Goal: Task Accomplishment & Management: Manage account settings

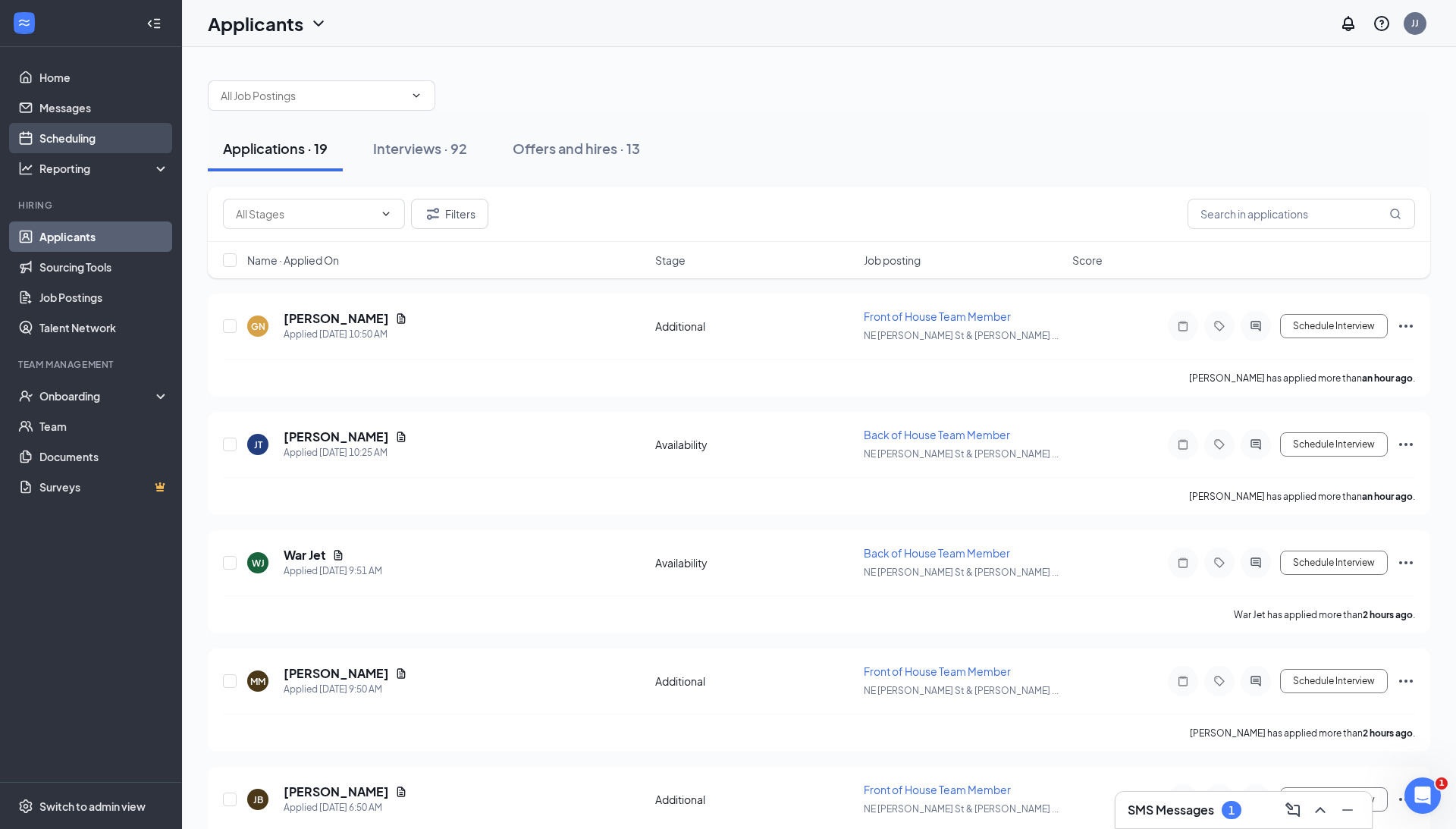
click at [72, 141] on link "Scheduling" at bounding box center [104, 138] width 130 height 30
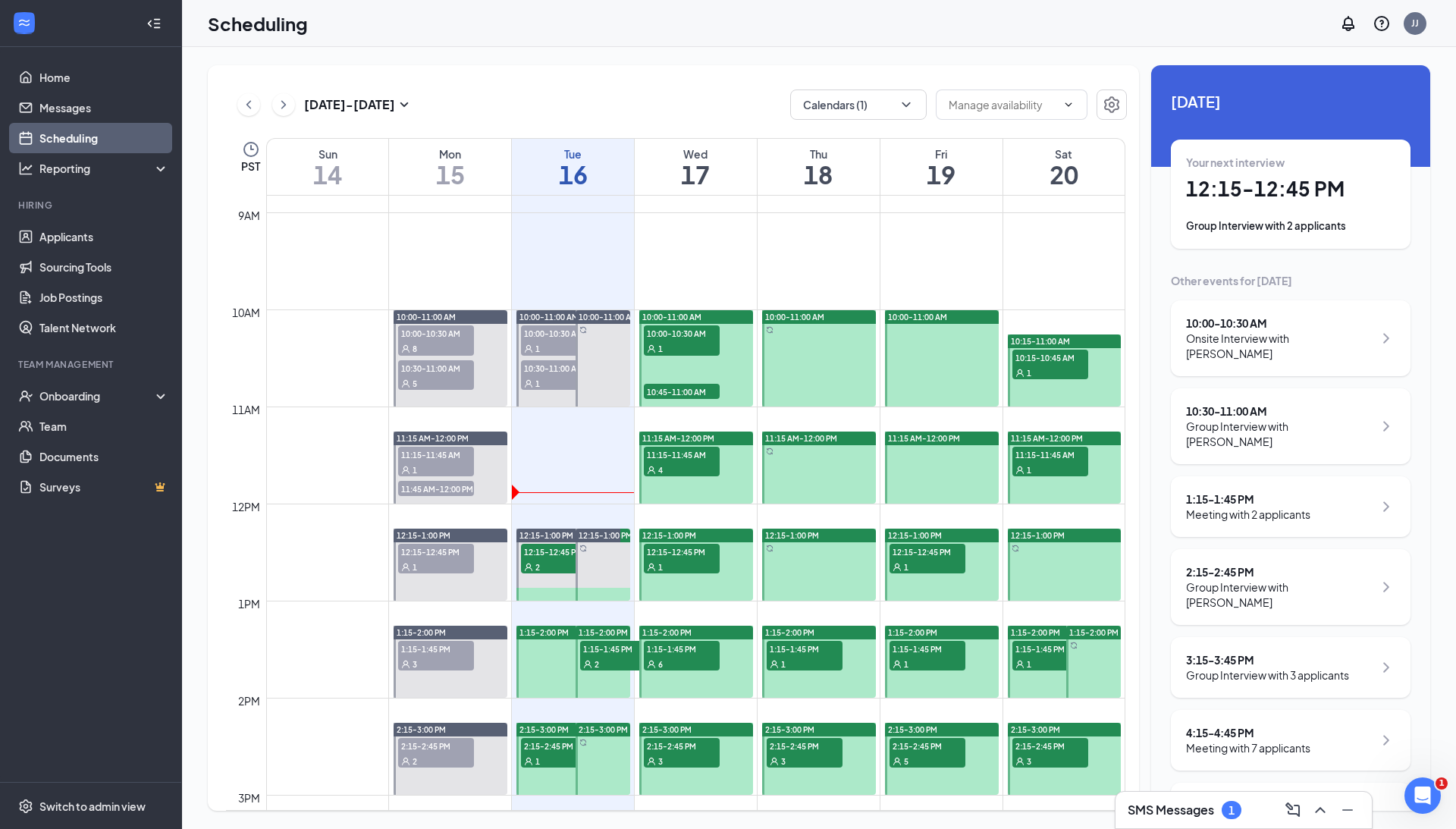
scroll to position [872, 0]
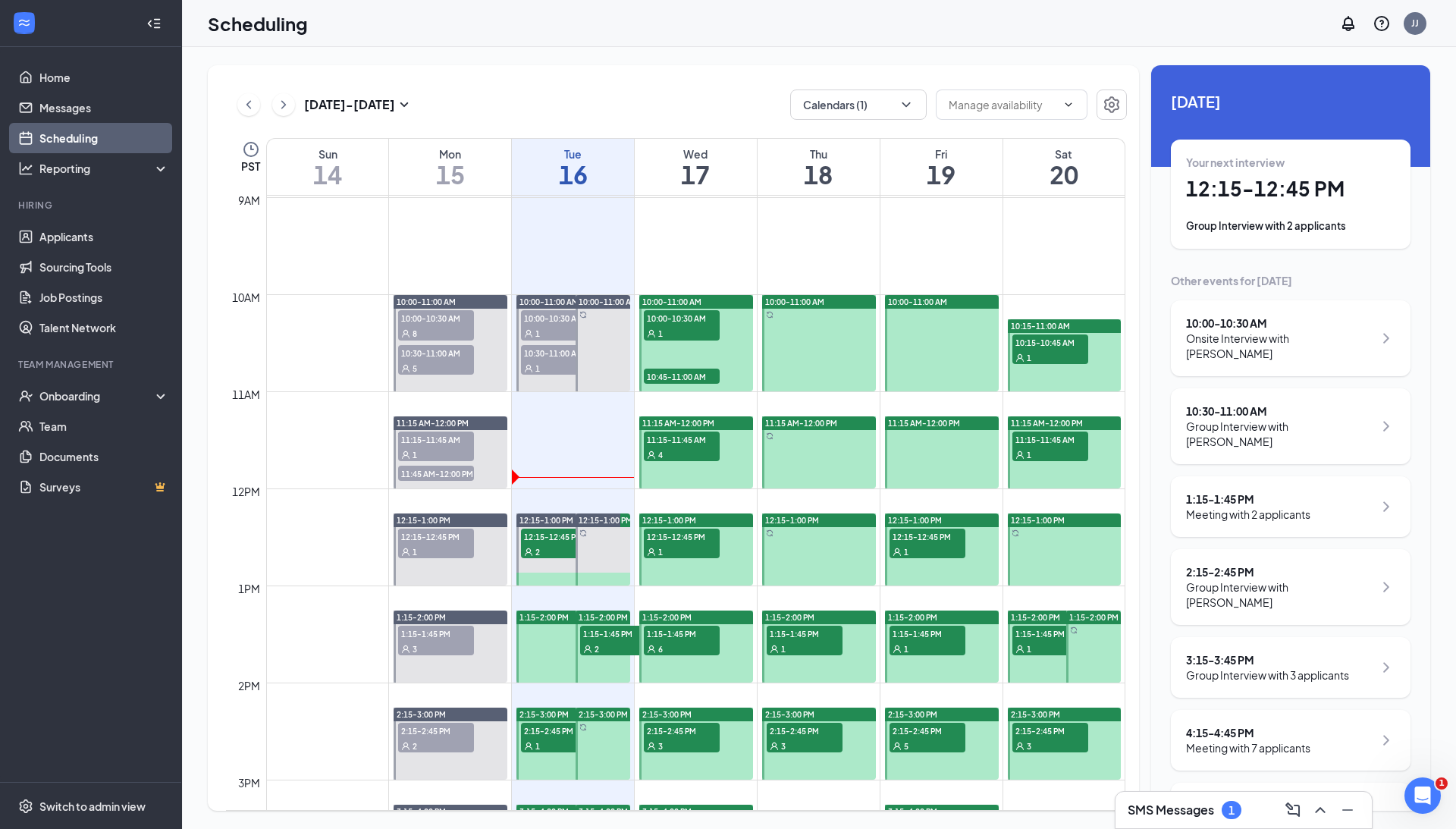
click at [693, 379] on span "10:45-11:00 AM" at bounding box center [681, 376] width 76 height 15
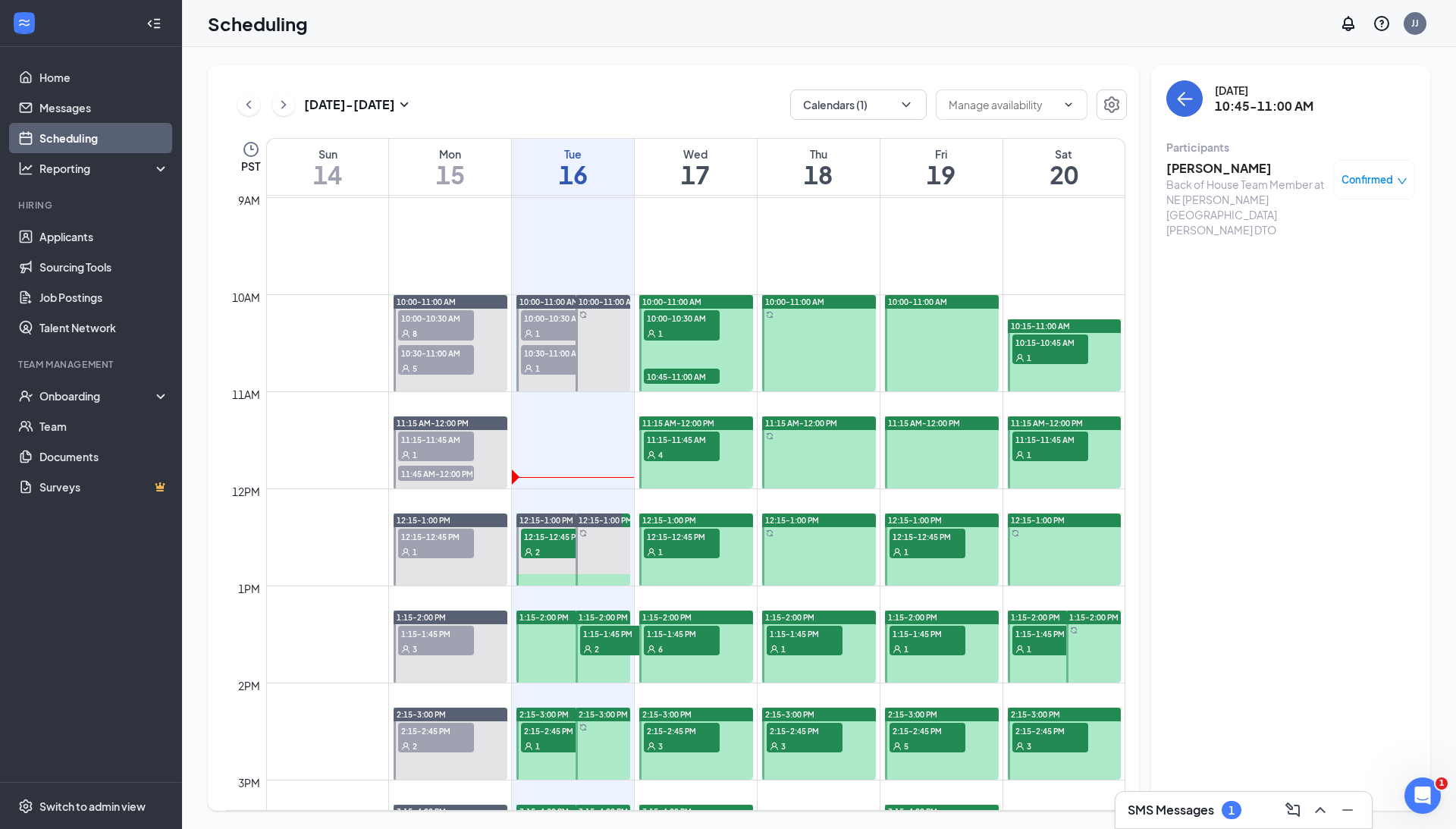
click at [689, 322] on span "10:00-10:30 AM" at bounding box center [681, 318] width 76 height 15
click at [1193, 171] on h3 "[PERSON_NAME]" at bounding box center [1246, 168] width 160 height 17
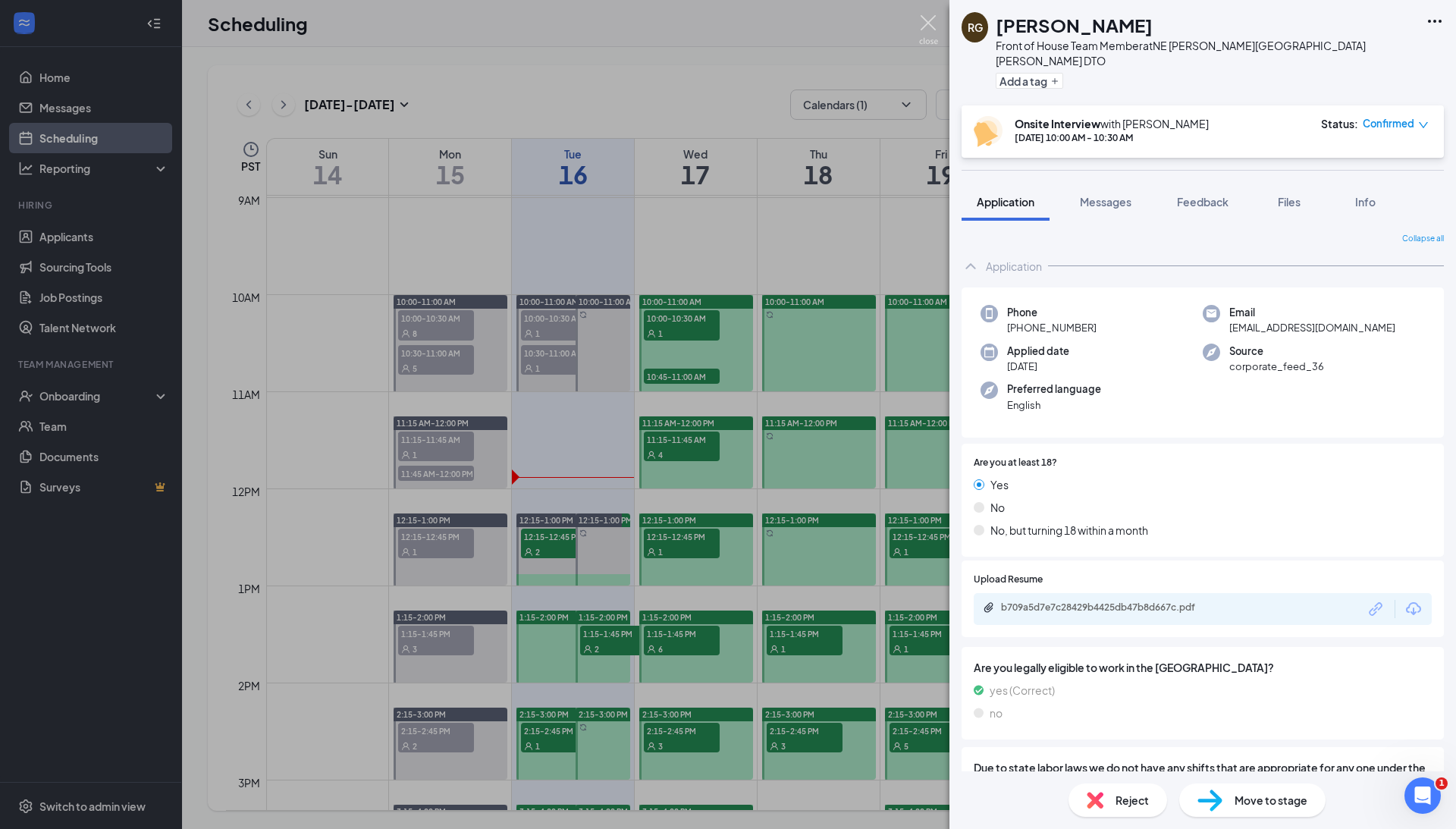
click at [926, 24] on img at bounding box center [929, 30] width 19 height 30
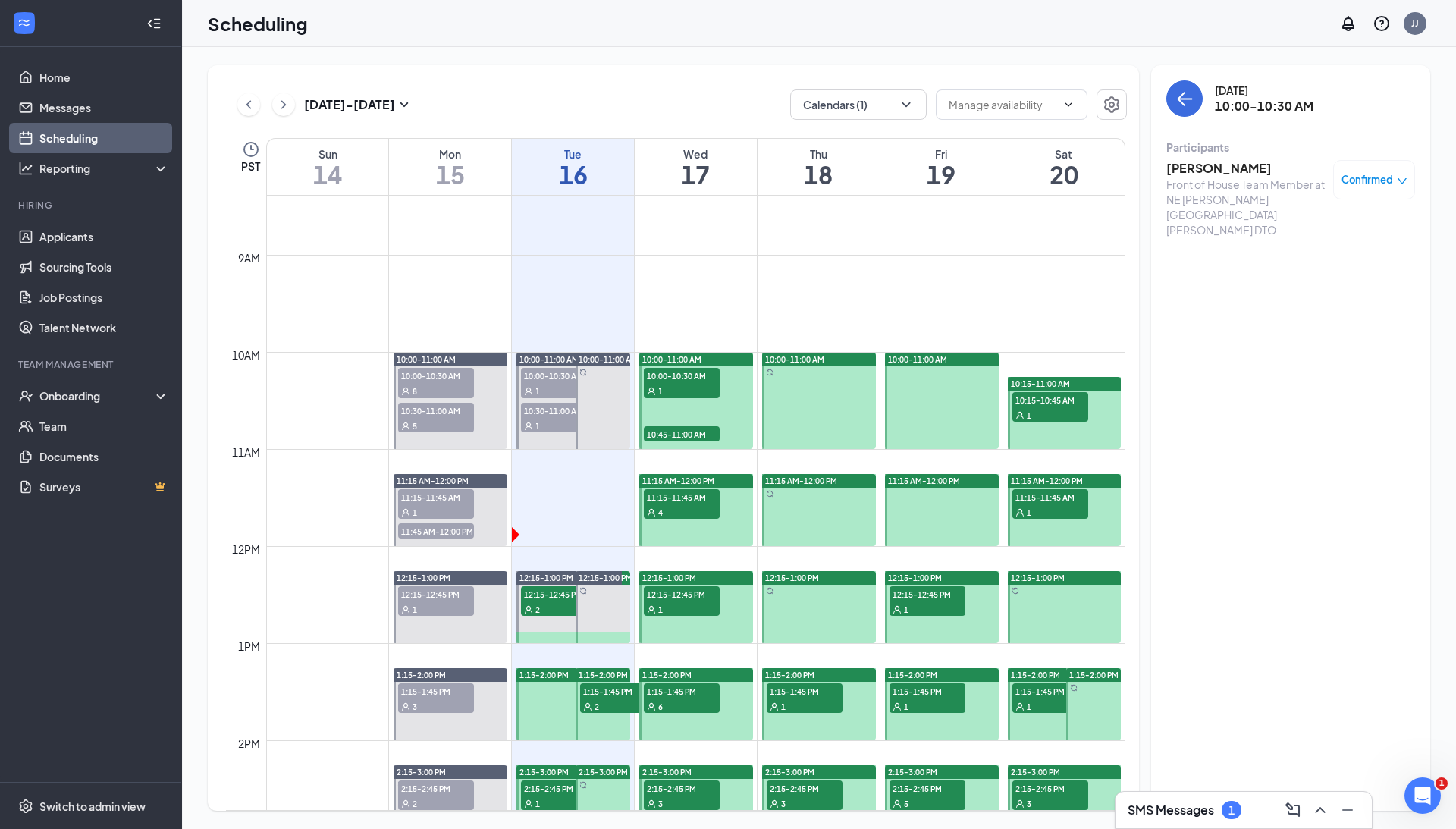
scroll to position [798, 0]
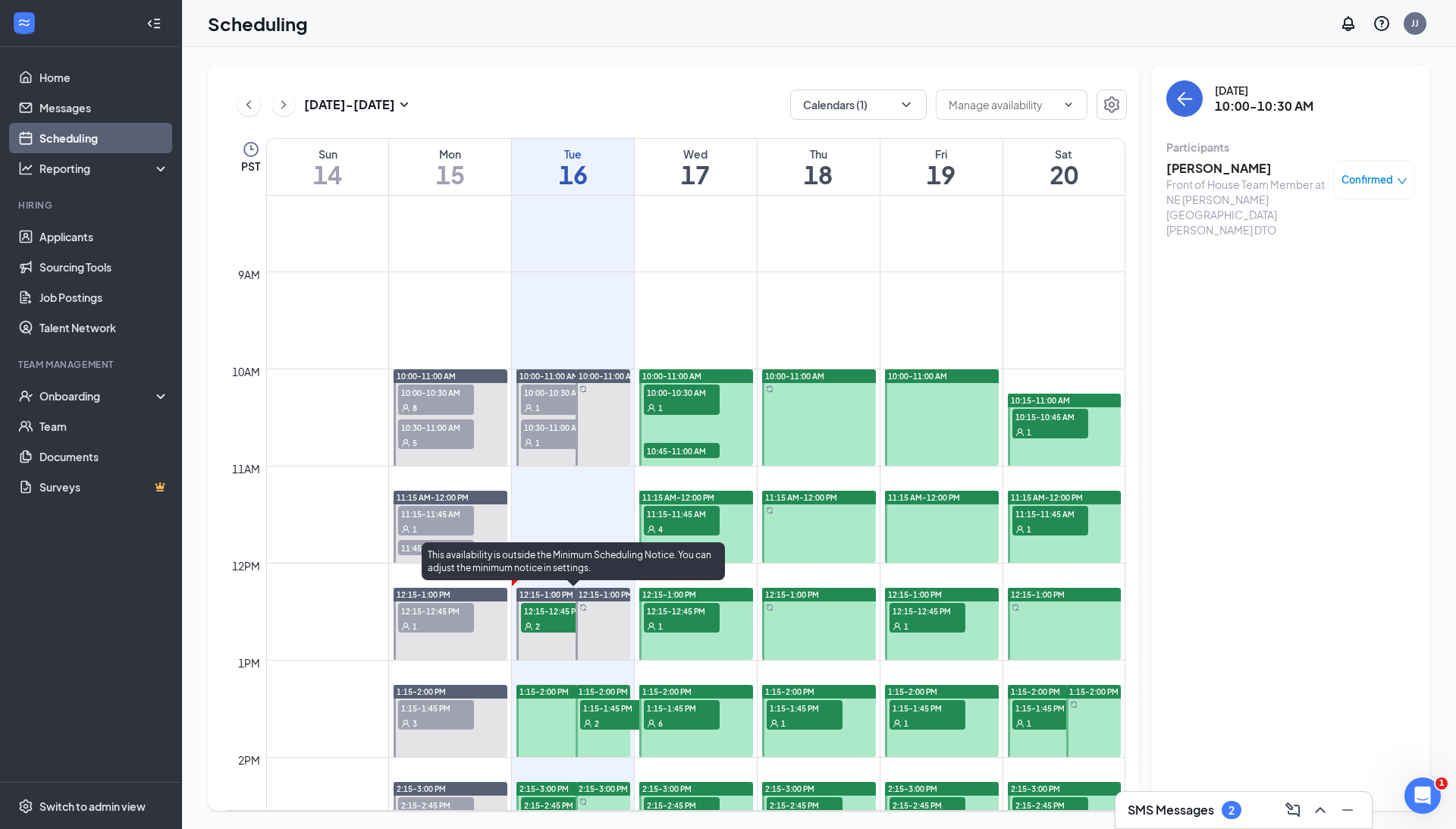
click at [543, 624] on div "2" at bounding box center [559, 625] width 76 height 15
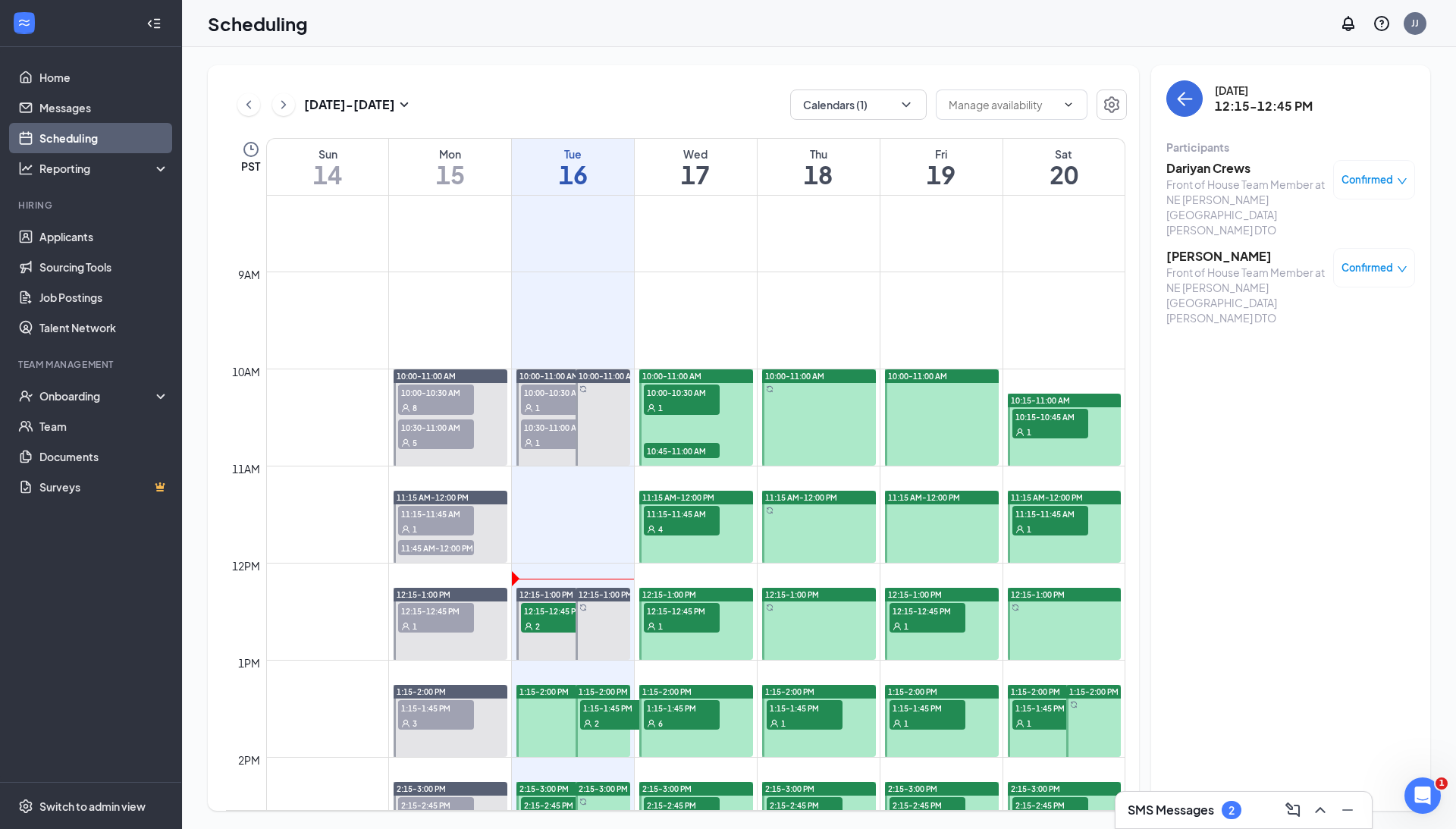
click at [1217, 167] on h3 "Dariyan Crews" at bounding box center [1246, 168] width 160 height 17
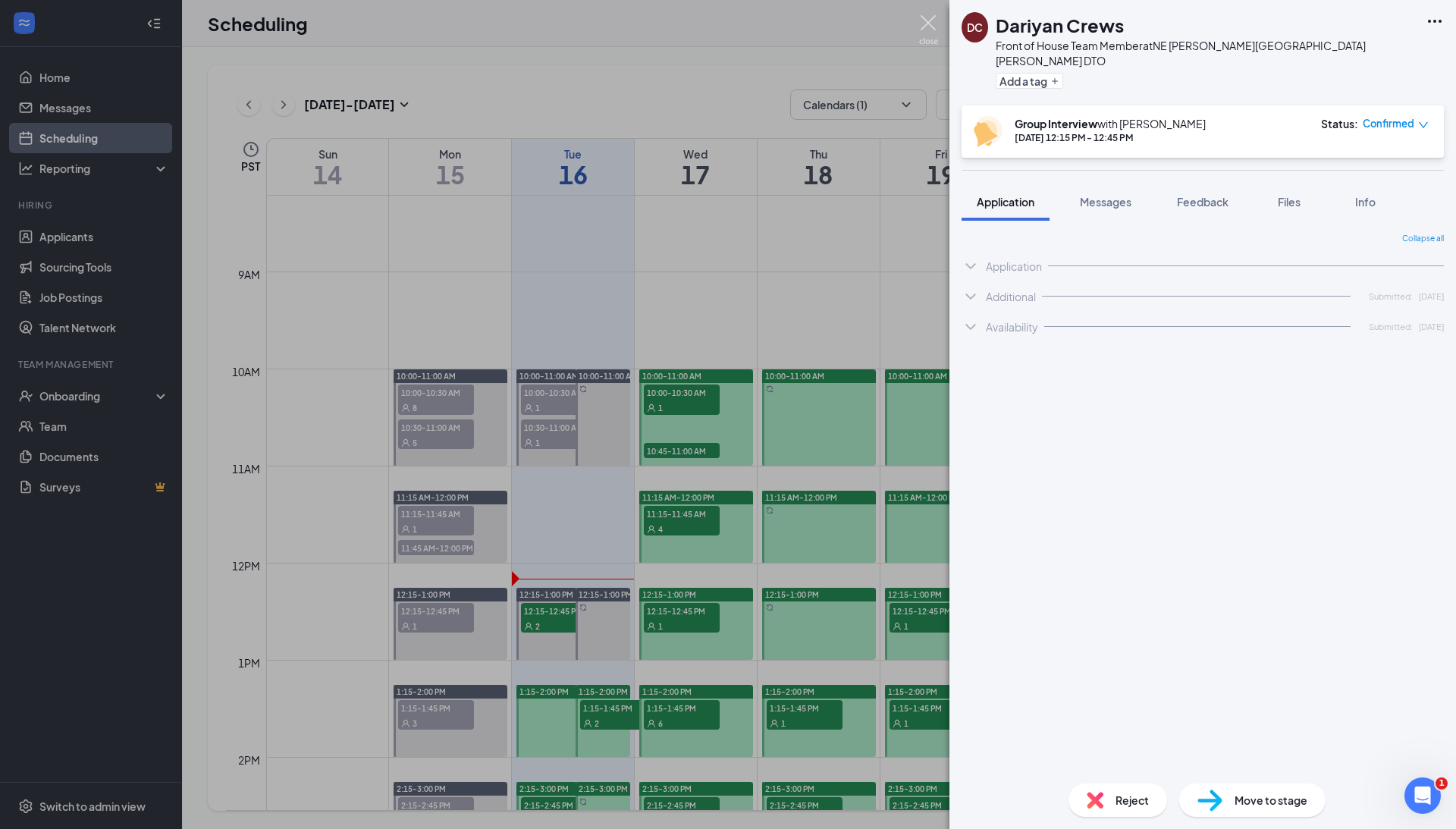
click at [928, 29] on img at bounding box center [929, 30] width 19 height 30
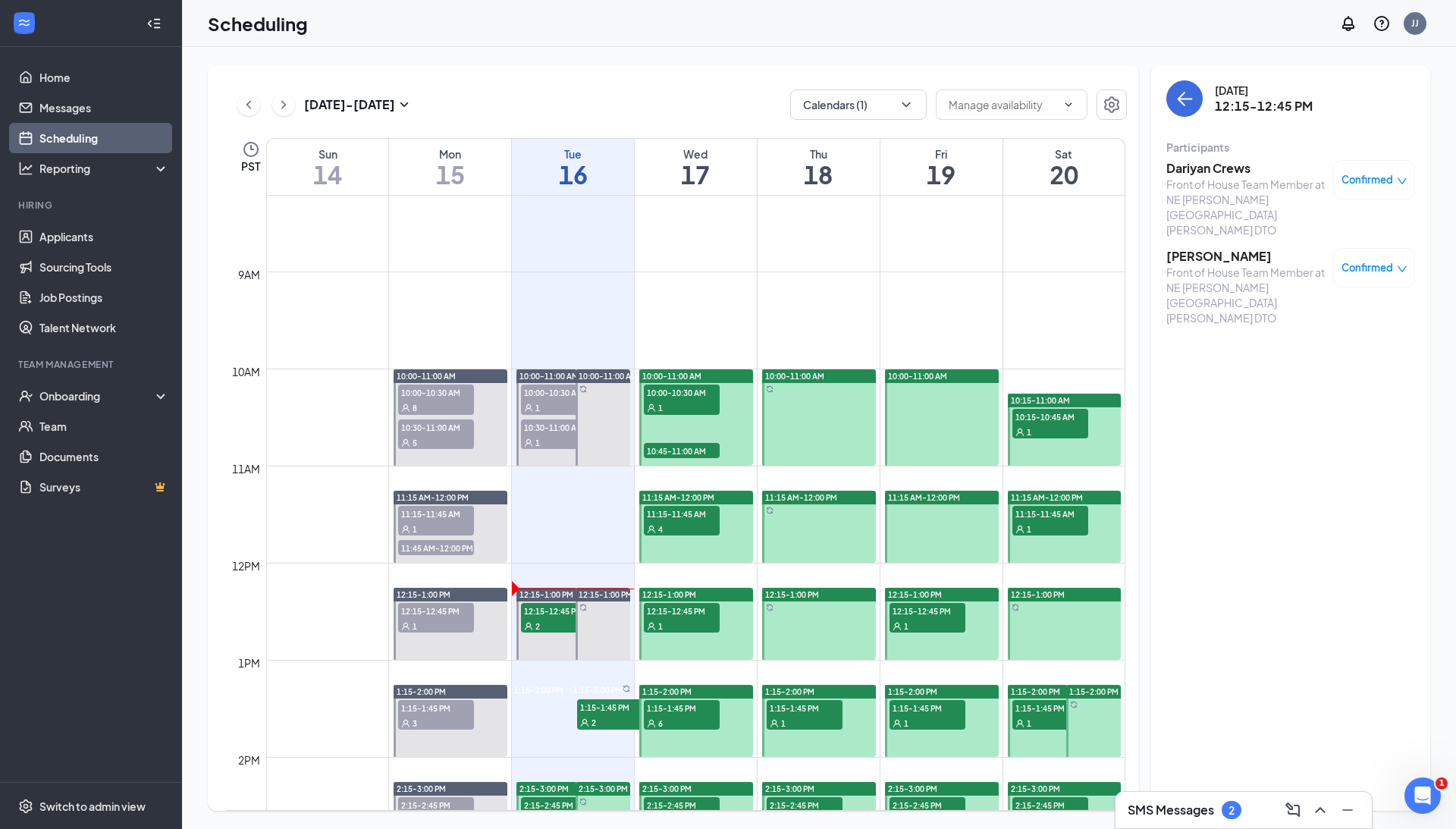
click at [1203, 248] on h3 "[PERSON_NAME]" at bounding box center [1246, 256] width 160 height 17
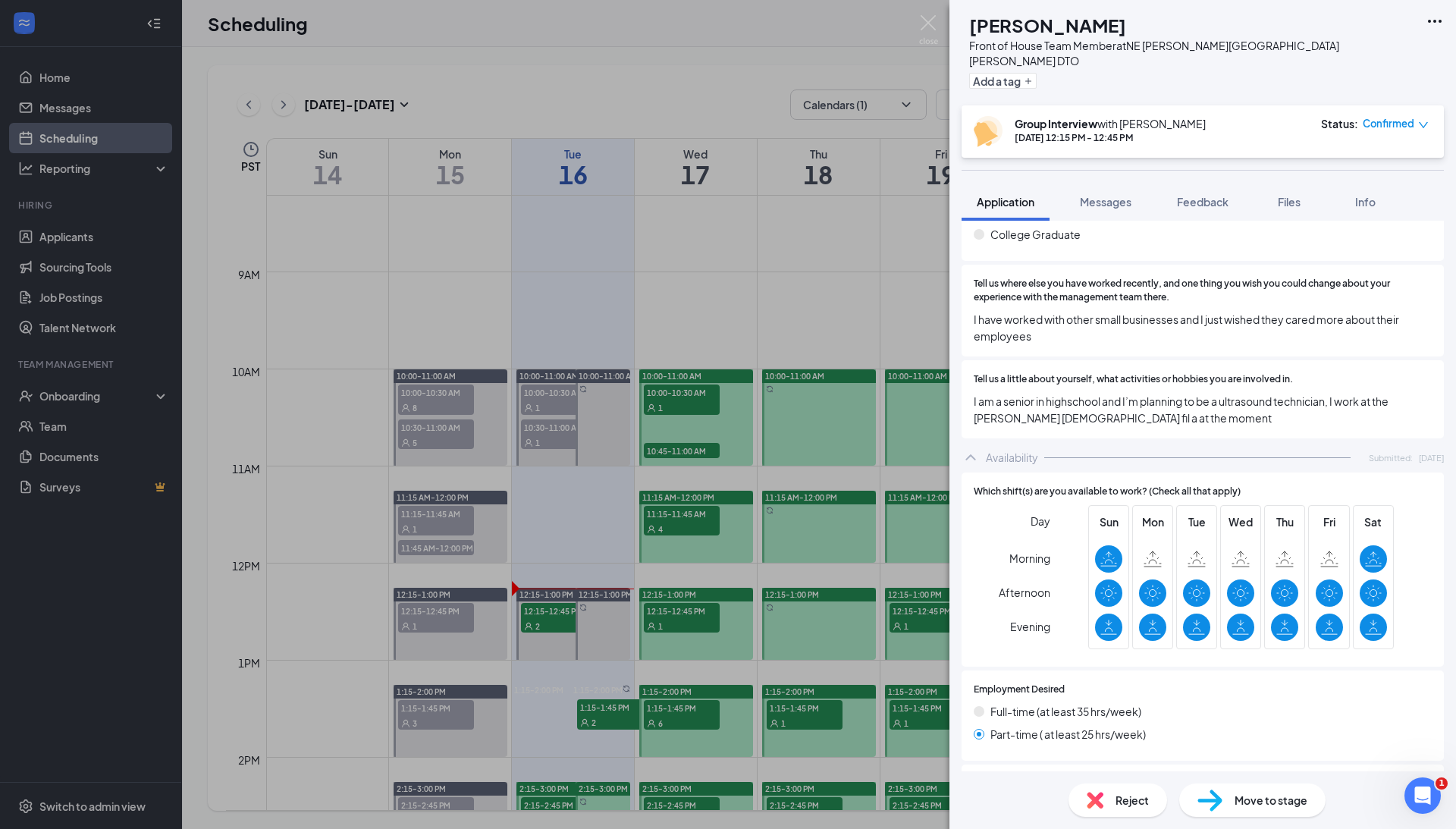
scroll to position [960, 0]
click at [929, 24] on img at bounding box center [929, 30] width 19 height 30
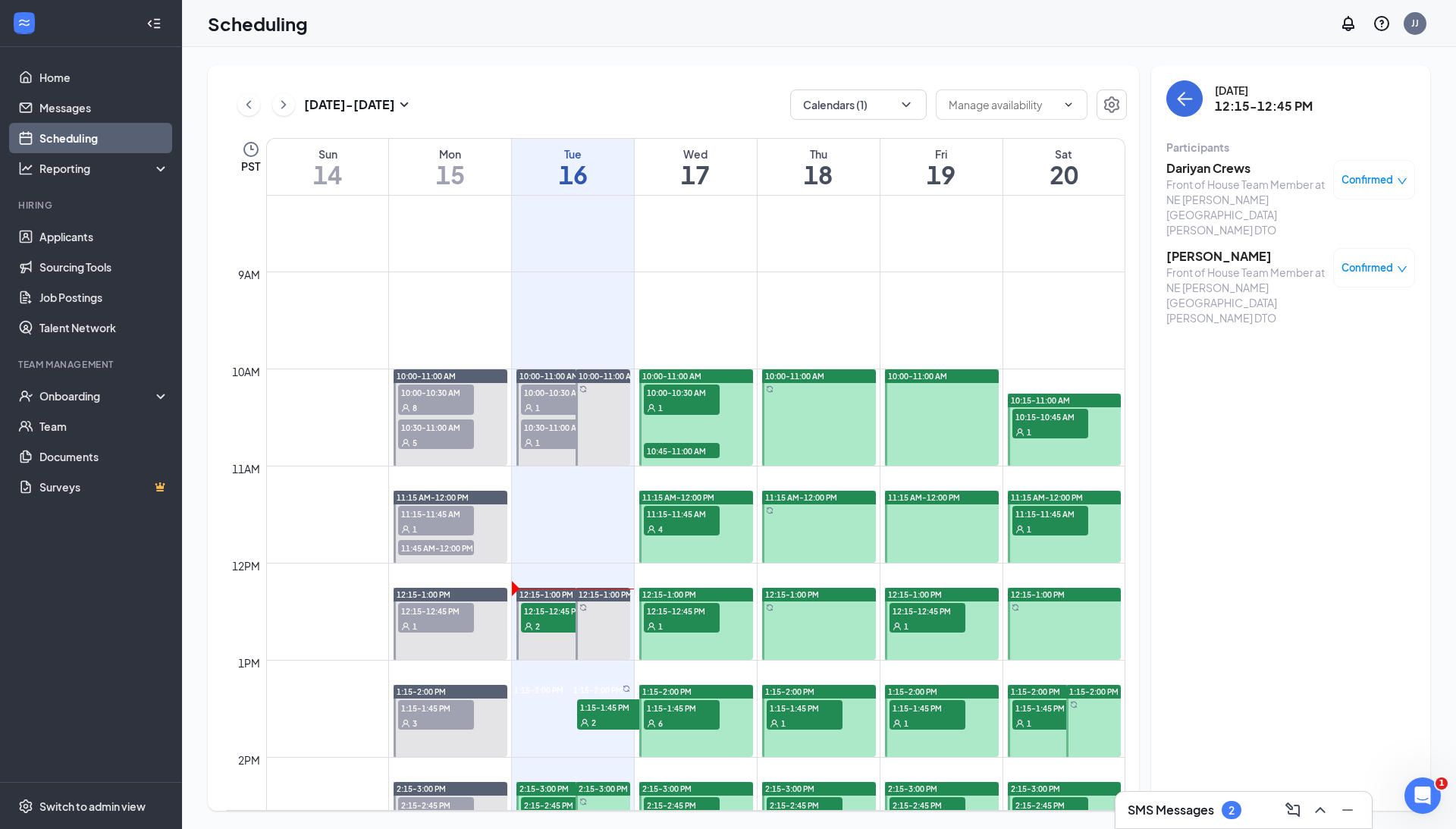
click at [1212, 177] on div "Front of House Team Member at NE [PERSON_NAME][GEOGRAPHIC_DATA][PERSON_NAME] DTO" at bounding box center [1246, 207] width 160 height 61
click at [1209, 170] on h3 "Dariyan Crews" at bounding box center [1246, 168] width 160 height 17
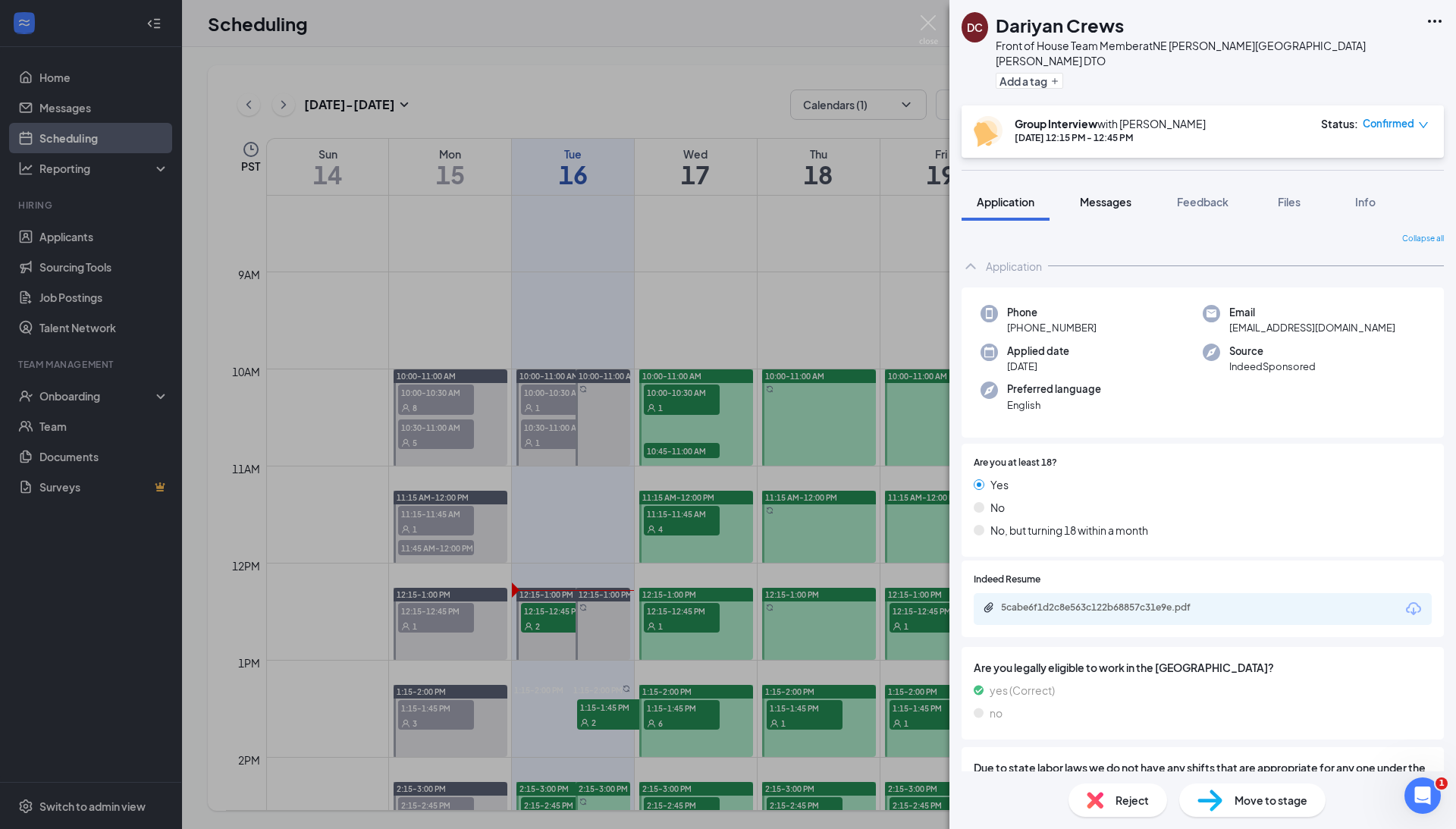
click at [1123, 195] on span "Messages" at bounding box center [1106, 201] width 52 height 13
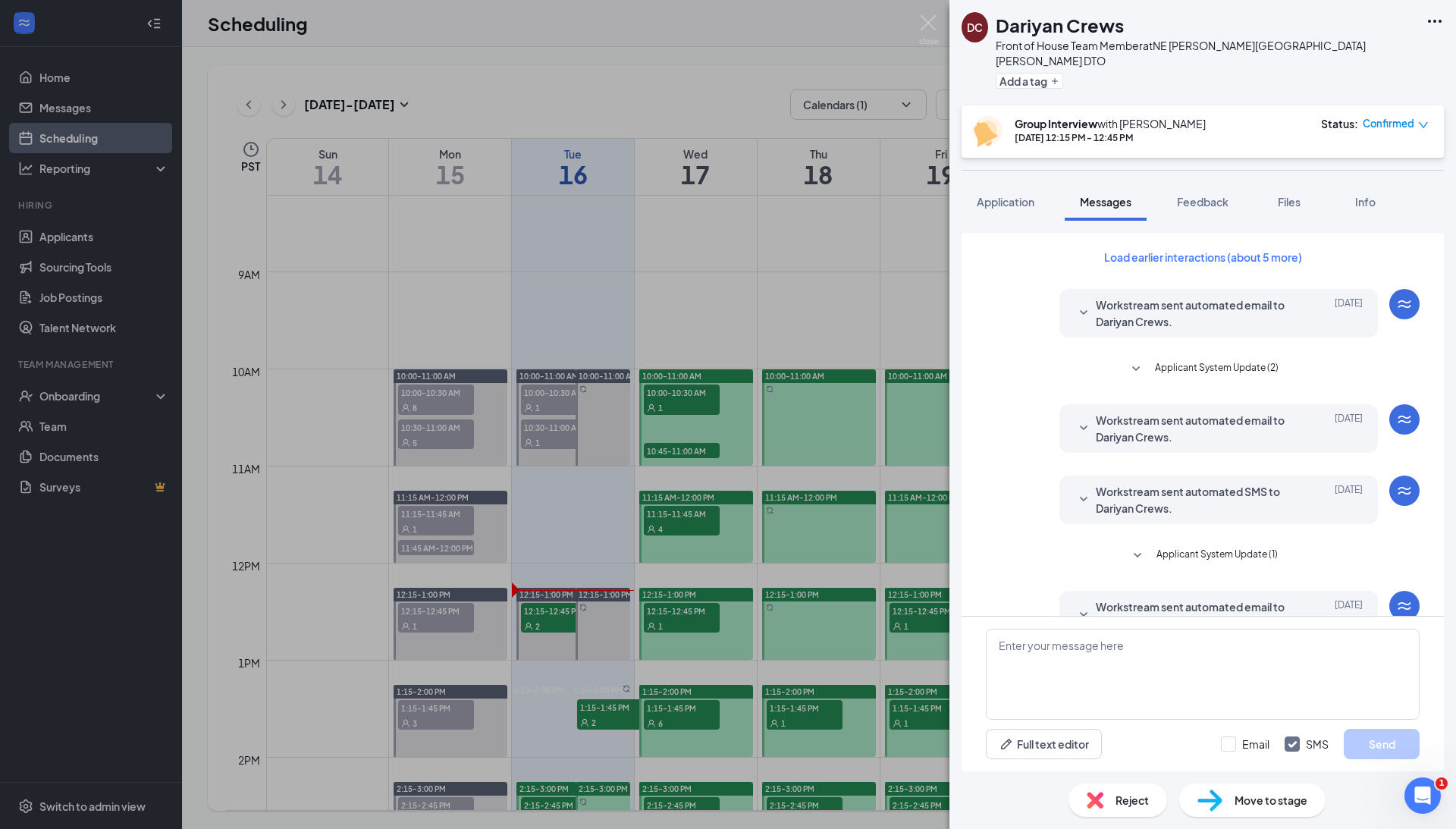
scroll to position [244, 0]
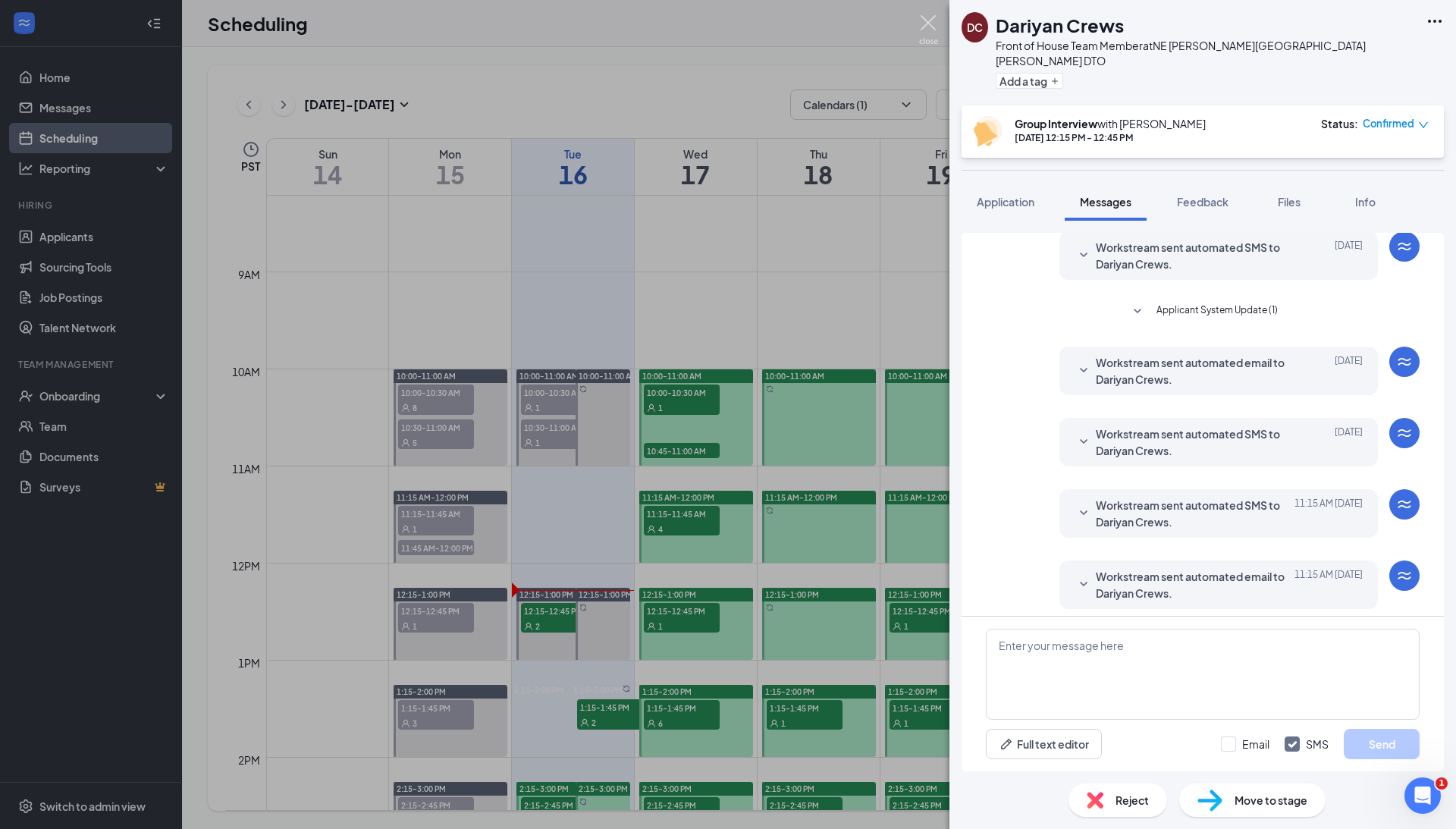
click at [930, 30] on img at bounding box center [929, 30] width 19 height 30
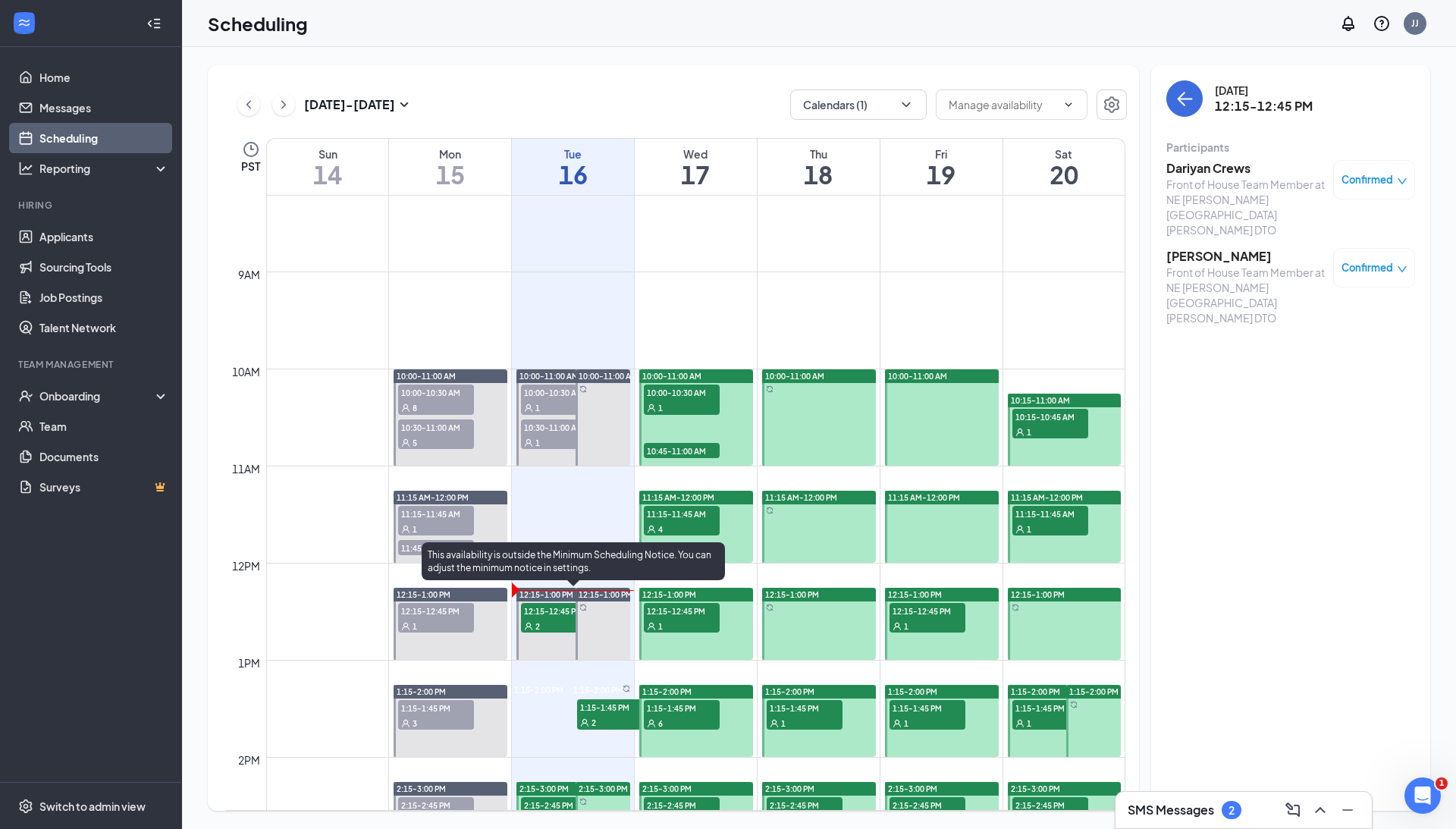
click at [531, 628] on icon "User" at bounding box center [528, 626] width 7 height 7
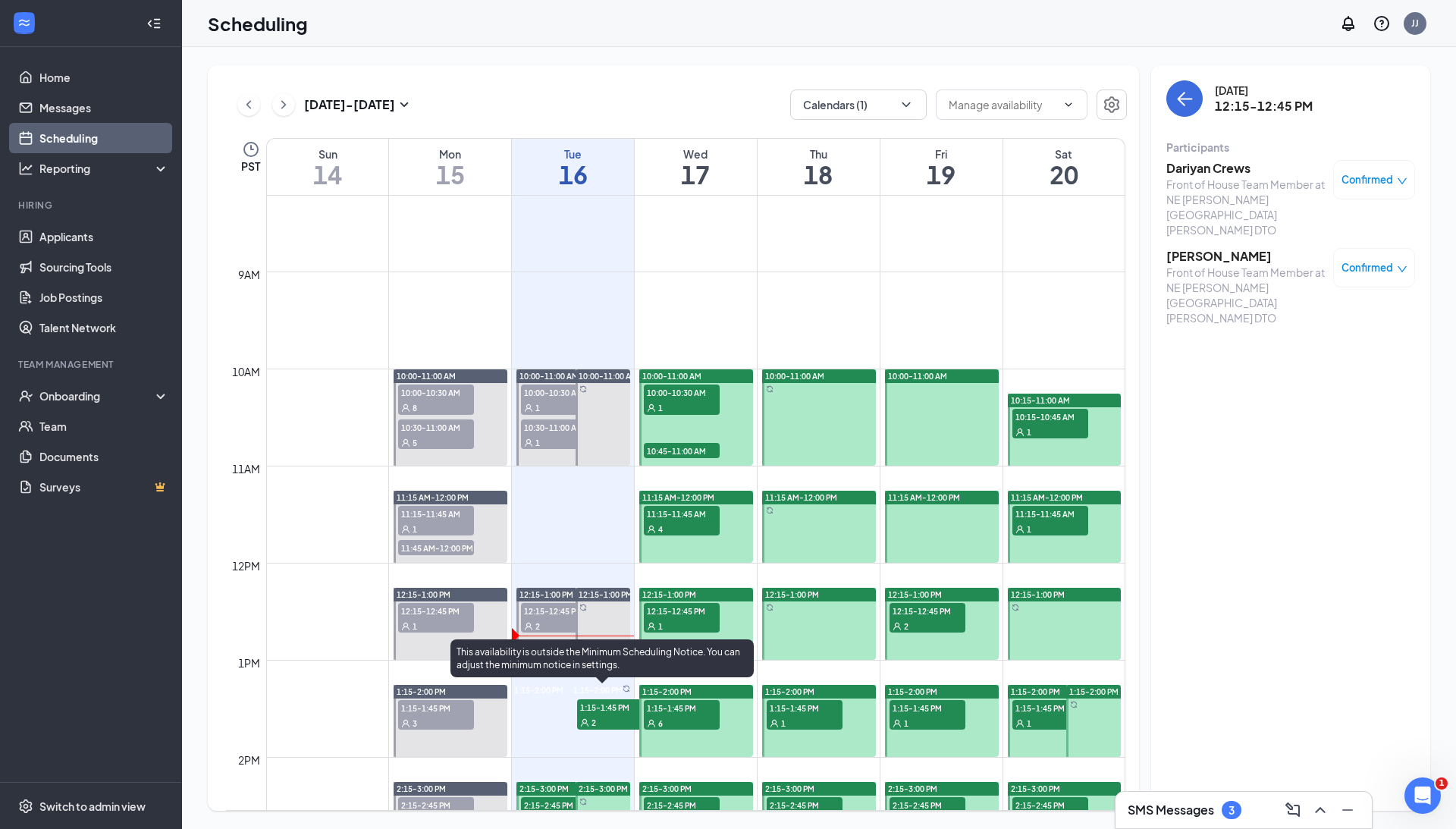
click at [596, 718] on span "2" at bounding box center [593, 723] width 4 height 11
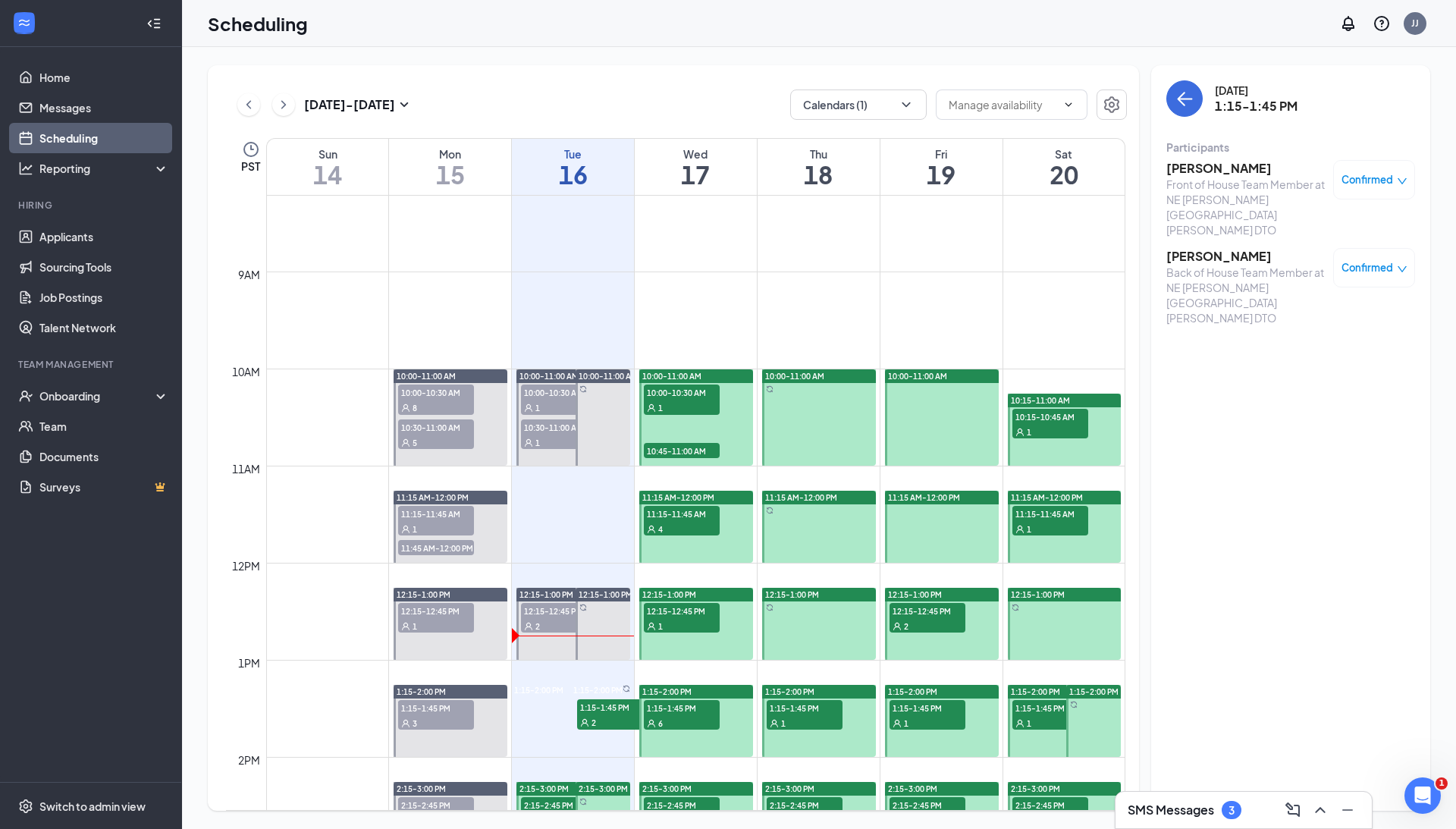
click at [1191, 169] on h3 "[PERSON_NAME]" at bounding box center [1246, 168] width 160 height 17
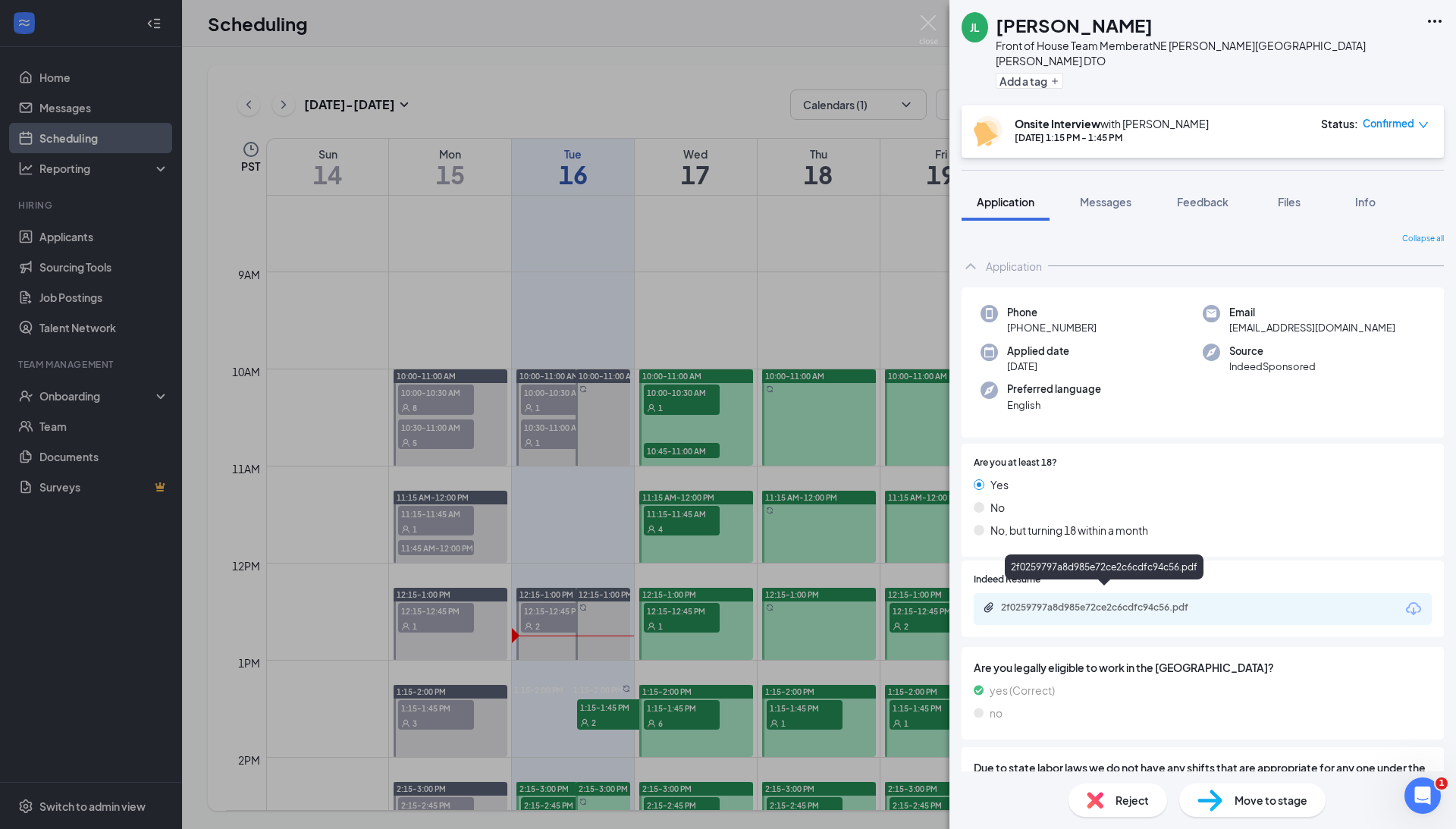
click at [1080, 601] on div "2f0259797a8d985e72ce2c6cdfc94c56.pdf" at bounding box center [1107, 607] width 212 height 12
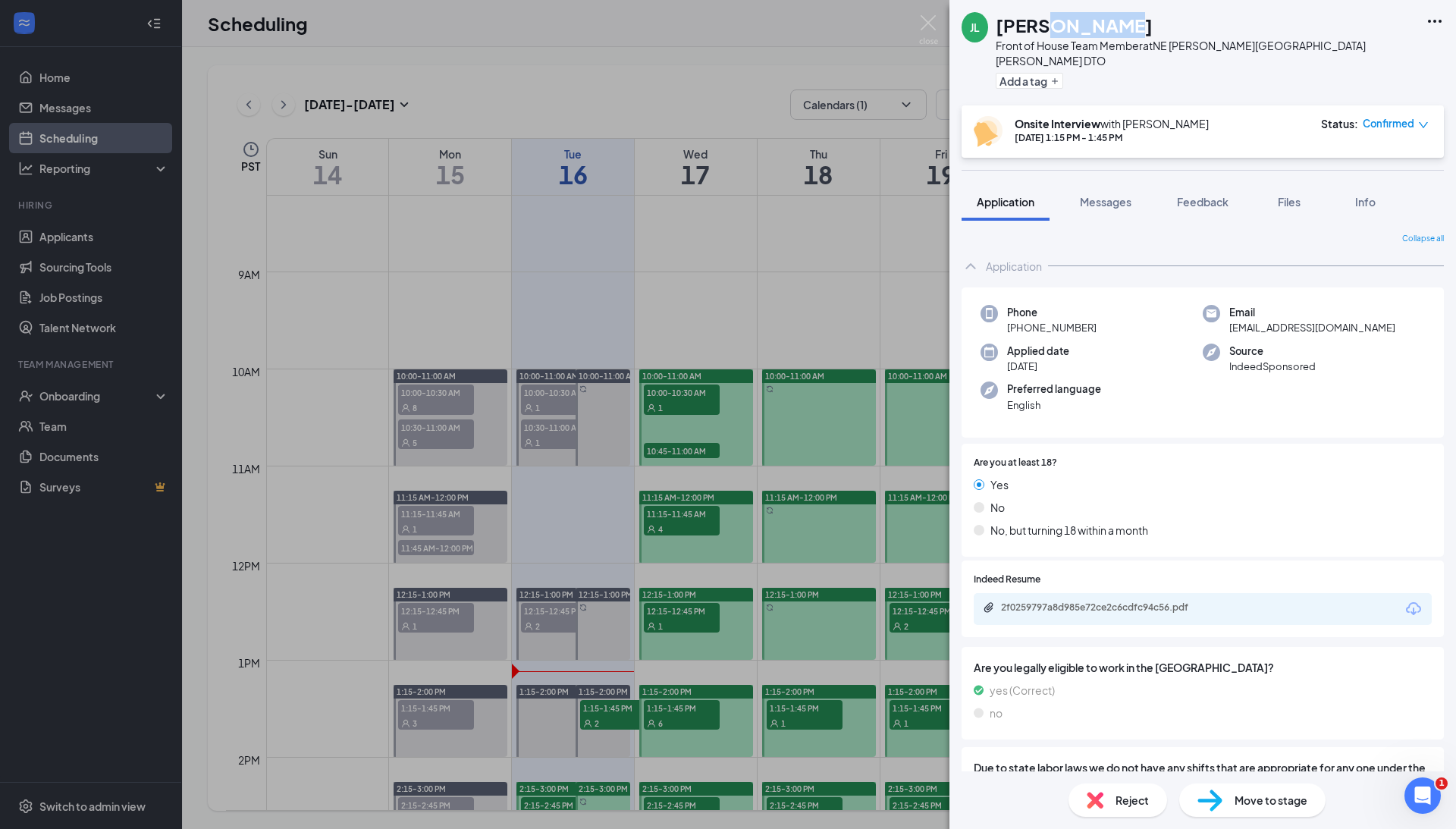
drag, startPoint x: 1117, startPoint y: 22, endPoint x: 1047, endPoint y: 22, distance: 70.0
click at [1047, 22] on div "[PERSON_NAME]" at bounding box center [1207, 25] width 422 height 26
click at [1121, 34] on div "[PERSON_NAME]" at bounding box center [1207, 25] width 422 height 26
drag, startPoint x: 1113, startPoint y: 28, endPoint x: 1001, endPoint y: 28, distance: 112.0
click at [1001, 28] on h1 "[PERSON_NAME]" at bounding box center [1074, 25] width 157 height 26
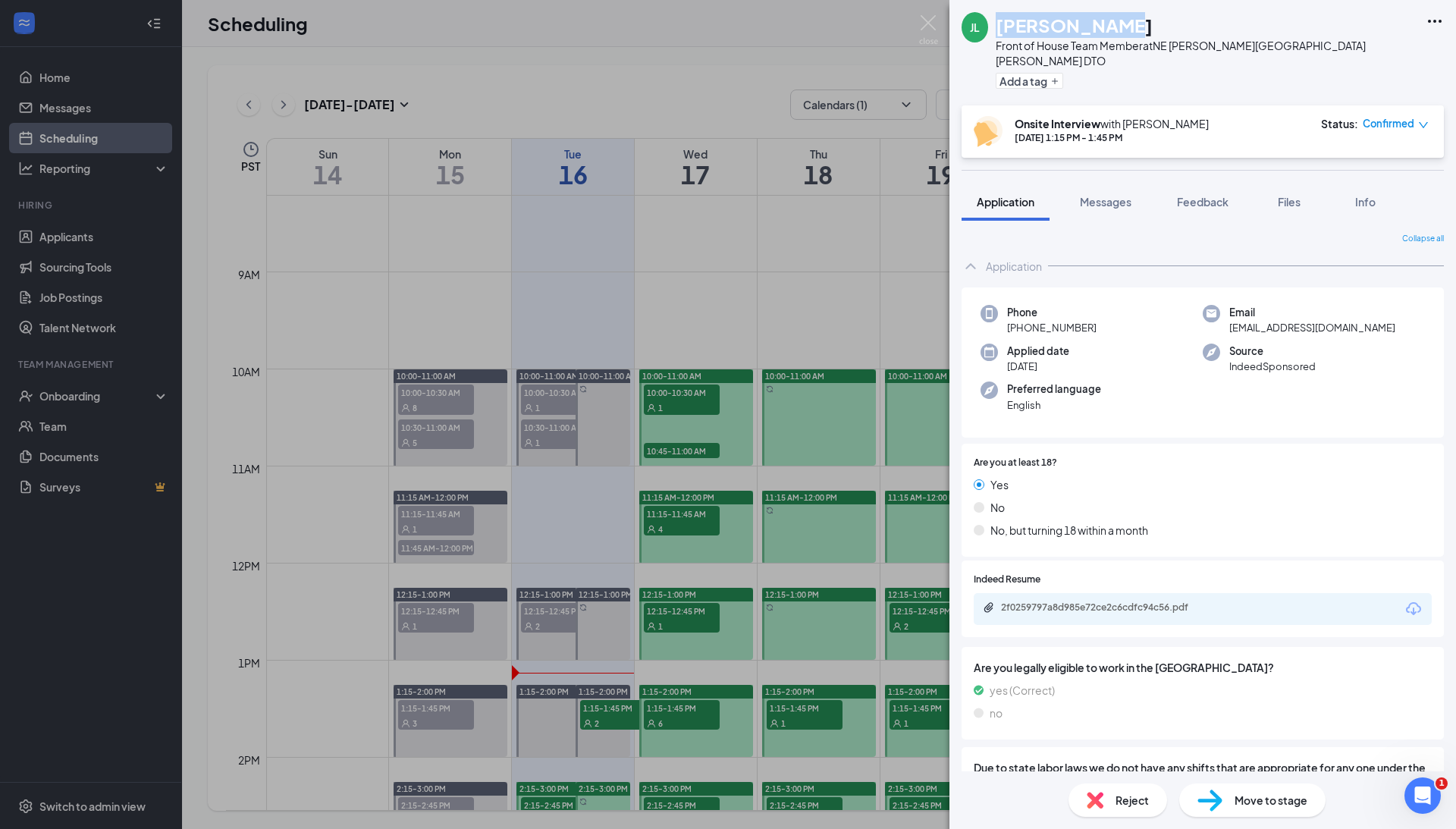
copy h1 "[PERSON_NAME]"
click at [1229, 815] on div "Move to stage" at bounding box center [1252, 800] width 146 height 33
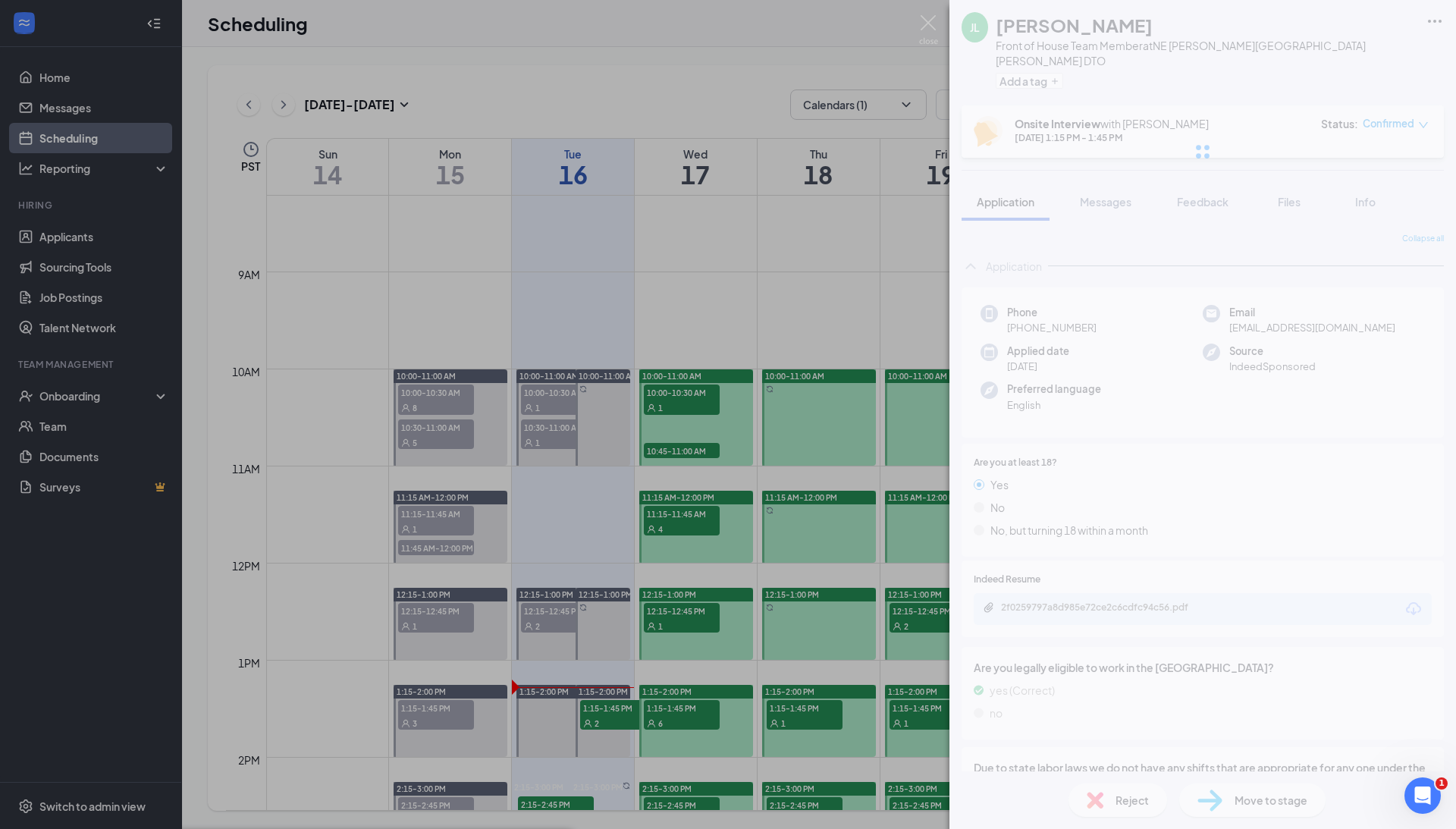
type input "Hiring Complete (final stage)"
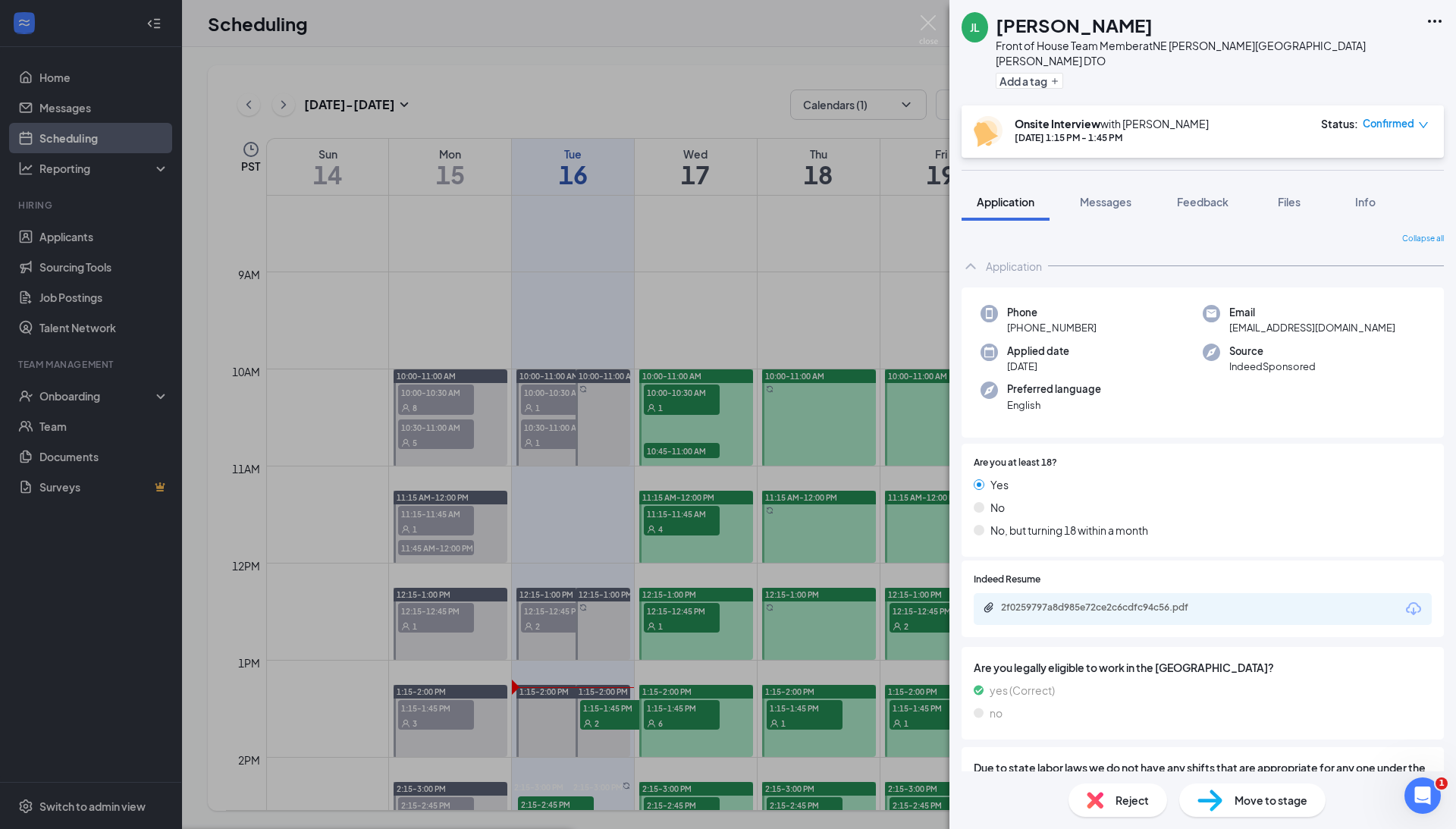
click at [57, 407] on div "[PERSON_NAME] Front of House Team Member at [GEOGRAPHIC_DATA][PERSON_NAME][PERS…" at bounding box center [728, 414] width 1456 height 829
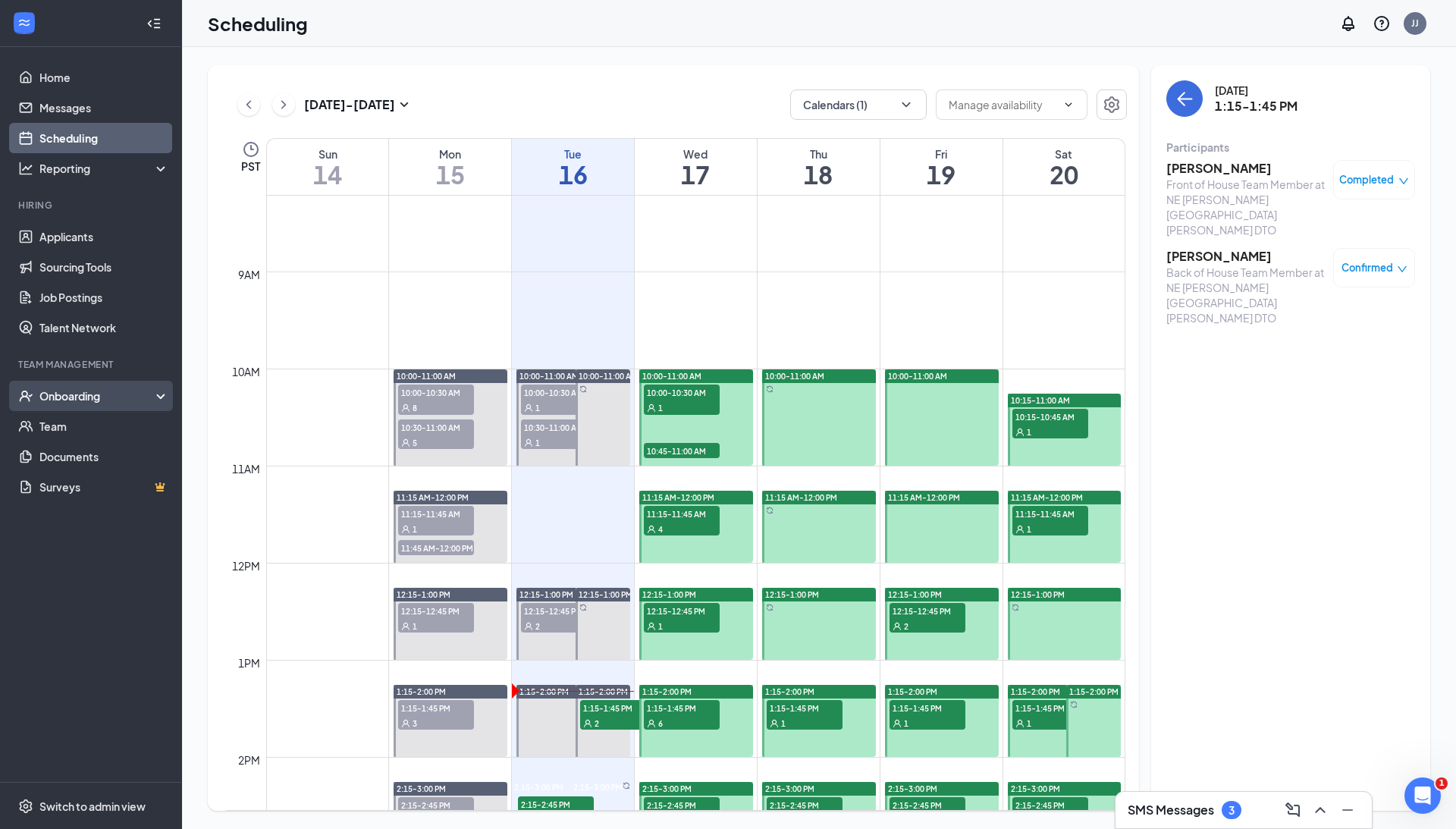
click at [50, 396] on div "Onboarding" at bounding box center [97, 396] width 116 height 15
click at [59, 420] on link "Overview" at bounding box center [103, 429] width 133 height 30
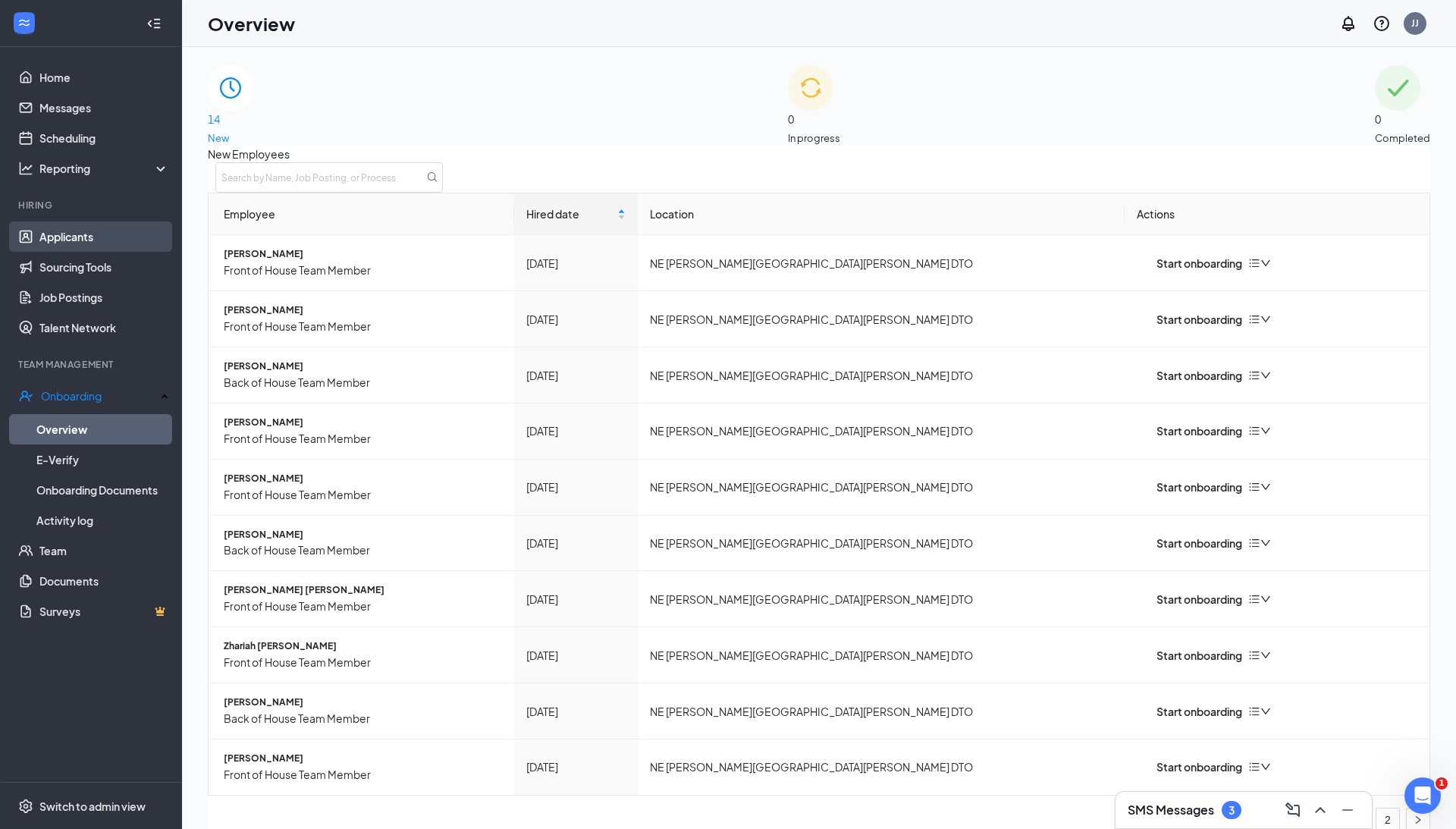
click at [86, 234] on link "Applicants" at bounding box center [104, 236] width 130 height 30
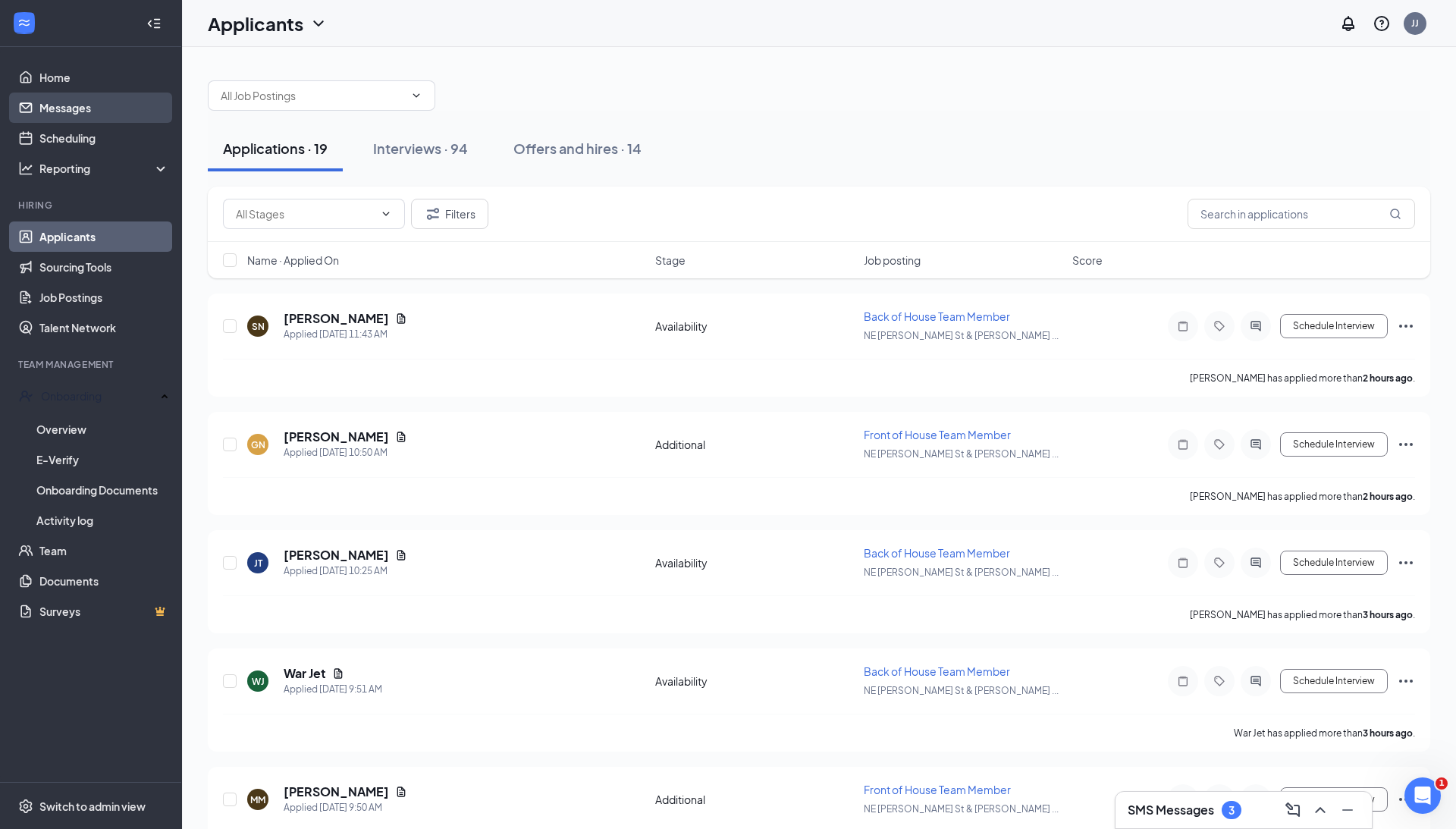
click at [62, 113] on link "Messages" at bounding box center [104, 107] width 130 height 30
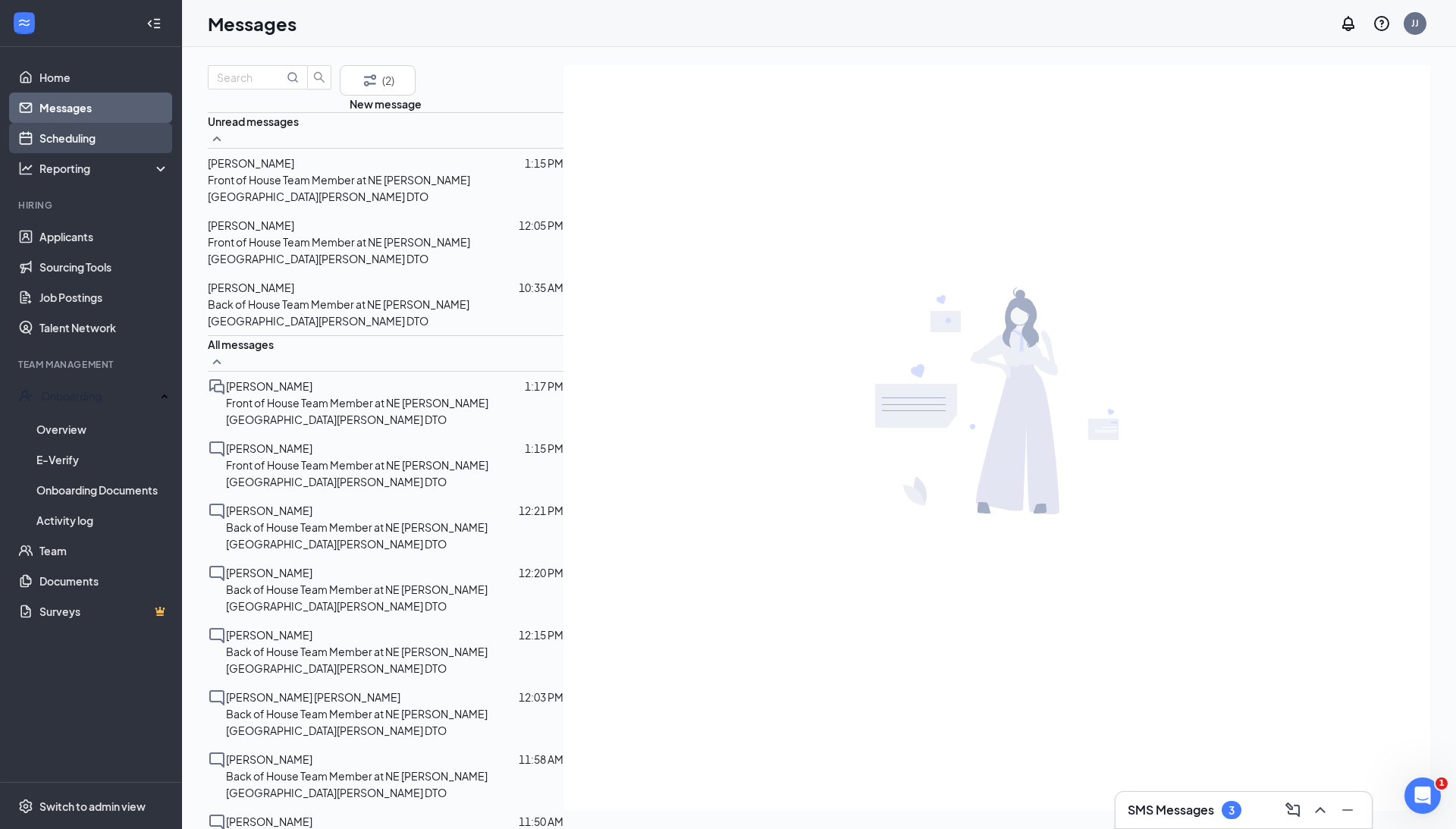
click at [70, 144] on link "Scheduling" at bounding box center [104, 138] width 130 height 30
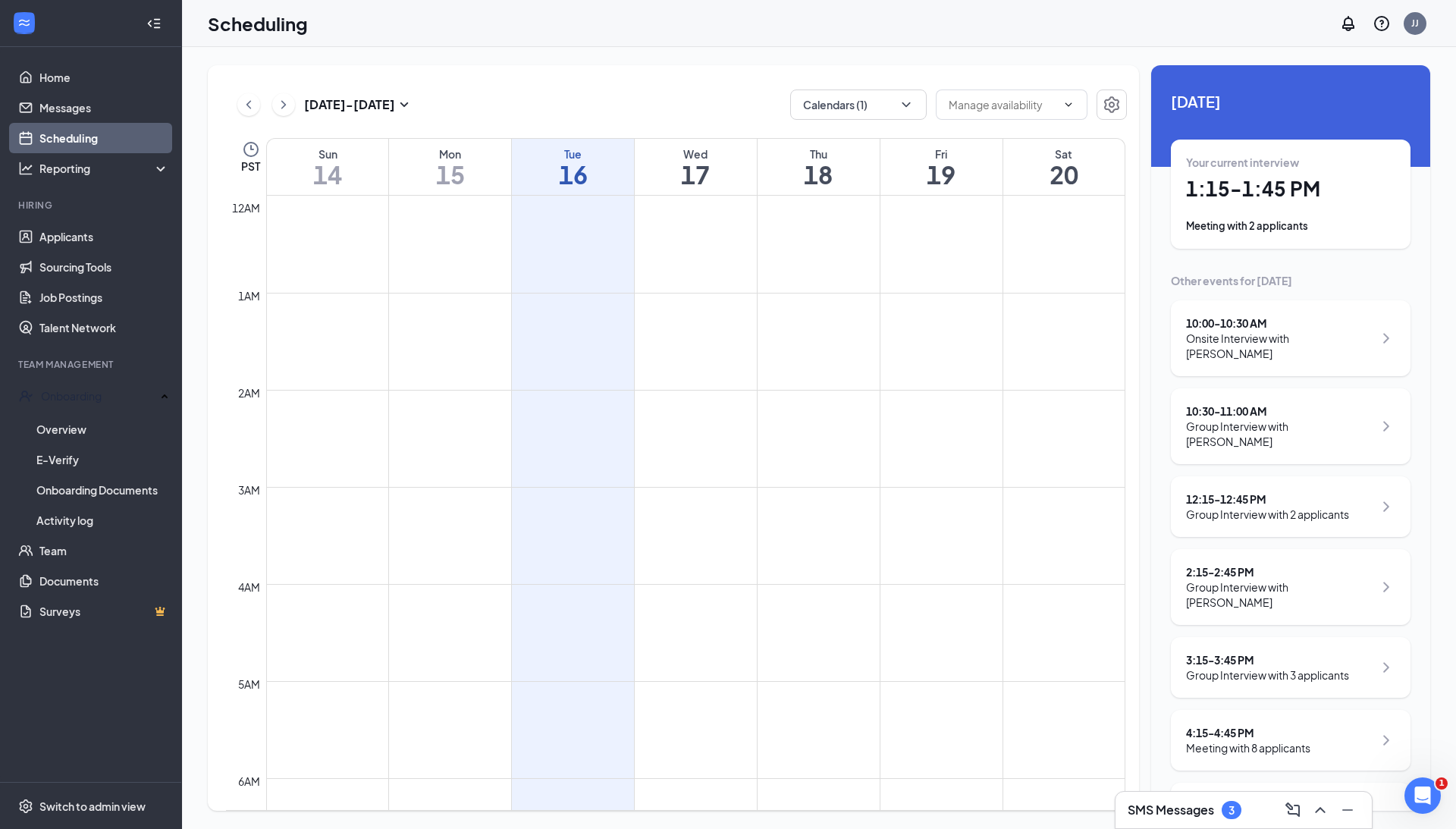
scroll to position [745, 0]
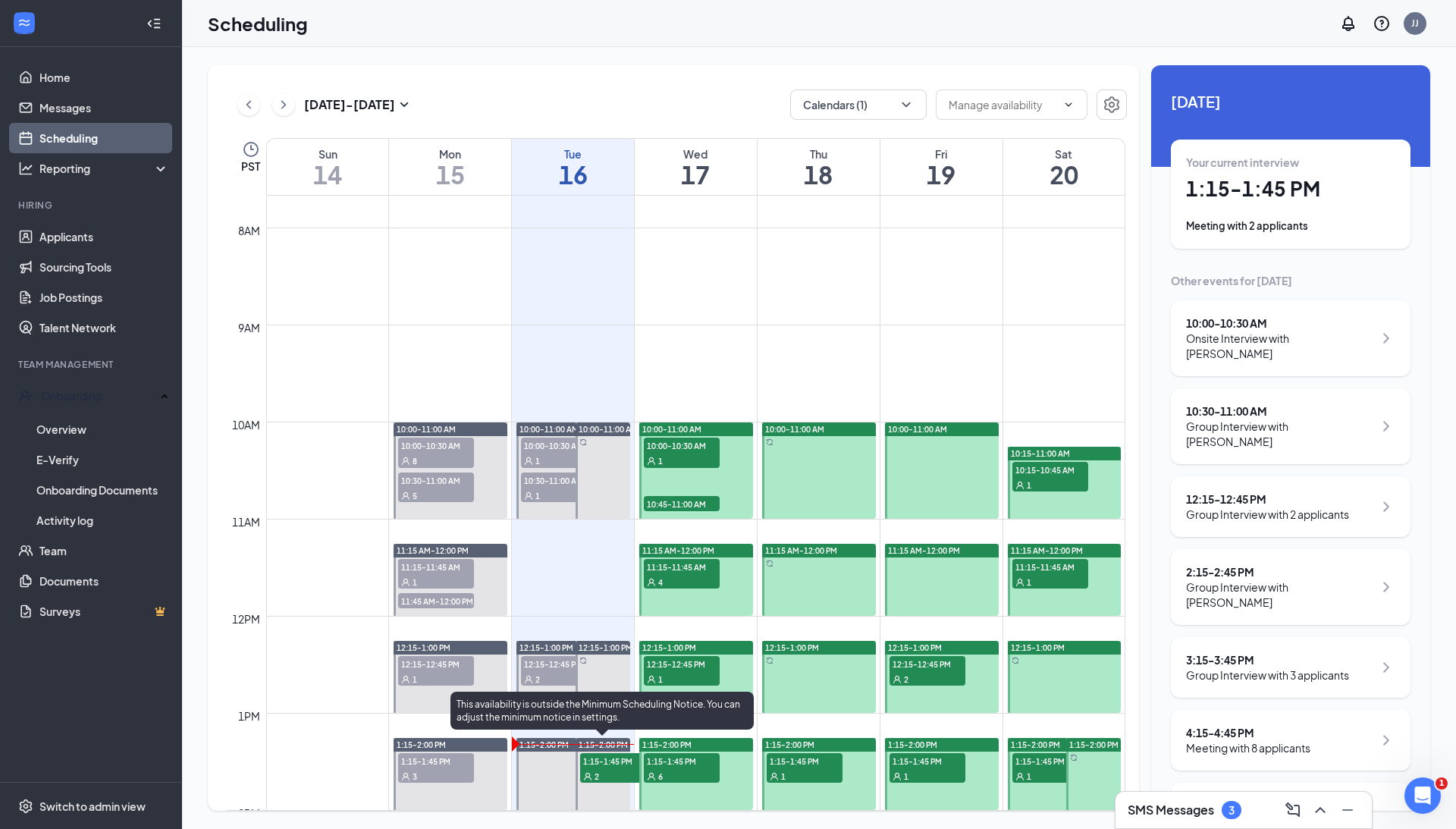
click at [619, 759] on span "1:15-1:45 PM" at bounding box center [618, 761] width 76 height 15
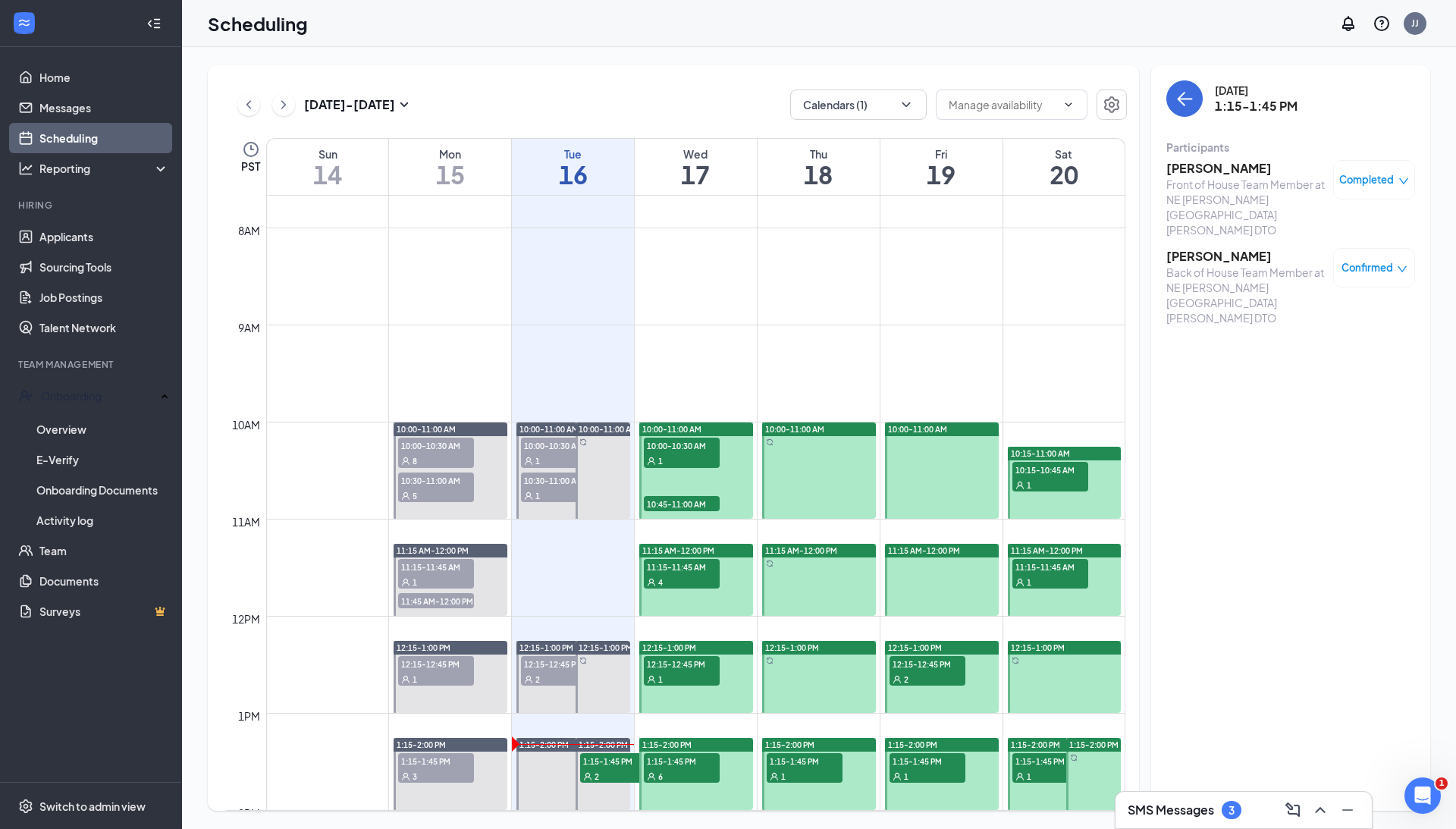
click at [1218, 171] on h3 "[PERSON_NAME]" at bounding box center [1246, 168] width 160 height 17
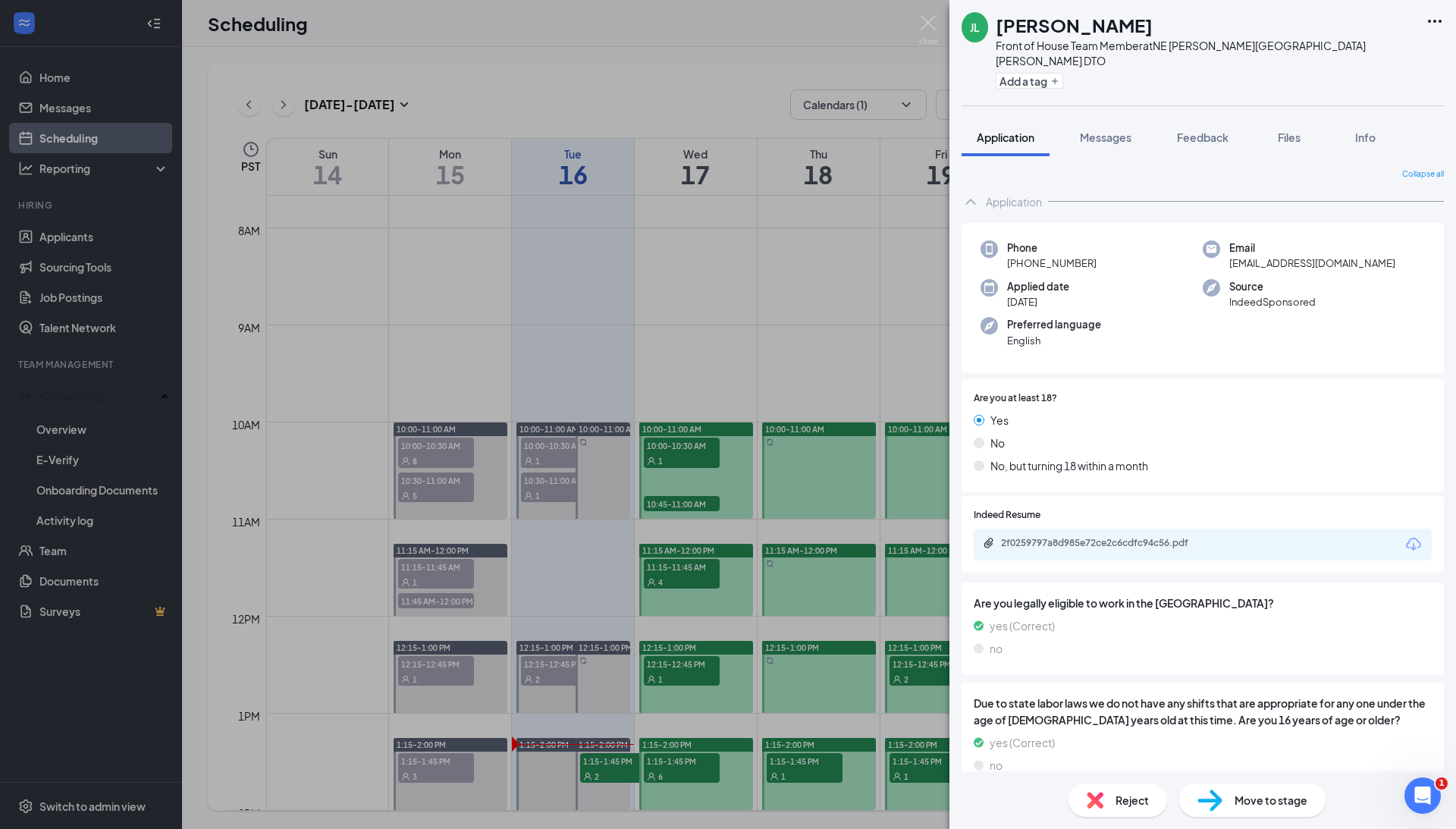
click at [1259, 796] on span "Move to stage" at bounding box center [1271, 800] width 73 height 17
type input "Hiring Complete (current stage)"
click at [55, 420] on div "[PERSON_NAME] Front of House Team Member at [GEOGRAPHIC_DATA][PERSON_NAME][PERS…" at bounding box center [728, 414] width 1456 height 829
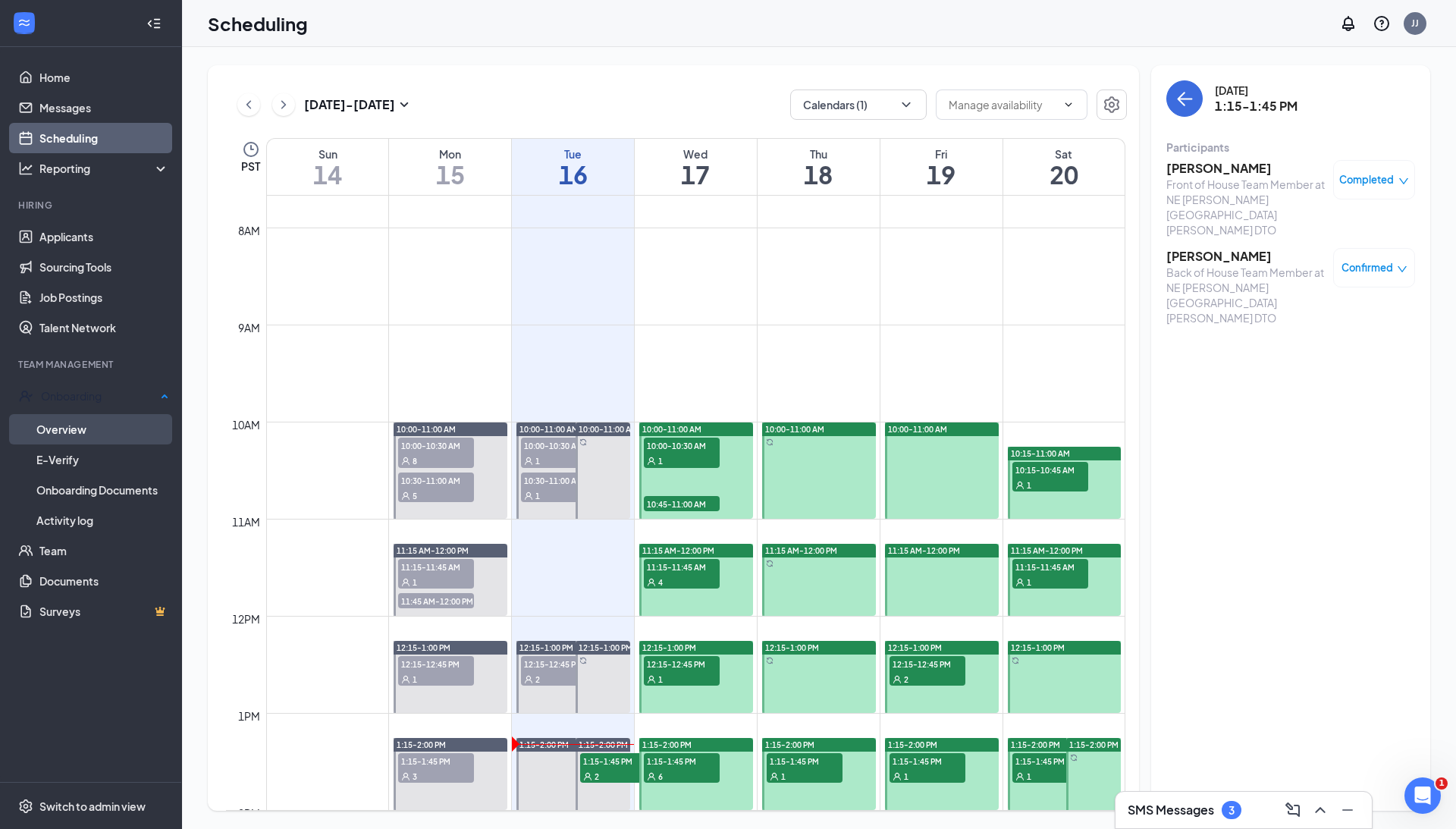
click at [59, 431] on link "Overview" at bounding box center [103, 429] width 133 height 30
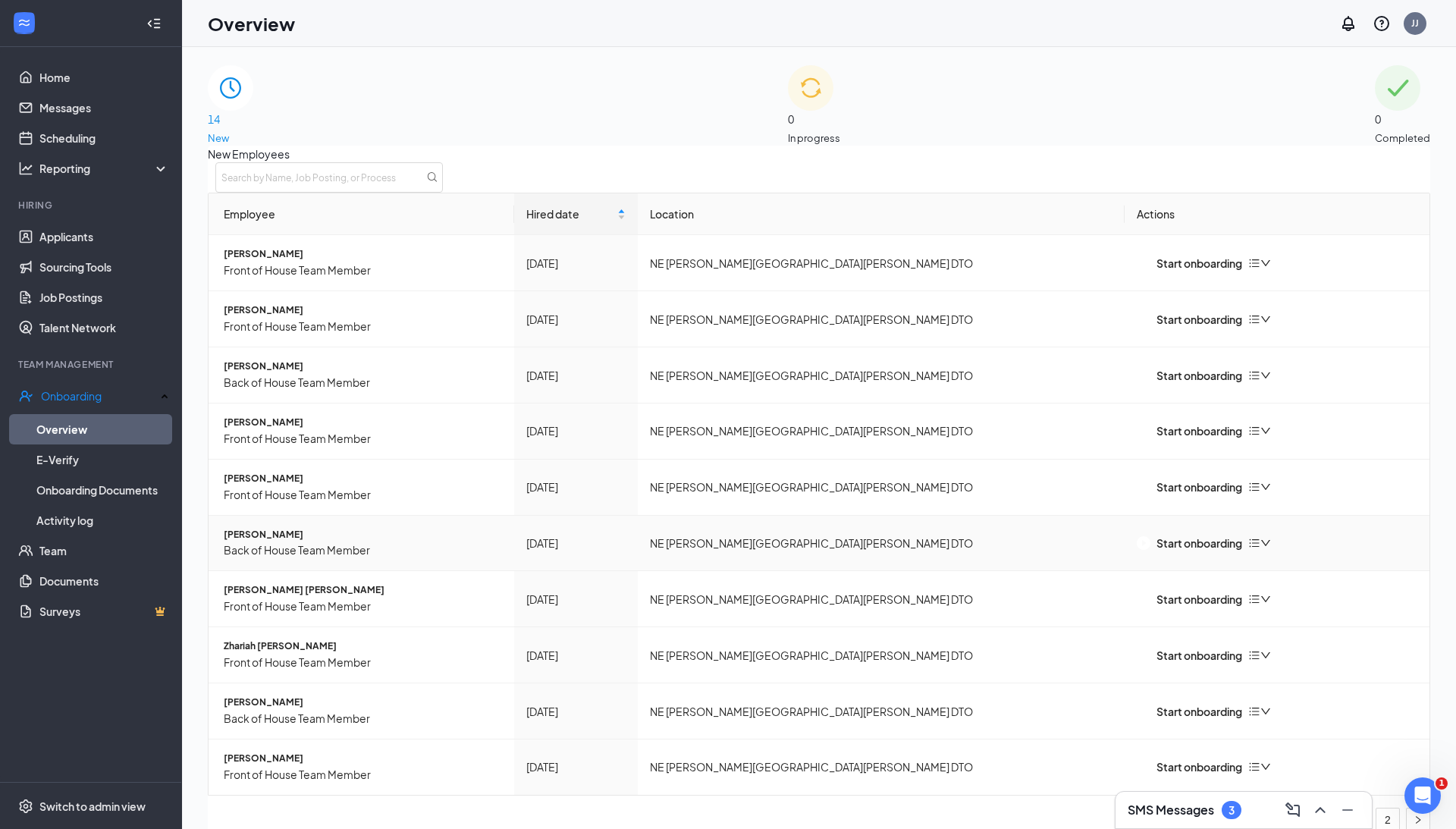
scroll to position [37, 0]
click at [1355, 811] on icon "Minimize" at bounding box center [1348, 810] width 18 height 18
click at [1377, 808] on link "2" at bounding box center [1388, 819] width 22 height 22
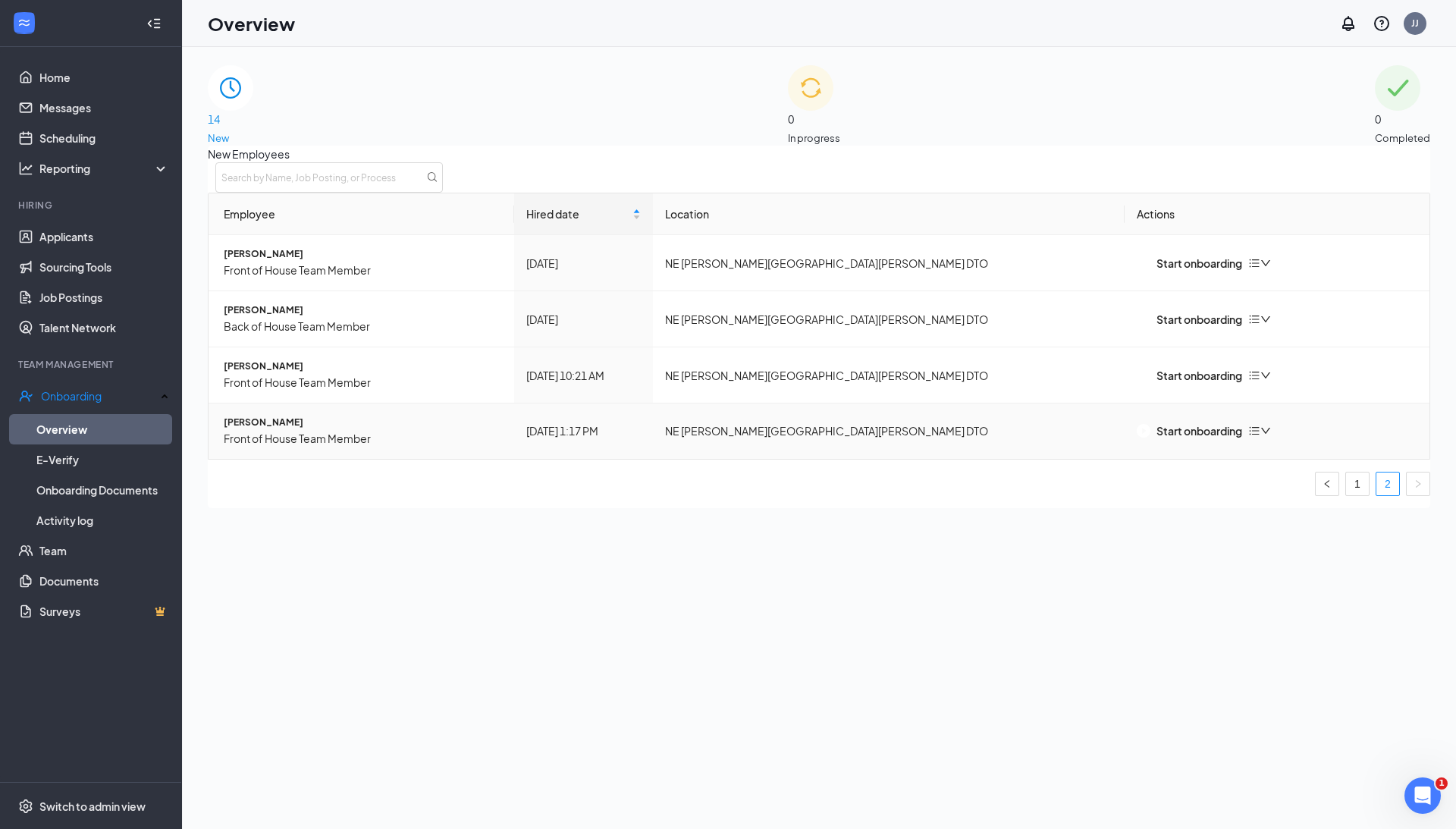
click at [1271, 436] on icon "down" at bounding box center [1266, 431] width 11 height 11
click at [252, 507] on div "New Employees Employee Hired date Location Actions [PERSON_NAME] Front of House…" at bounding box center [819, 326] width 1222 height 362
click at [273, 430] on span "[PERSON_NAME]" at bounding box center [363, 422] width 279 height 14
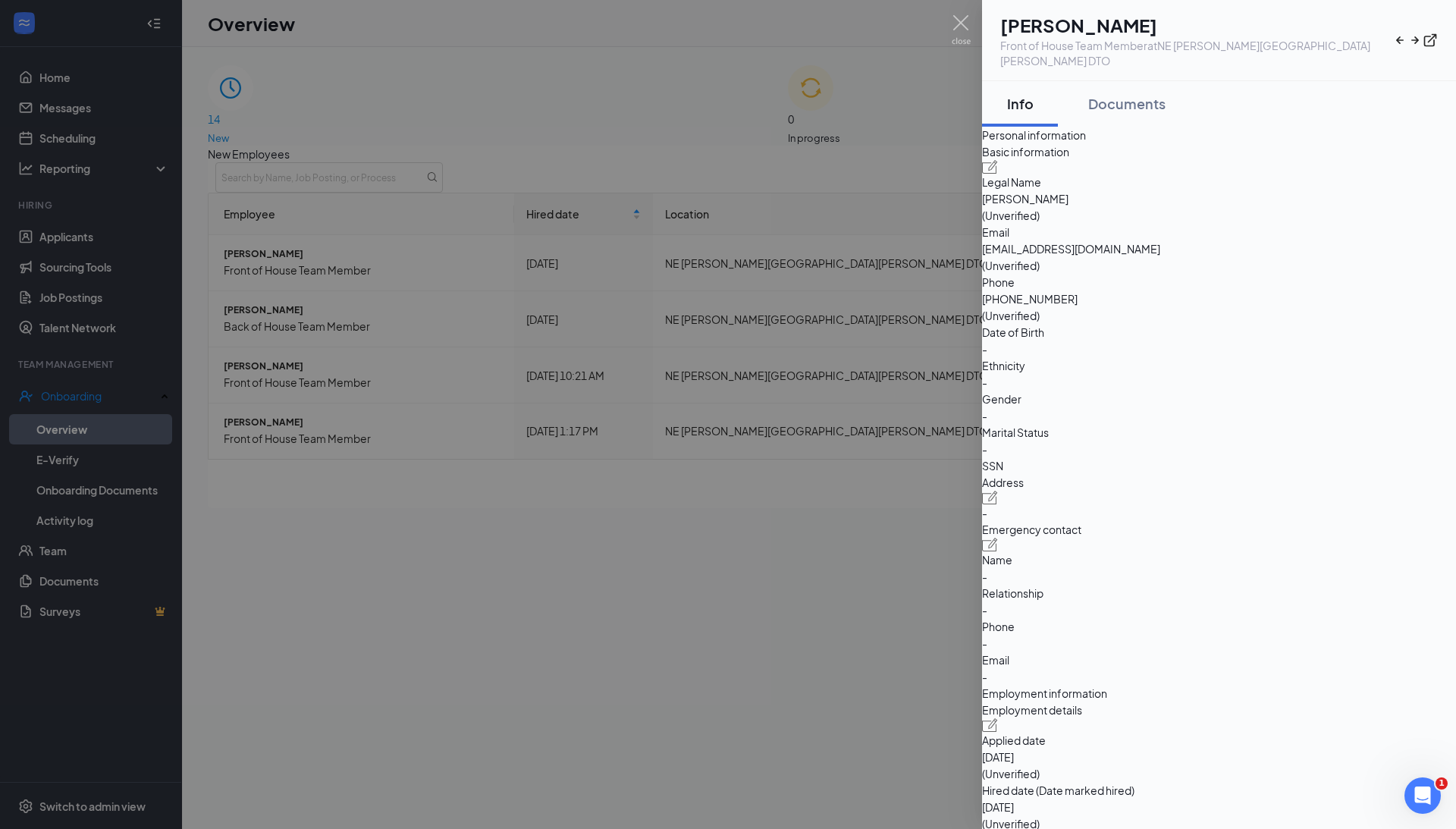
click at [998, 174] on img at bounding box center [990, 166] width 16 height 13
type input "[PHONE_NUMBER]"
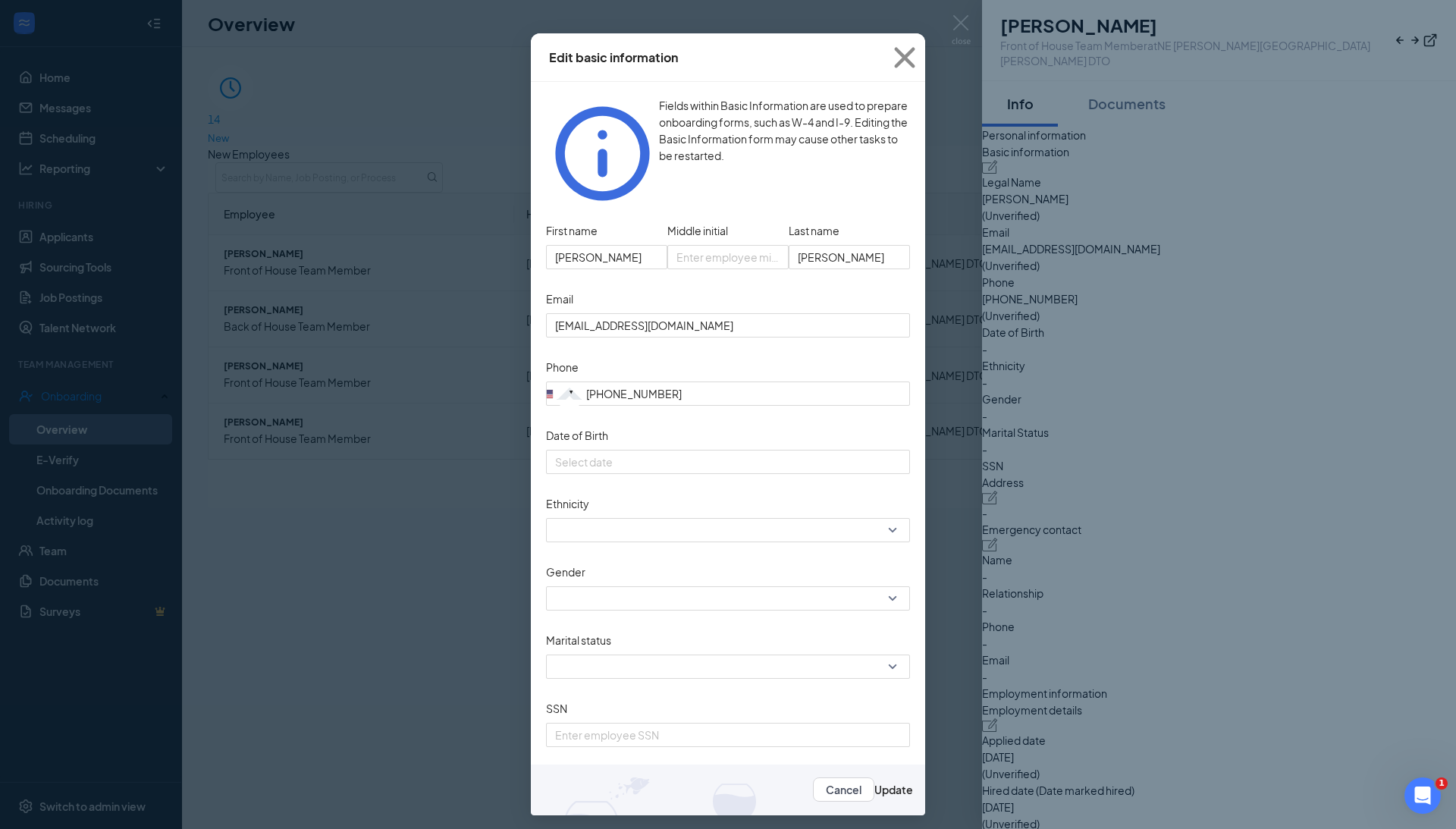
scroll to position [41, 0]
click at [886, 782] on button "Update" at bounding box center [894, 791] width 39 height 17
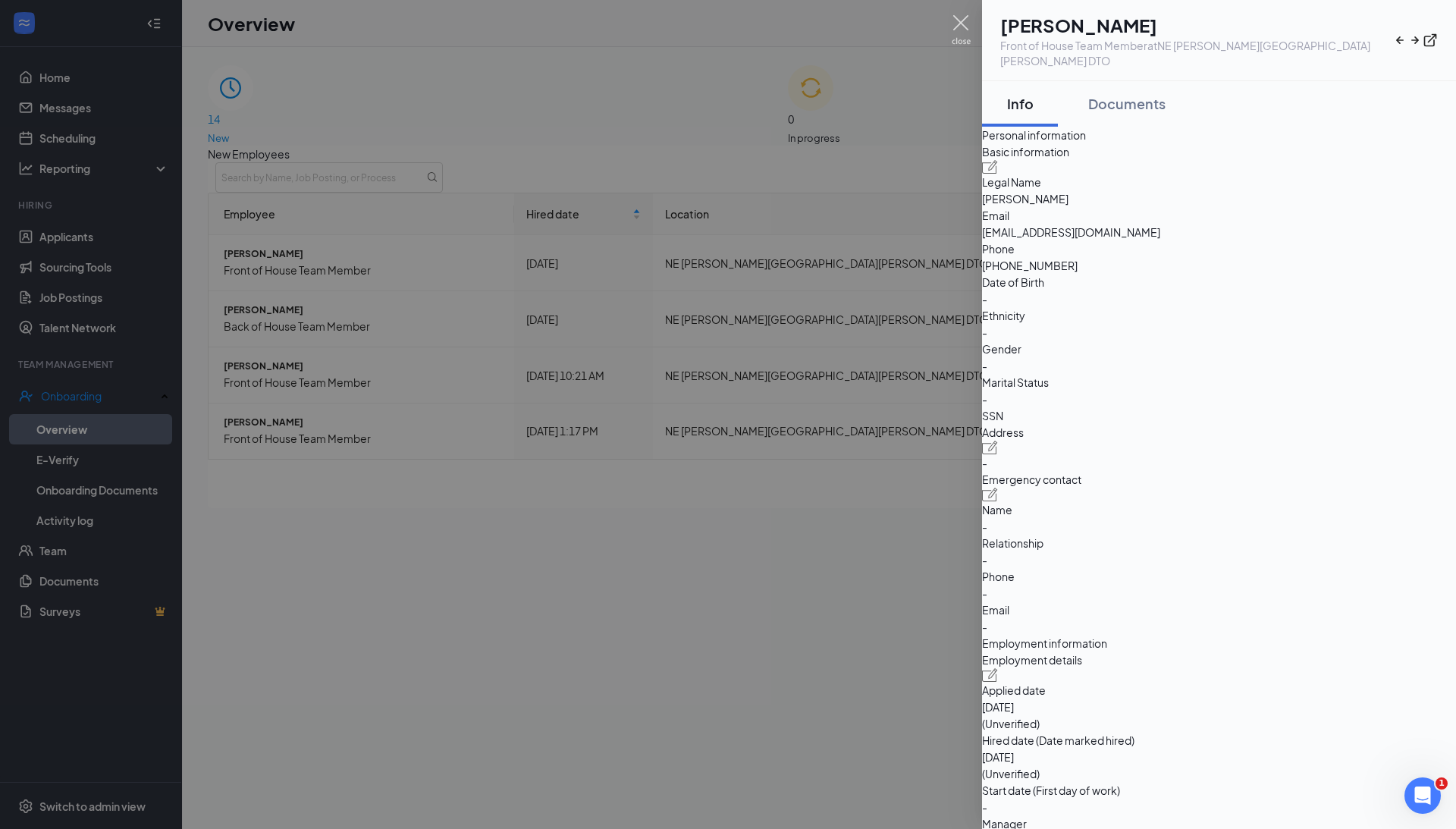
click at [965, 22] on img at bounding box center [961, 30] width 19 height 30
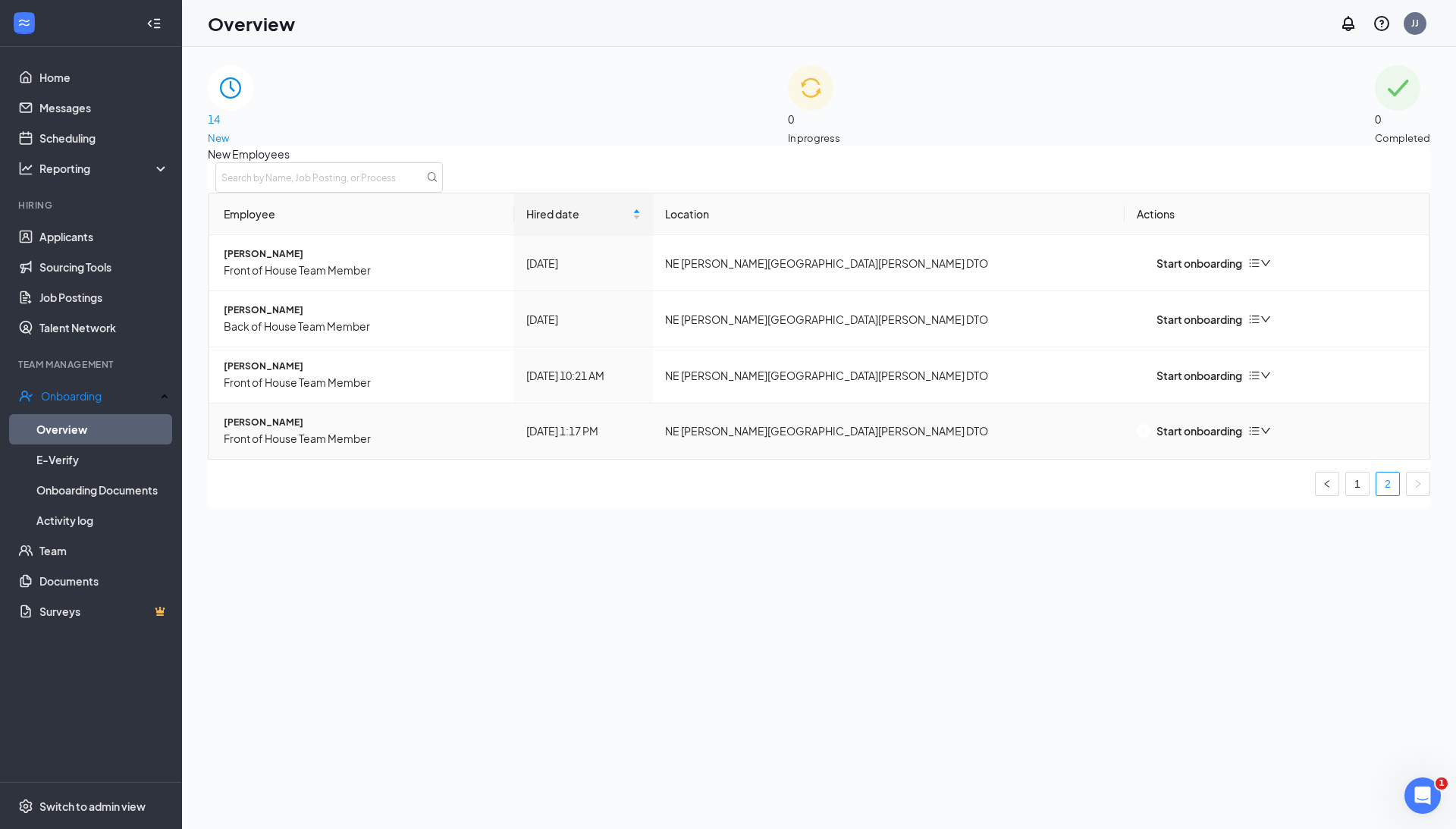
click at [264, 430] on span "[PERSON_NAME]" at bounding box center [363, 422] width 279 height 14
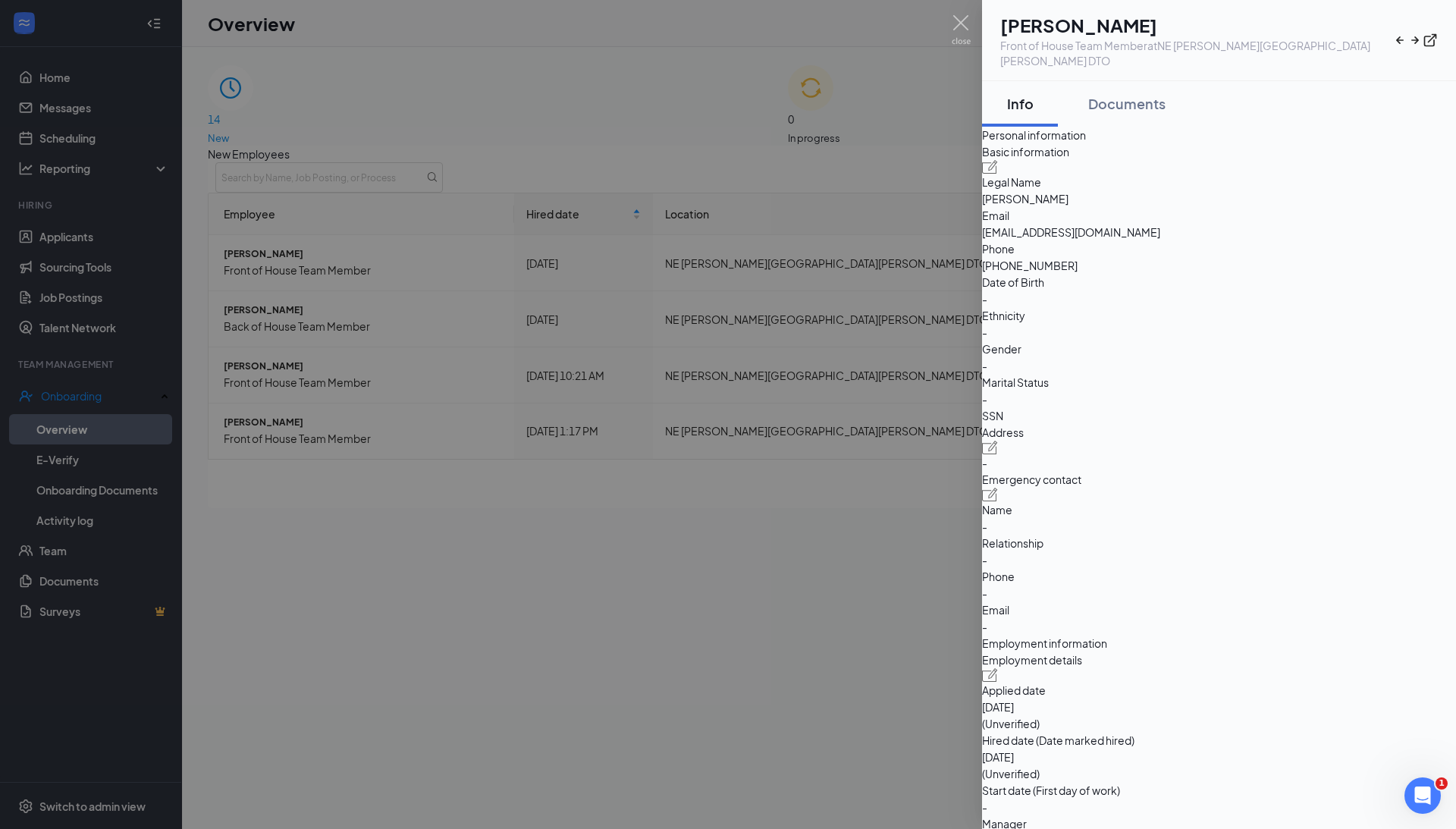
click at [1097, 22] on h1 "[PERSON_NAME]" at bounding box center [1197, 25] width 392 height 26
click at [1119, 97] on div "Documents" at bounding box center [1127, 103] width 77 height 19
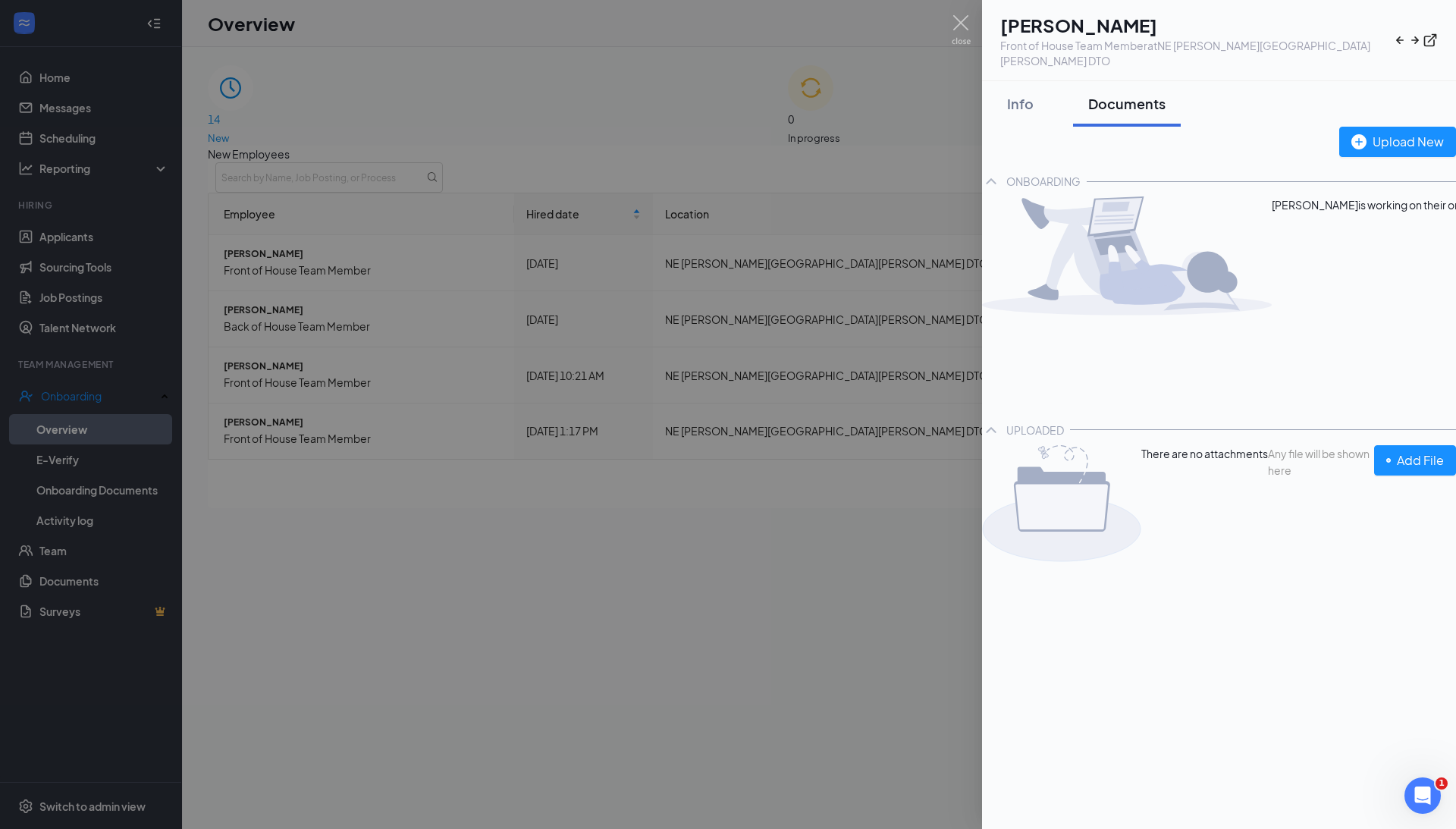
click at [950, 25] on div at bounding box center [728, 414] width 1456 height 829
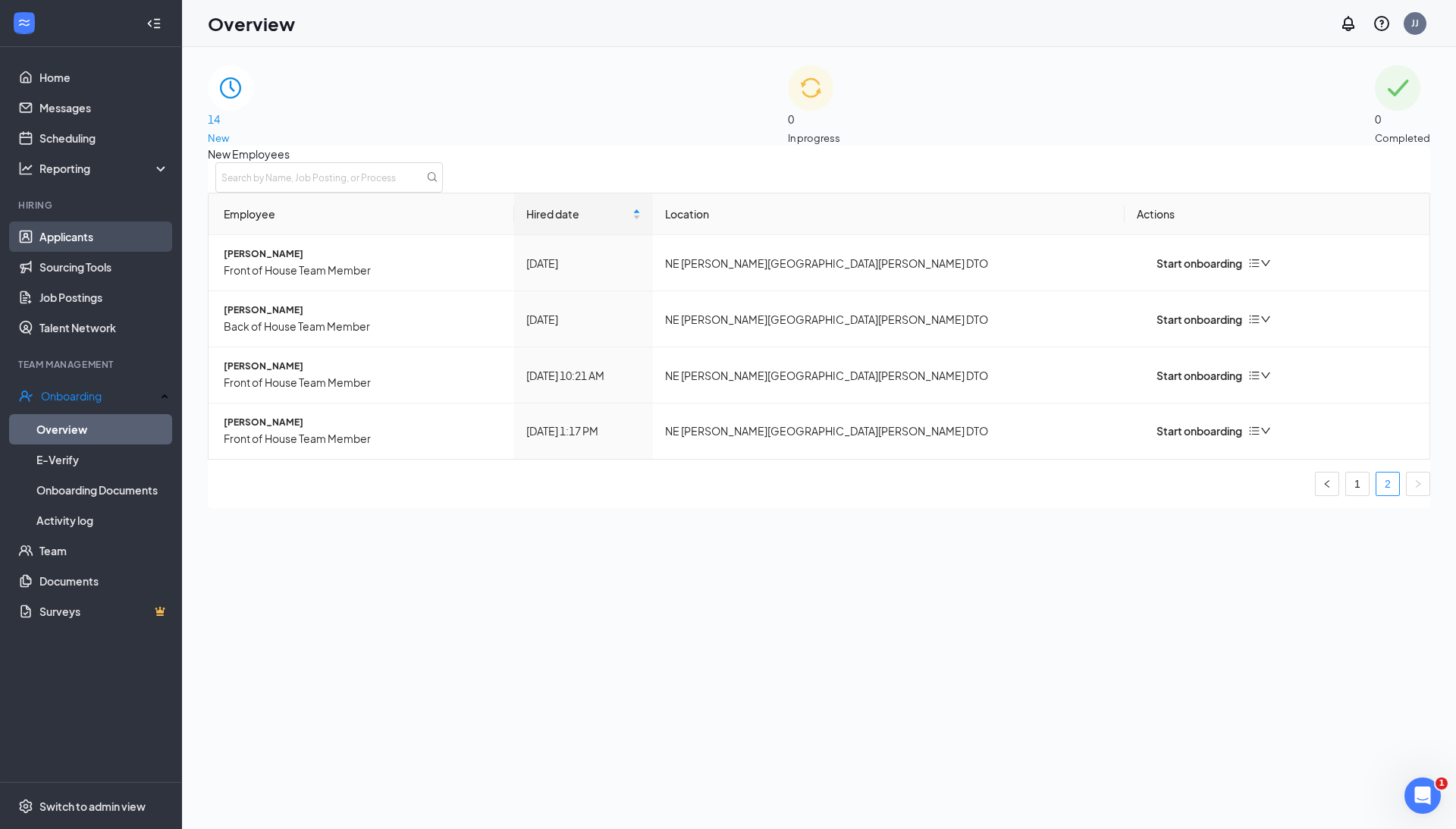
click at [81, 239] on link "Applicants" at bounding box center [104, 236] width 130 height 30
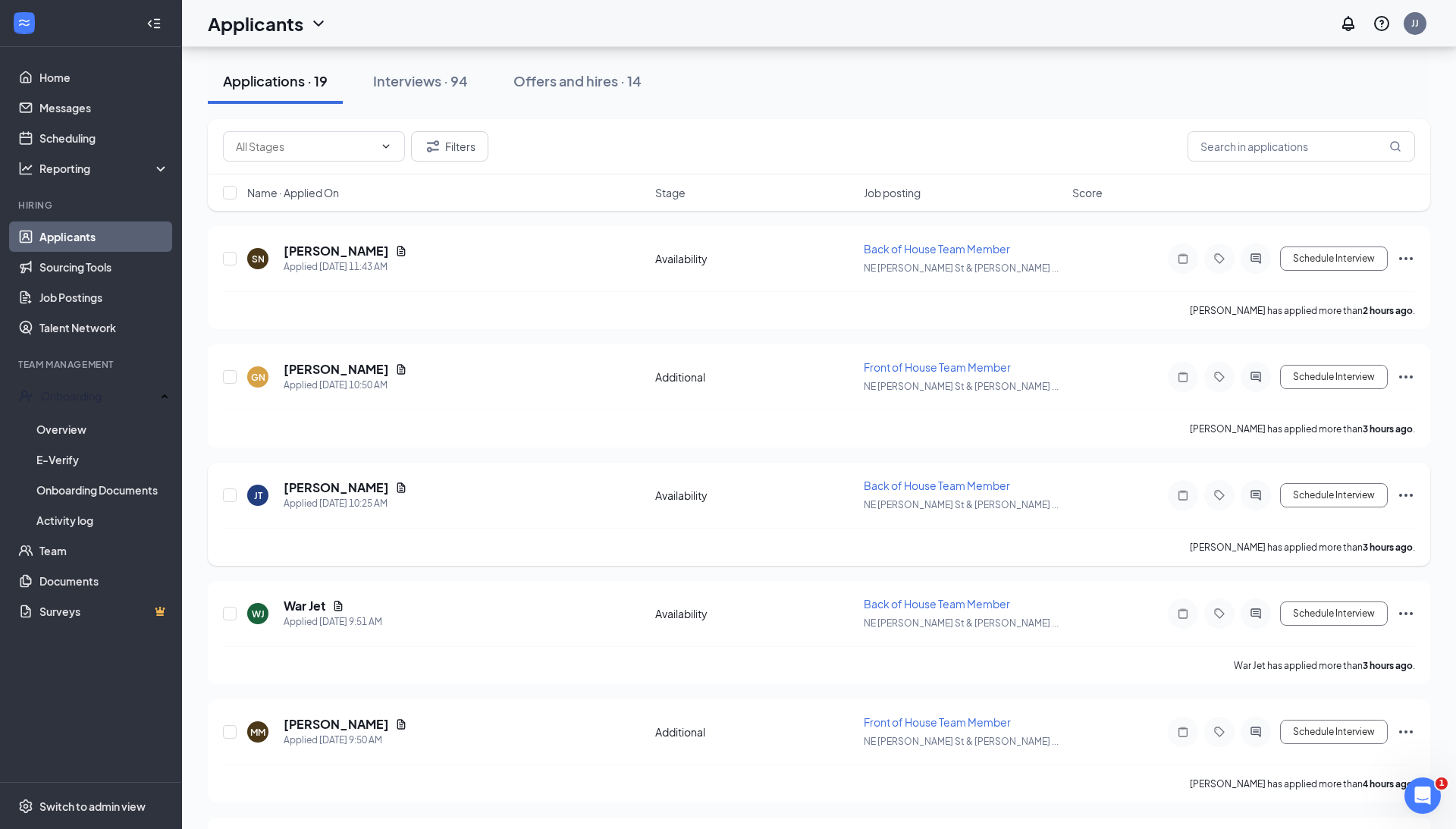
scroll to position [68, 0]
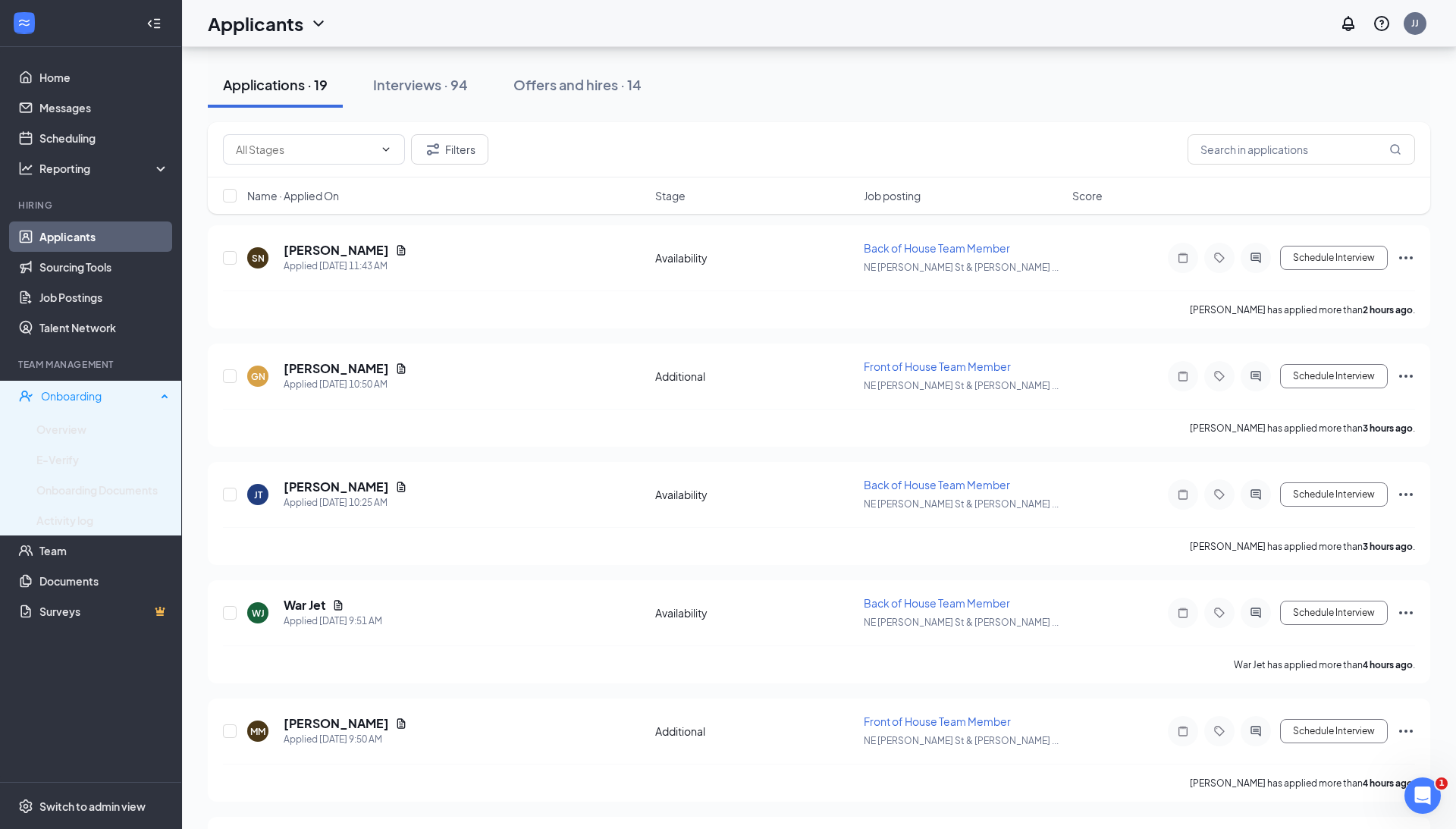
click at [76, 393] on div "Onboarding" at bounding box center [98, 396] width 116 height 15
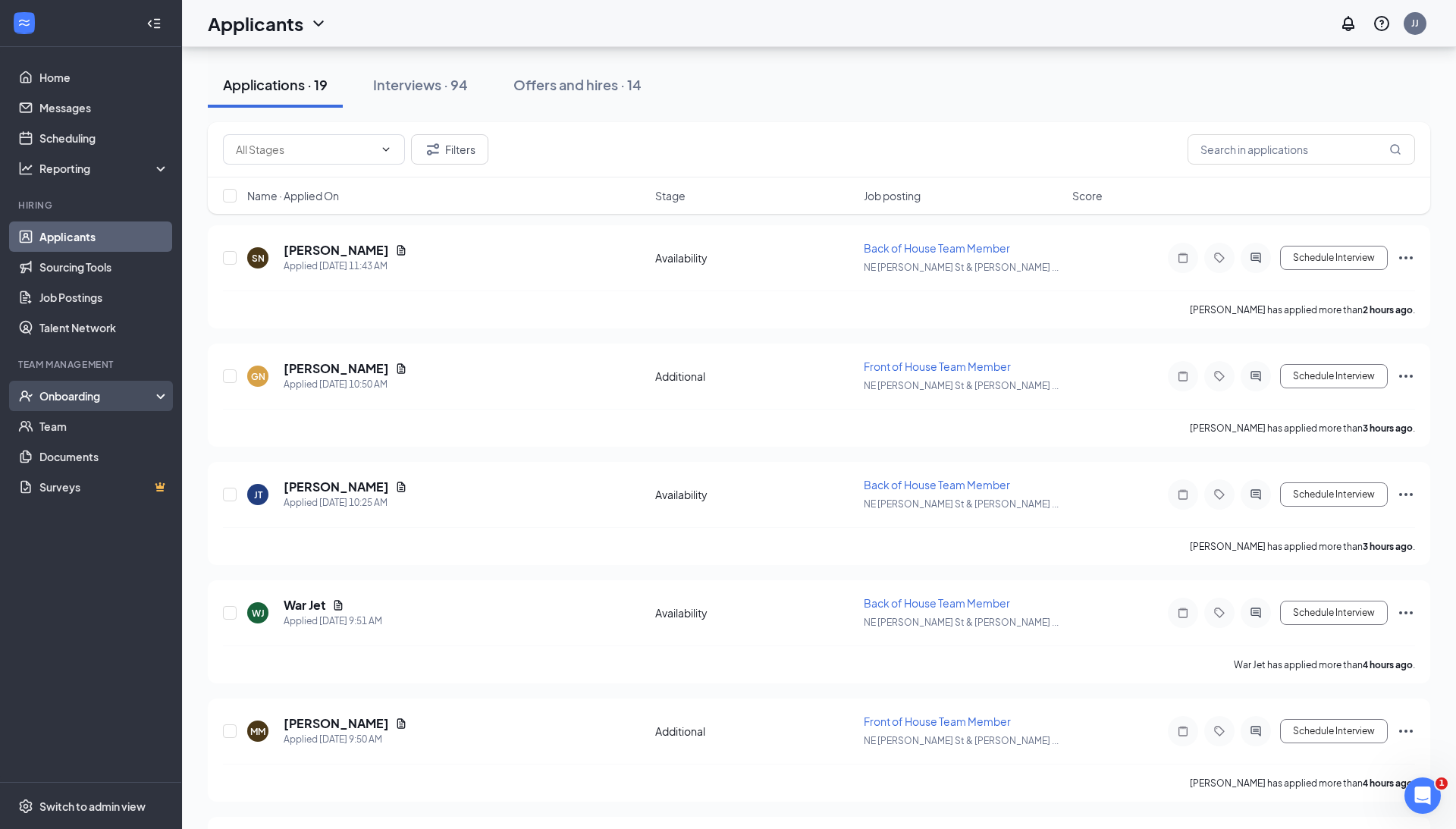
click at [72, 402] on div "Onboarding" at bounding box center [97, 396] width 116 height 15
click at [71, 433] on link "Overview" at bounding box center [103, 429] width 133 height 30
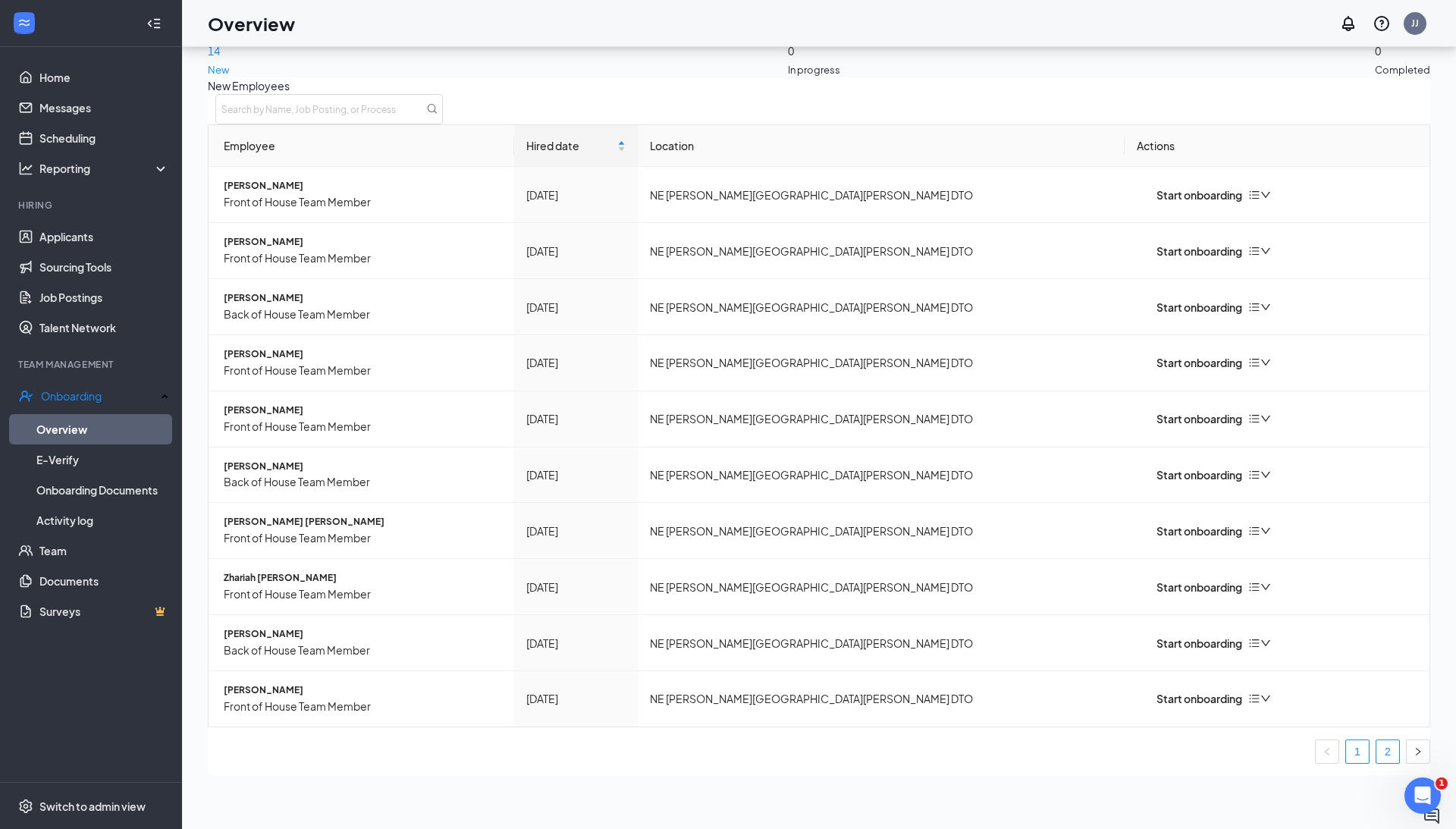
click at [1377, 763] on link "2" at bounding box center [1388, 751] width 22 height 22
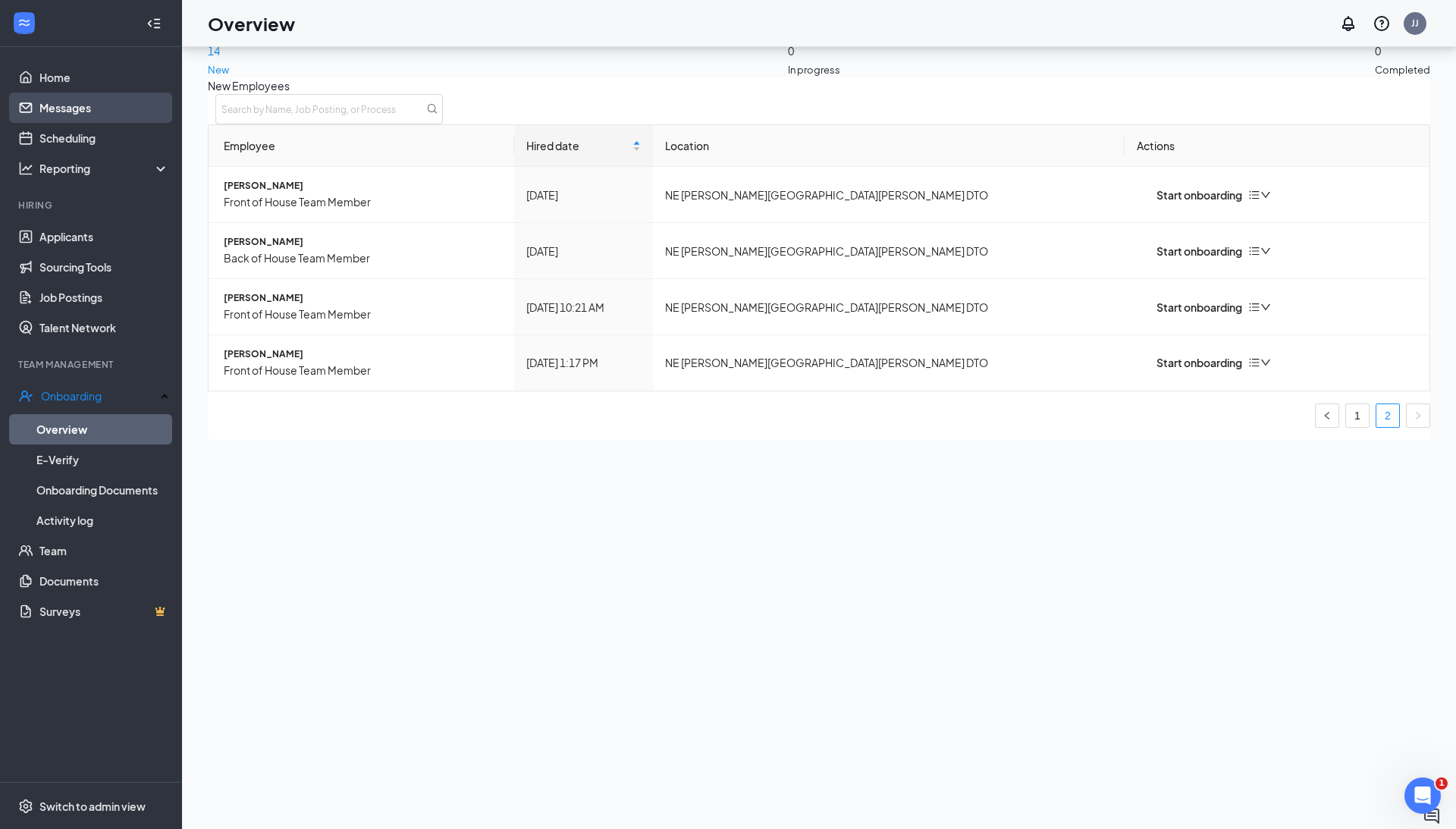
click at [89, 106] on link "Messages" at bounding box center [104, 107] width 130 height 30
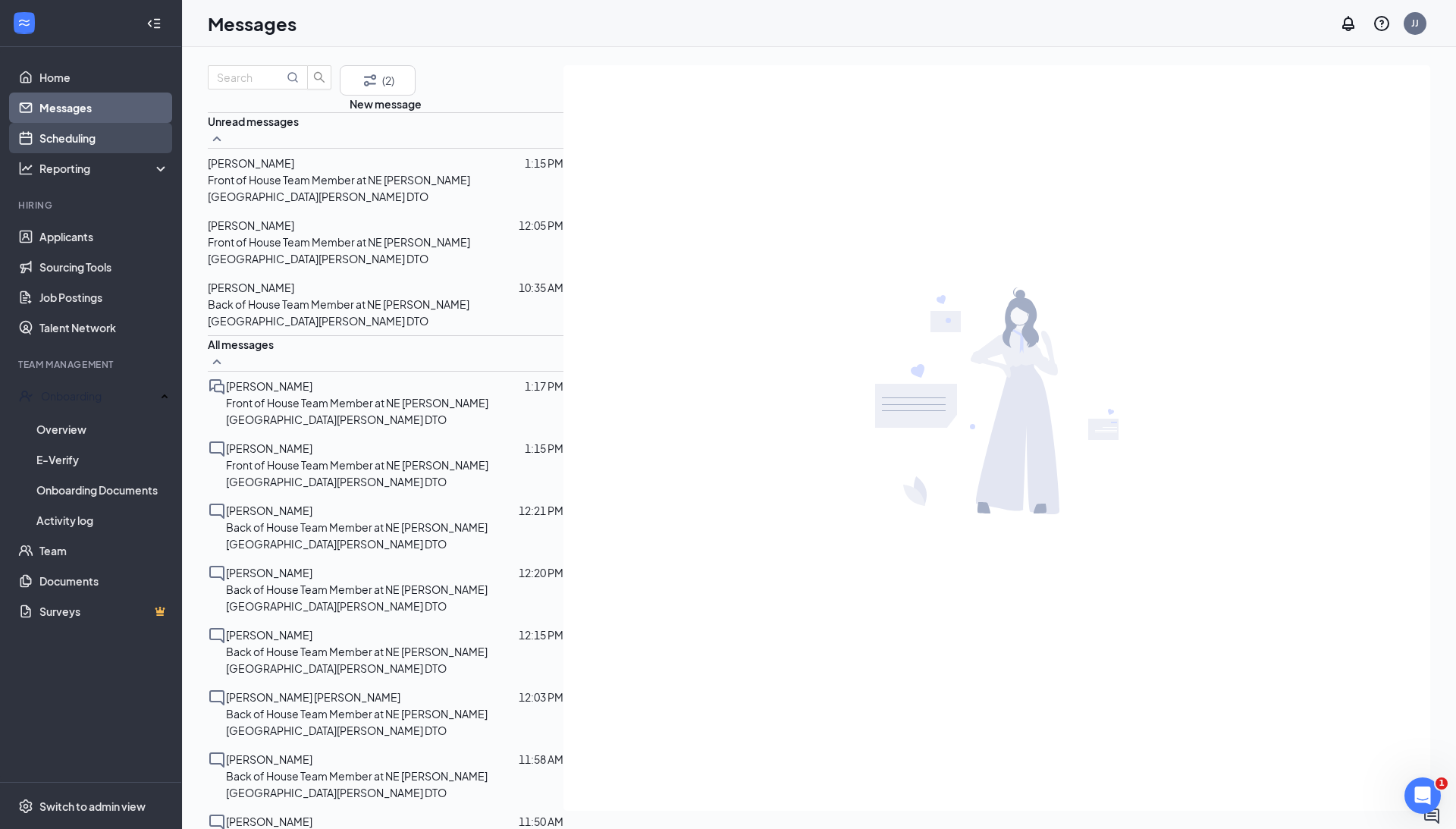
click at [53, 135] on link "Scheduling" at bounding box center [104, 138] width 130 height 30
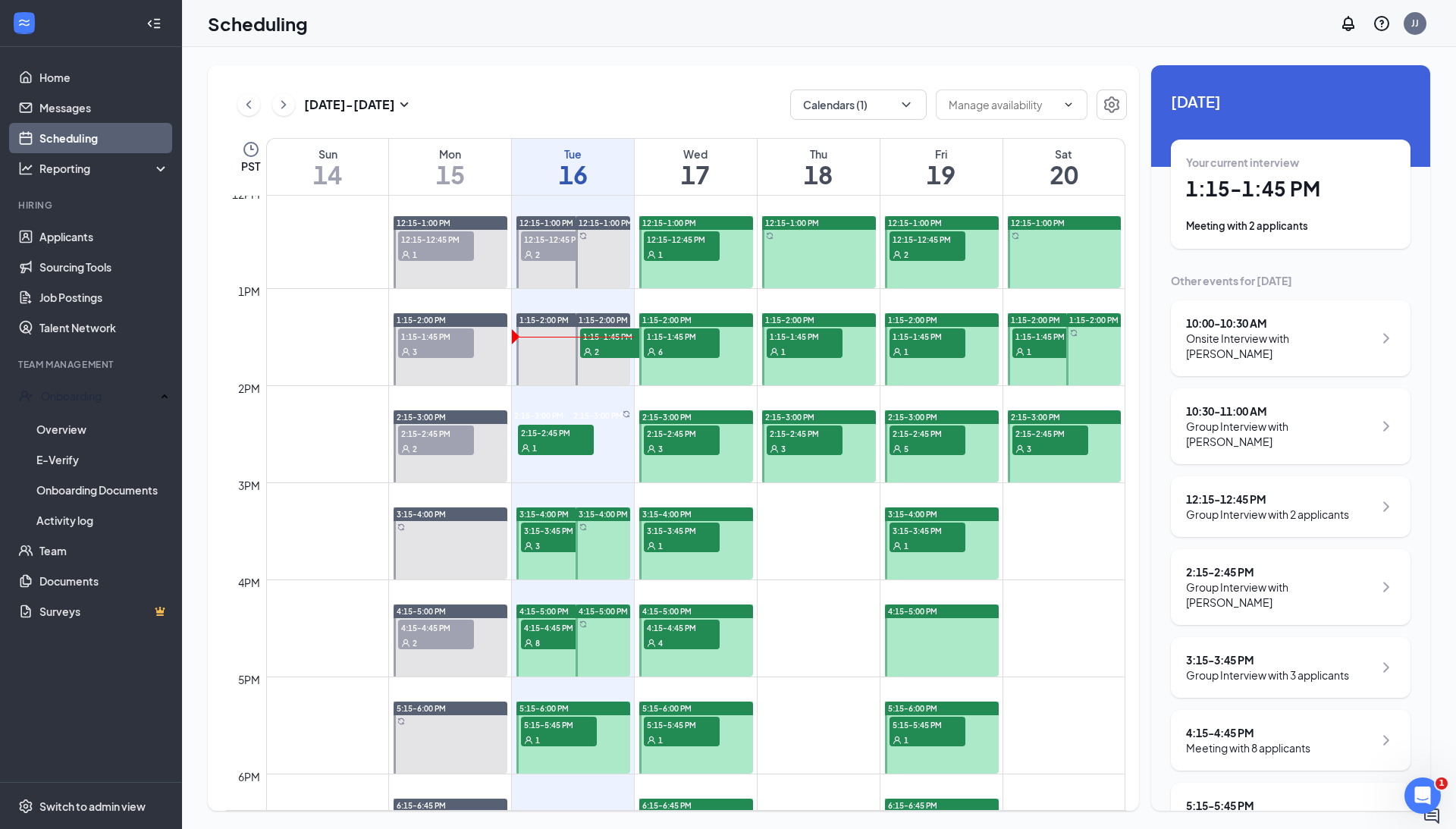
scroll to position [1147, 0]
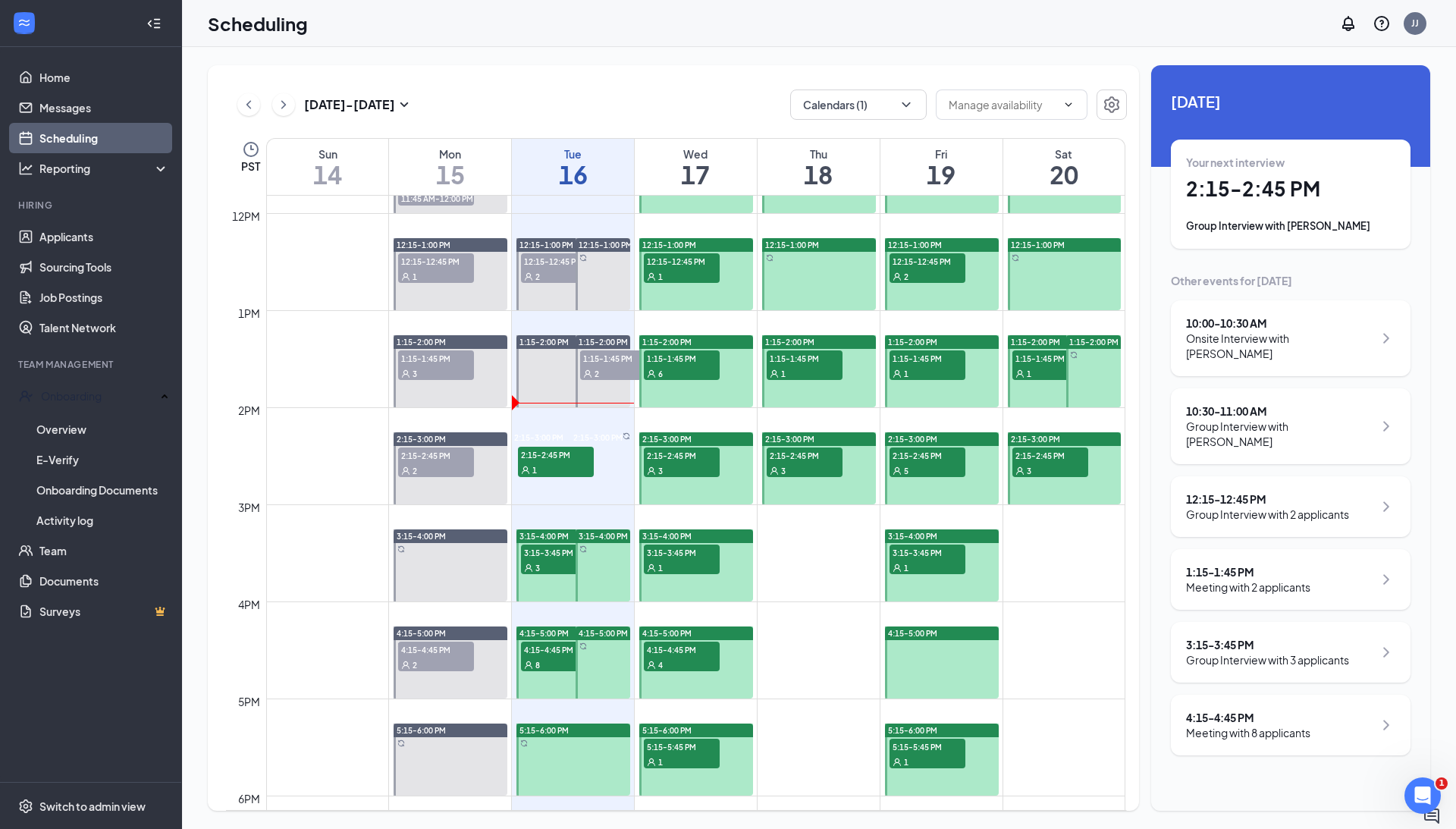
click at [548, 471] on div "1" at bounding box center [555, 470] width 76 height 15
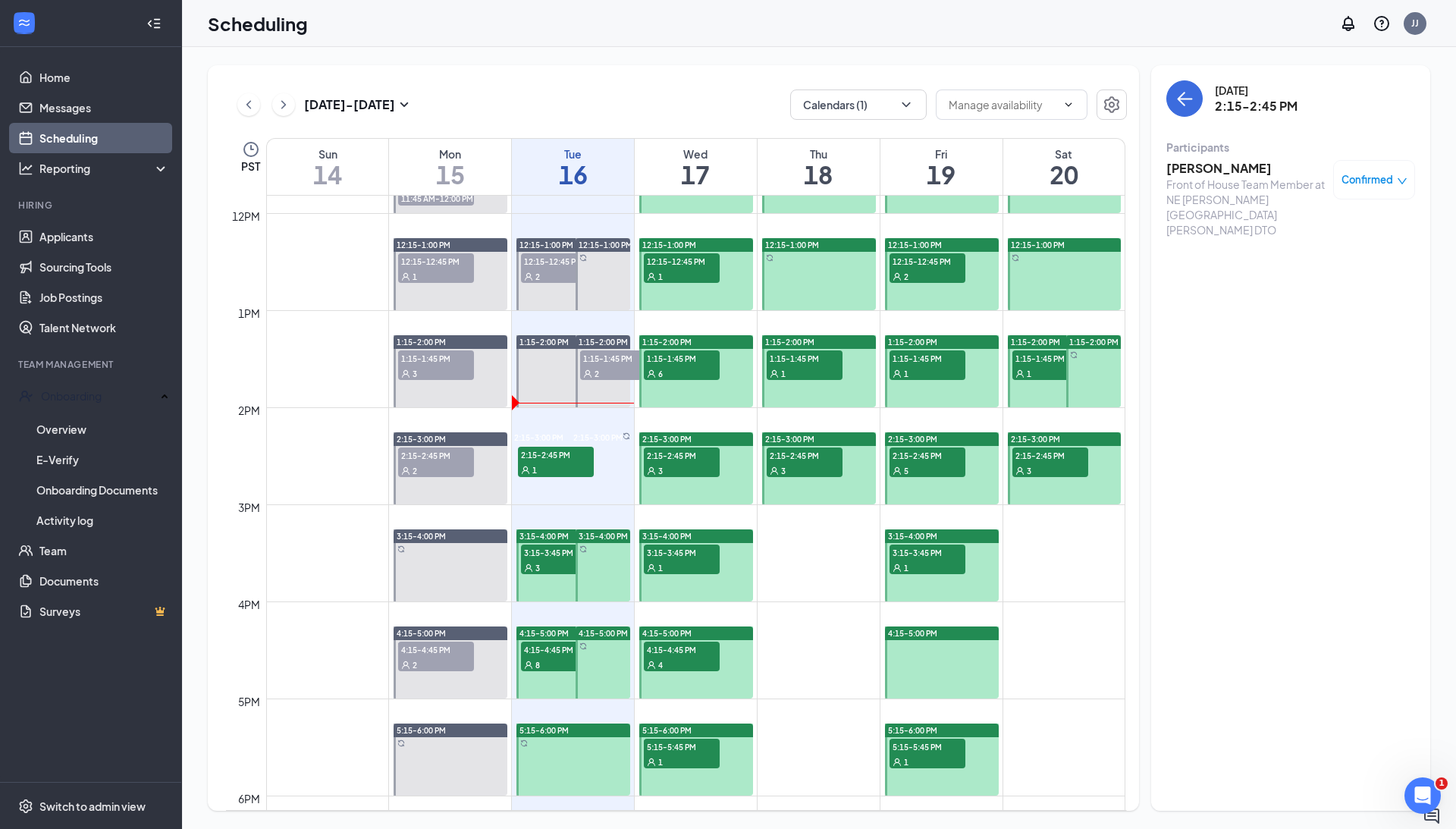
click at [1196, 168] on h3 "[PERSON_NAME]" at bounding box center [1246, 168] width 160 height 17
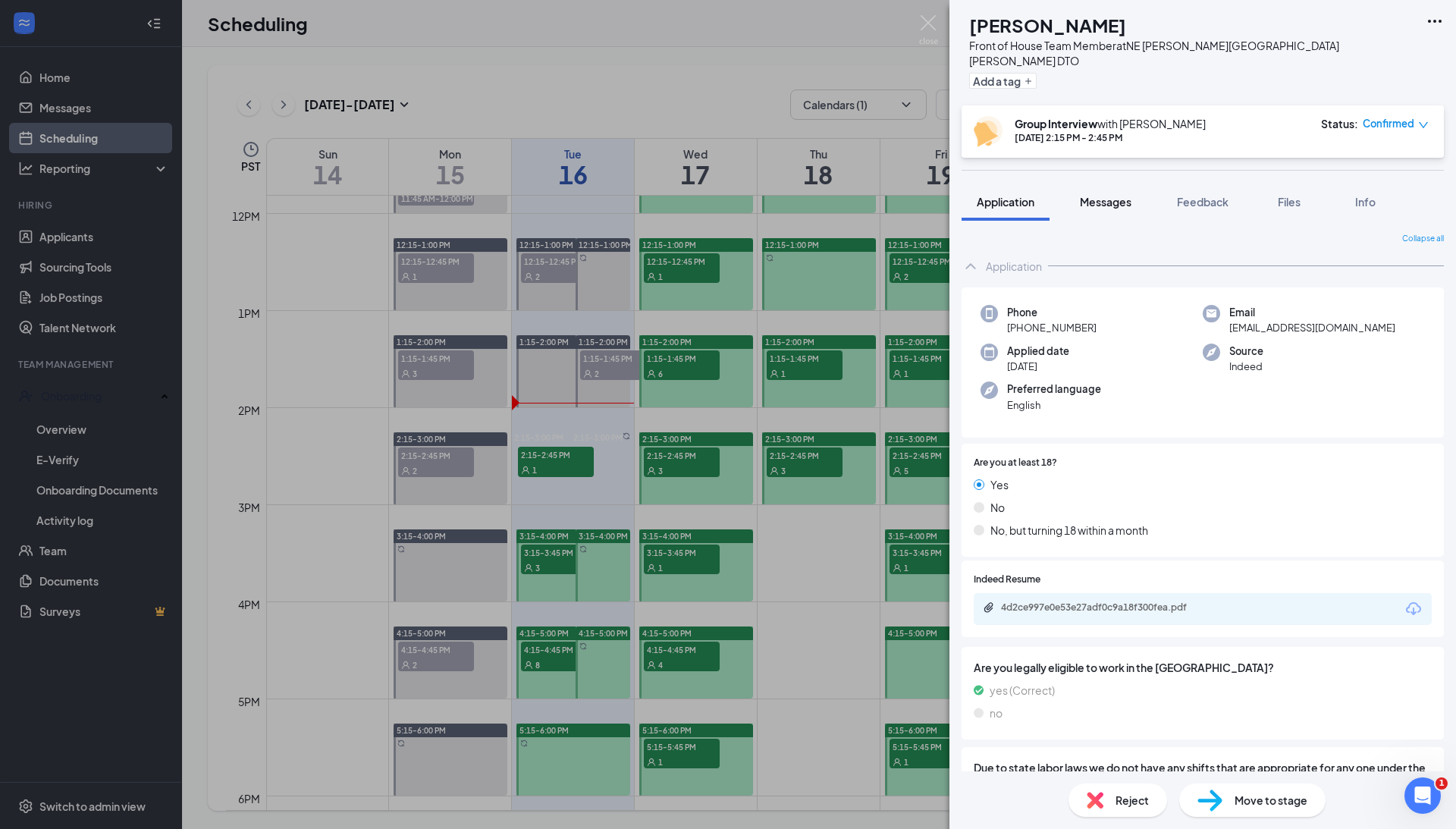
click at [1100, 195] on span "Messages" at bounding box center [1106, 201] width 52 height 13
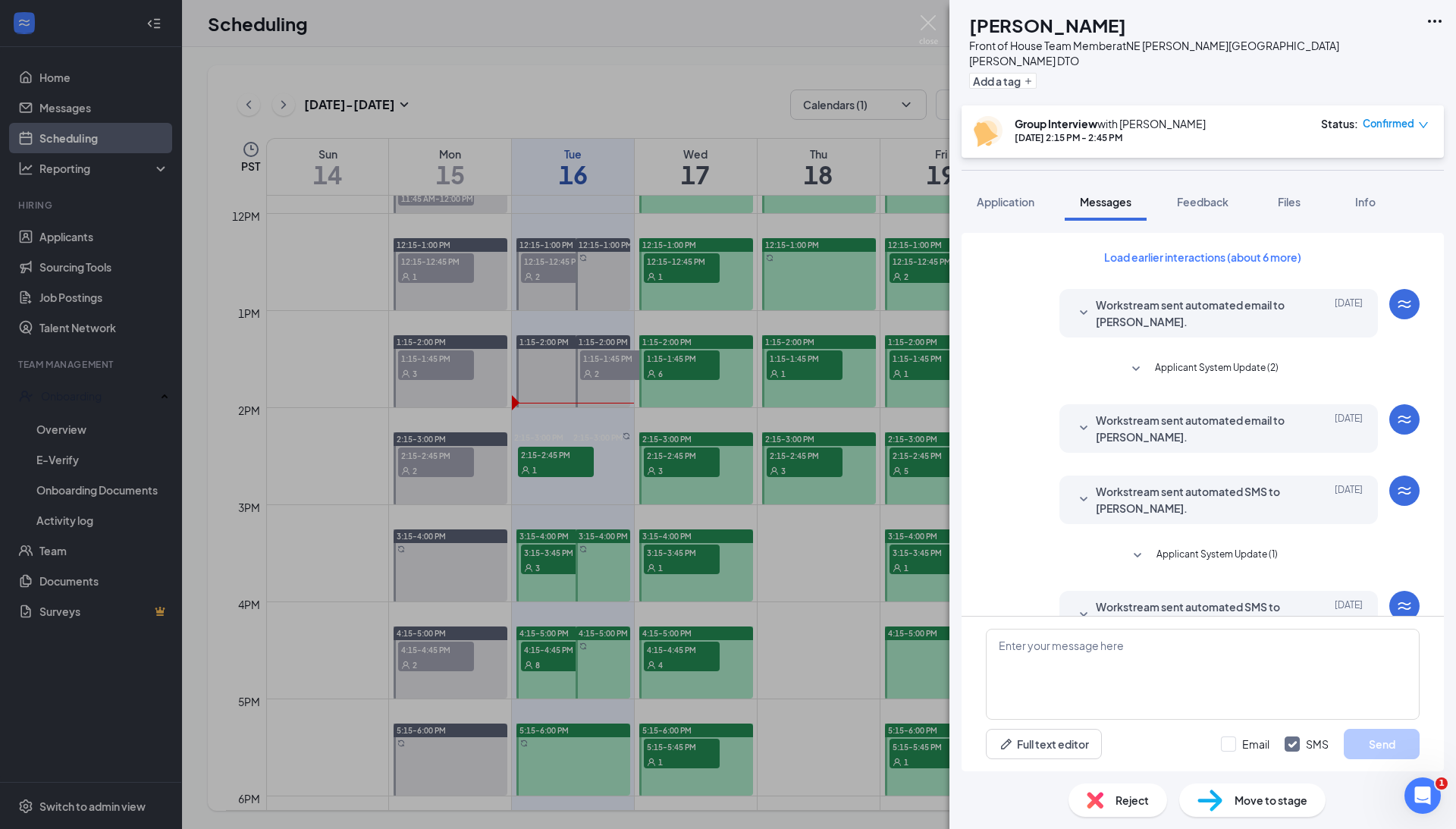
scroll to position [244, 0]
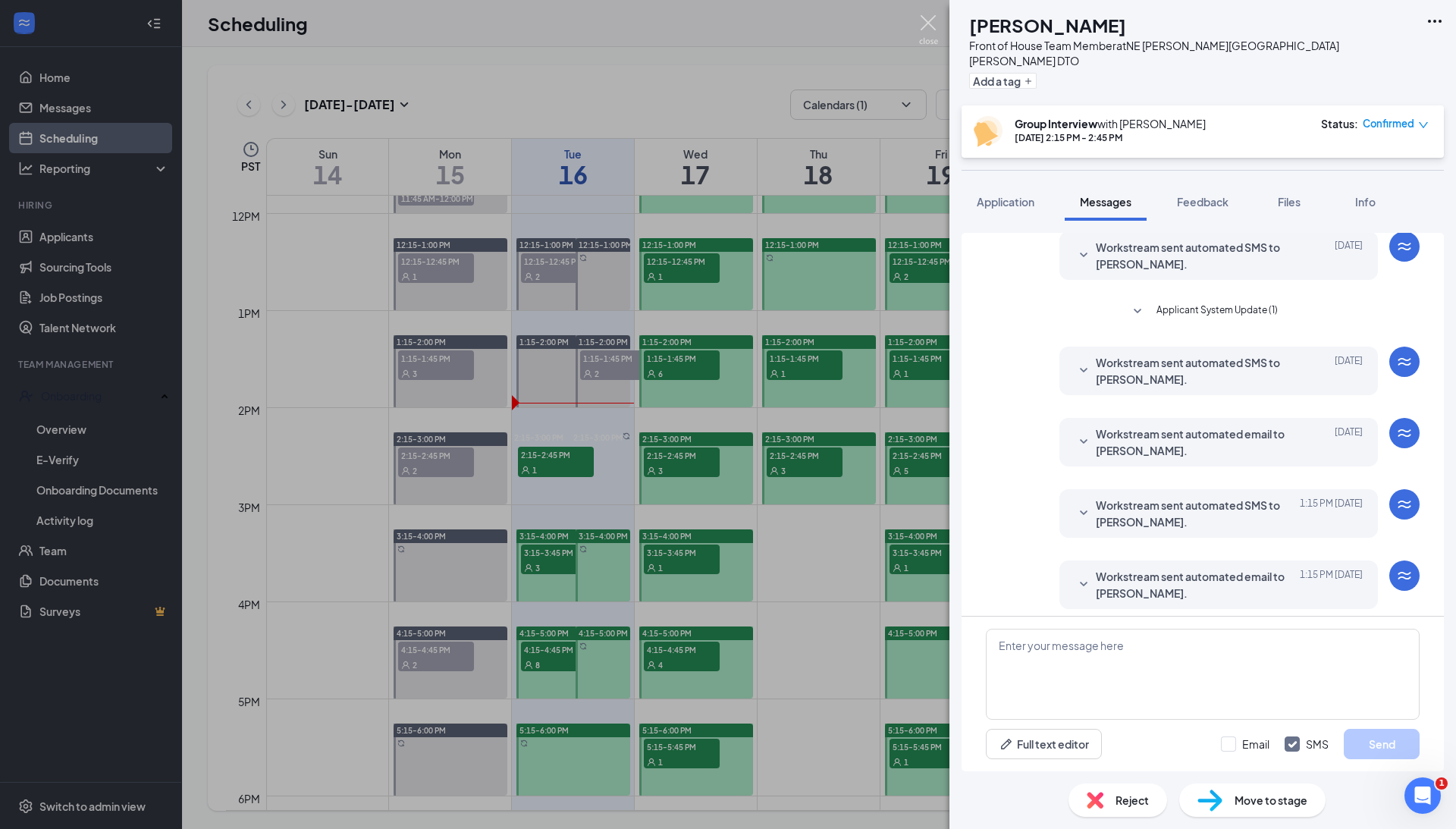
click at [929, 31] on img at bounding box center [929, 30] width 19 height 30
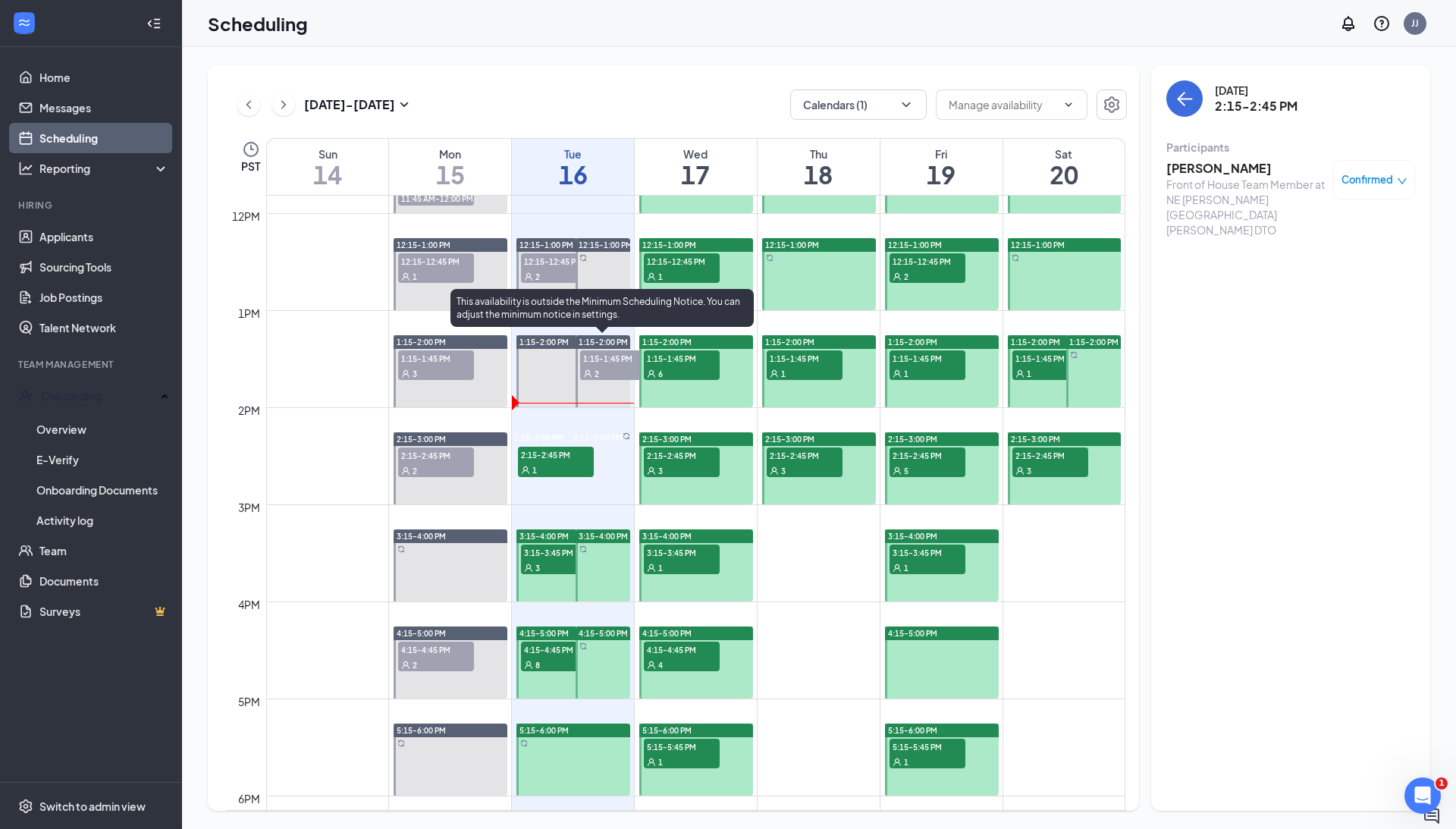
click at [598, 368] on span "2" at bounding box center [596, 373] width 4 height 11
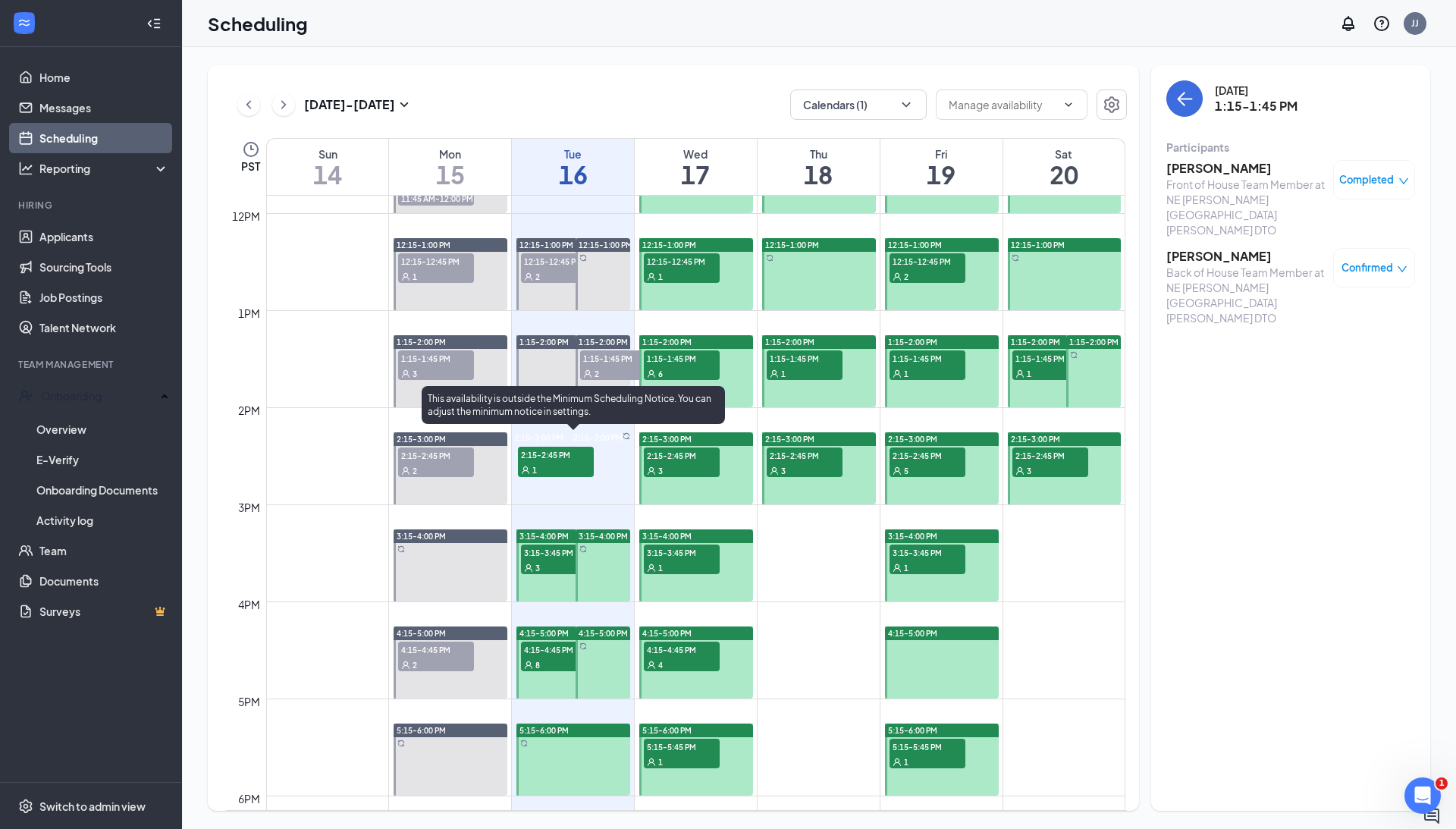
click at [550, 466] on div "1" at bounding box center [555, 470] width 76 height 15
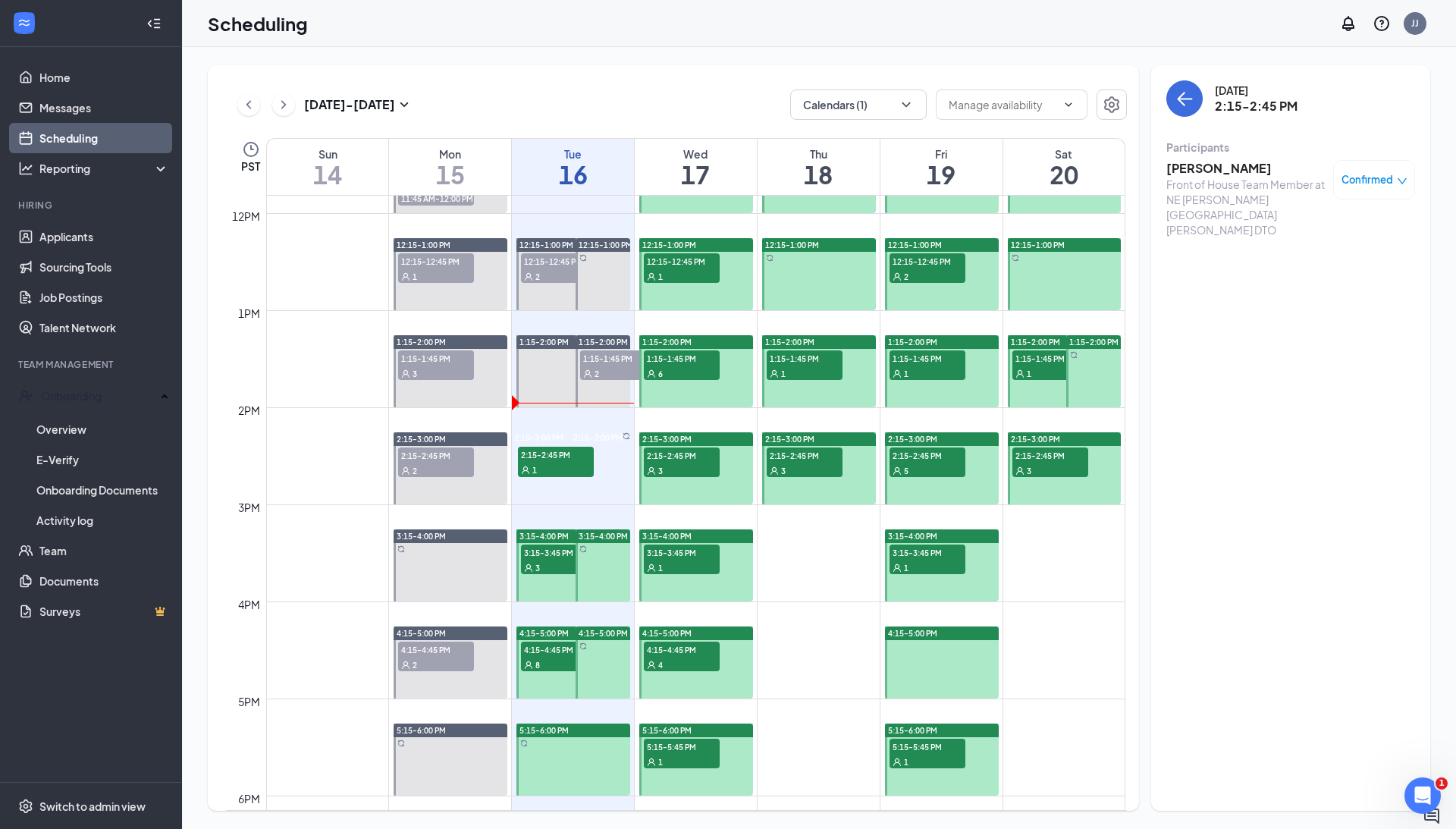
click at [1212, 170] on h3 "[PERSON_NAME]" at bounding box center [1246, 168] width 160 height 17
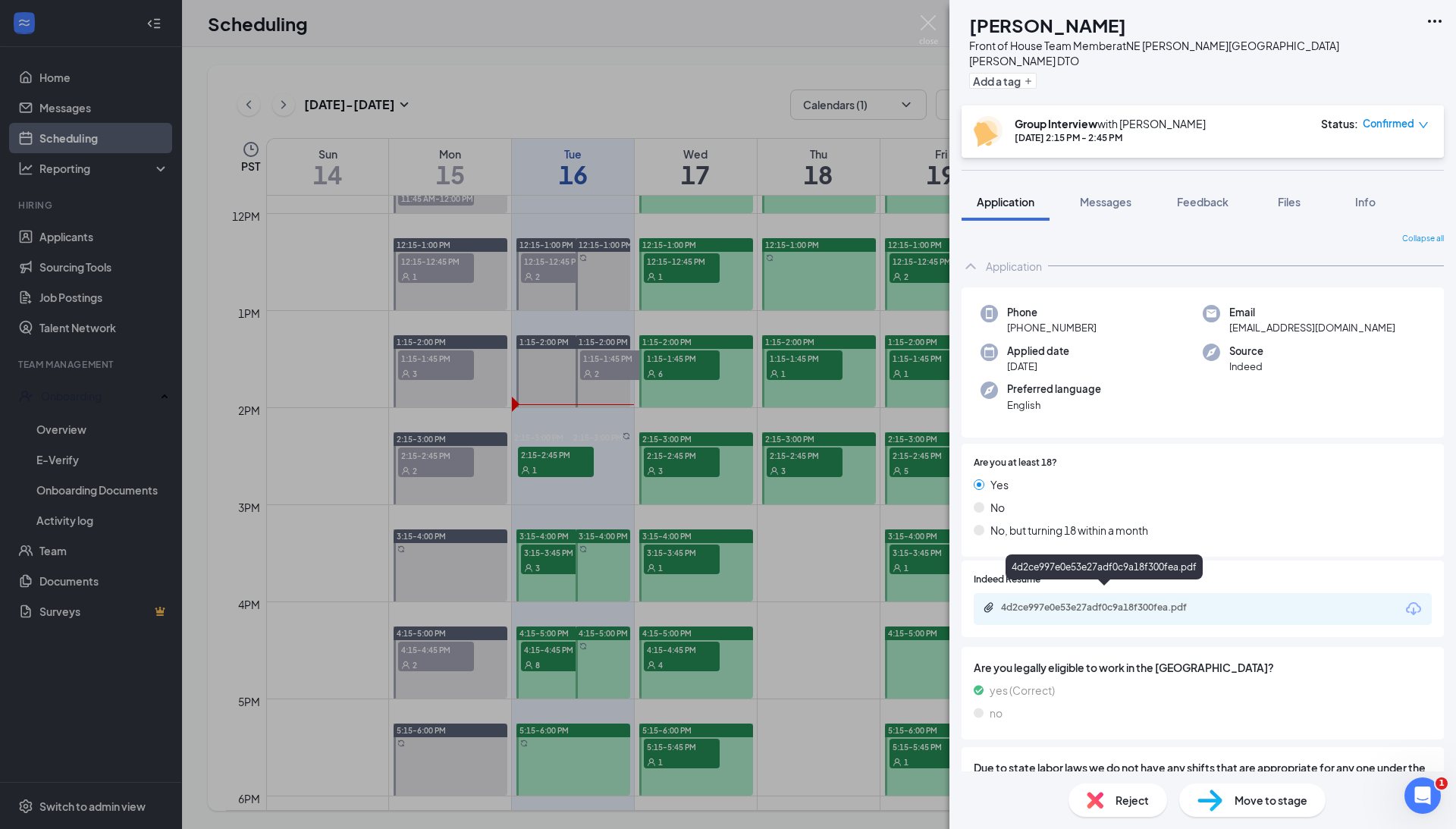
click at [1150, 601] on div "4d2ce997e0e53e27adf0c9a18f300fea.pdf" at bounding box center [1107, 607] width 212 height 12
click at [1124, 195] on span "Messages" at bounding box center [1106, 201] width 52 height 13
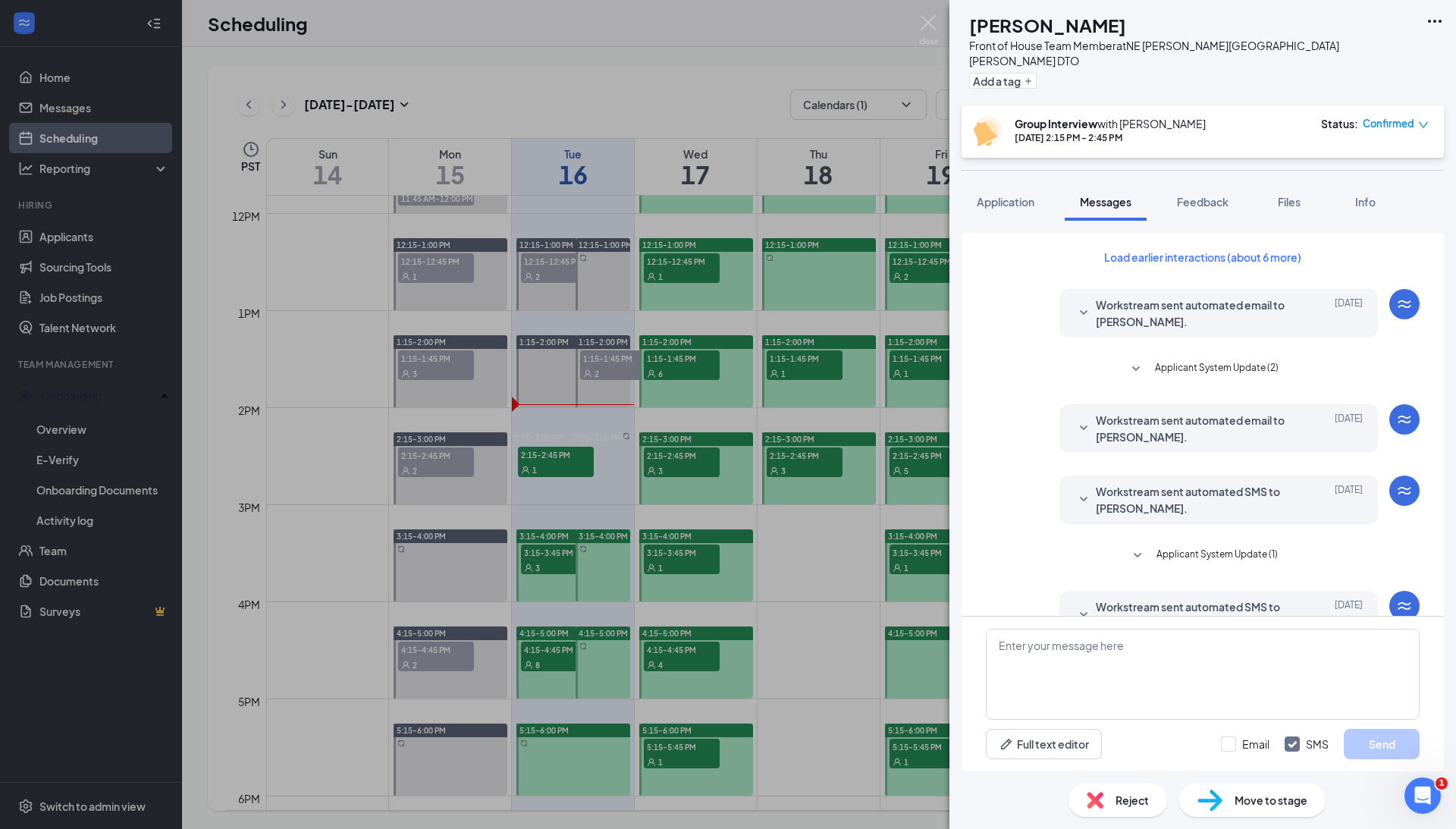
scroll to position [244, 0]
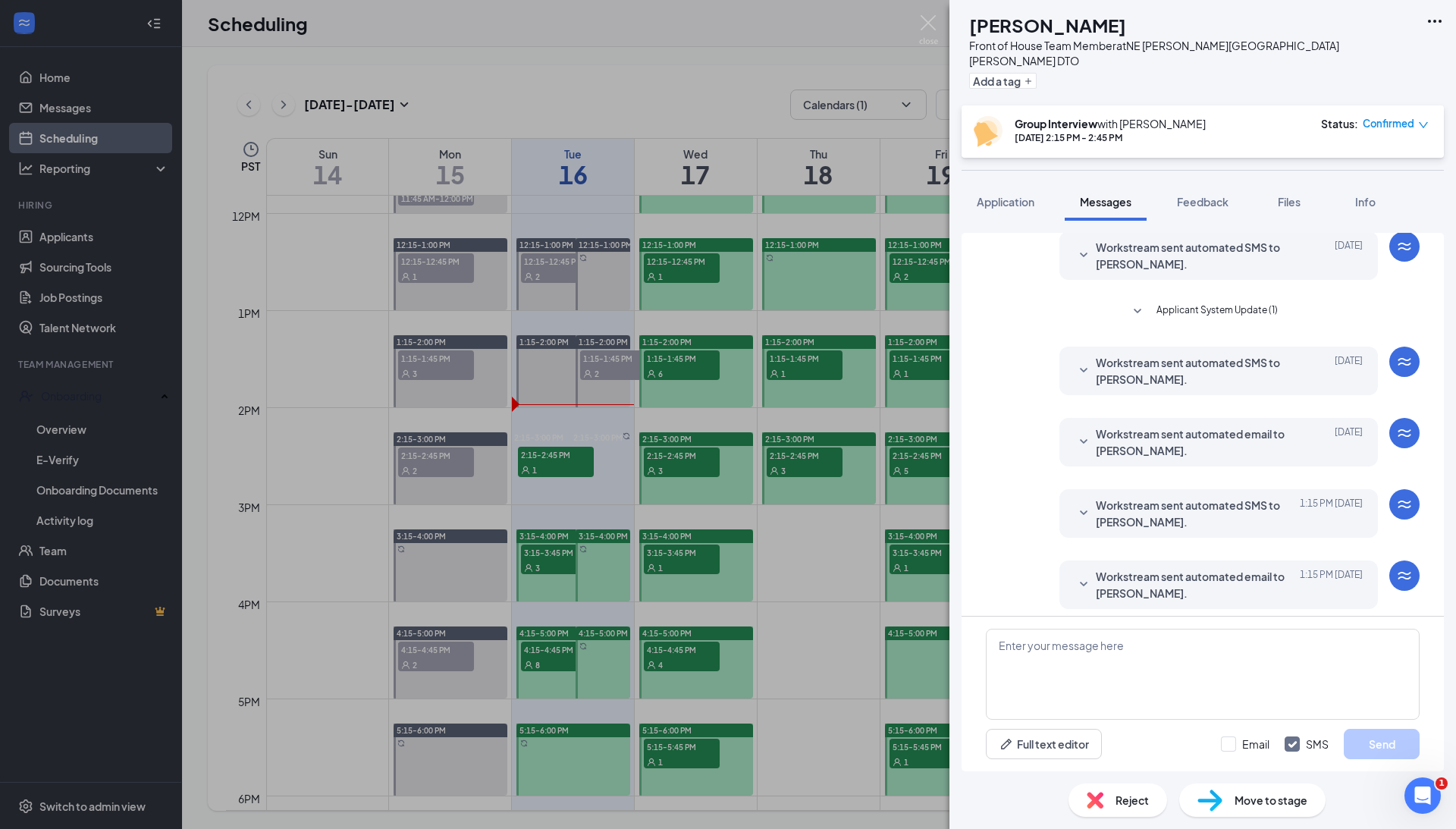
click at [1138, 504] on span "Workstream sent automated SMS to [PERSON_NAME]." at bounding box center [1195, 513] width 199 height 33
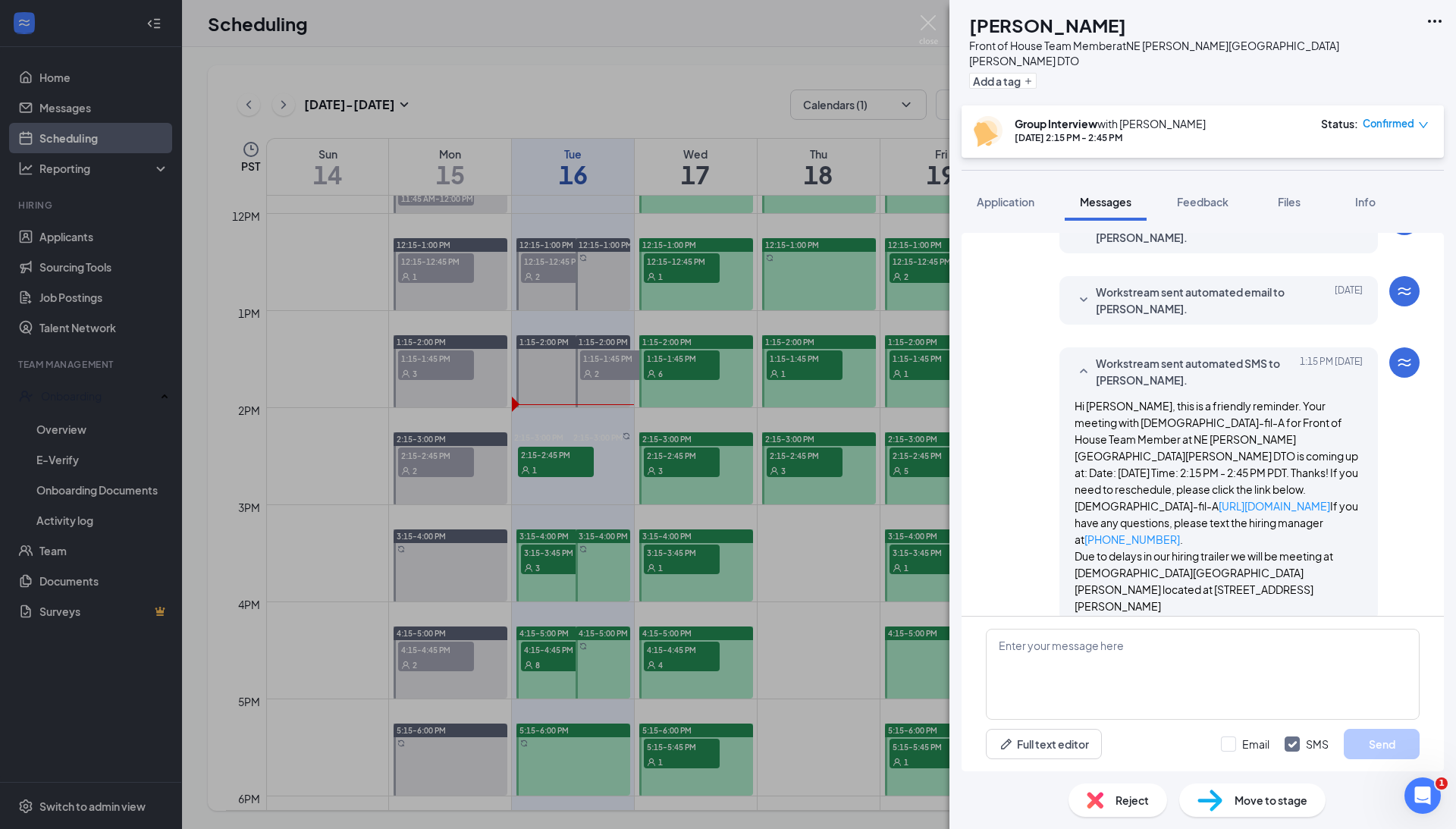
scroll to position [407, 0]
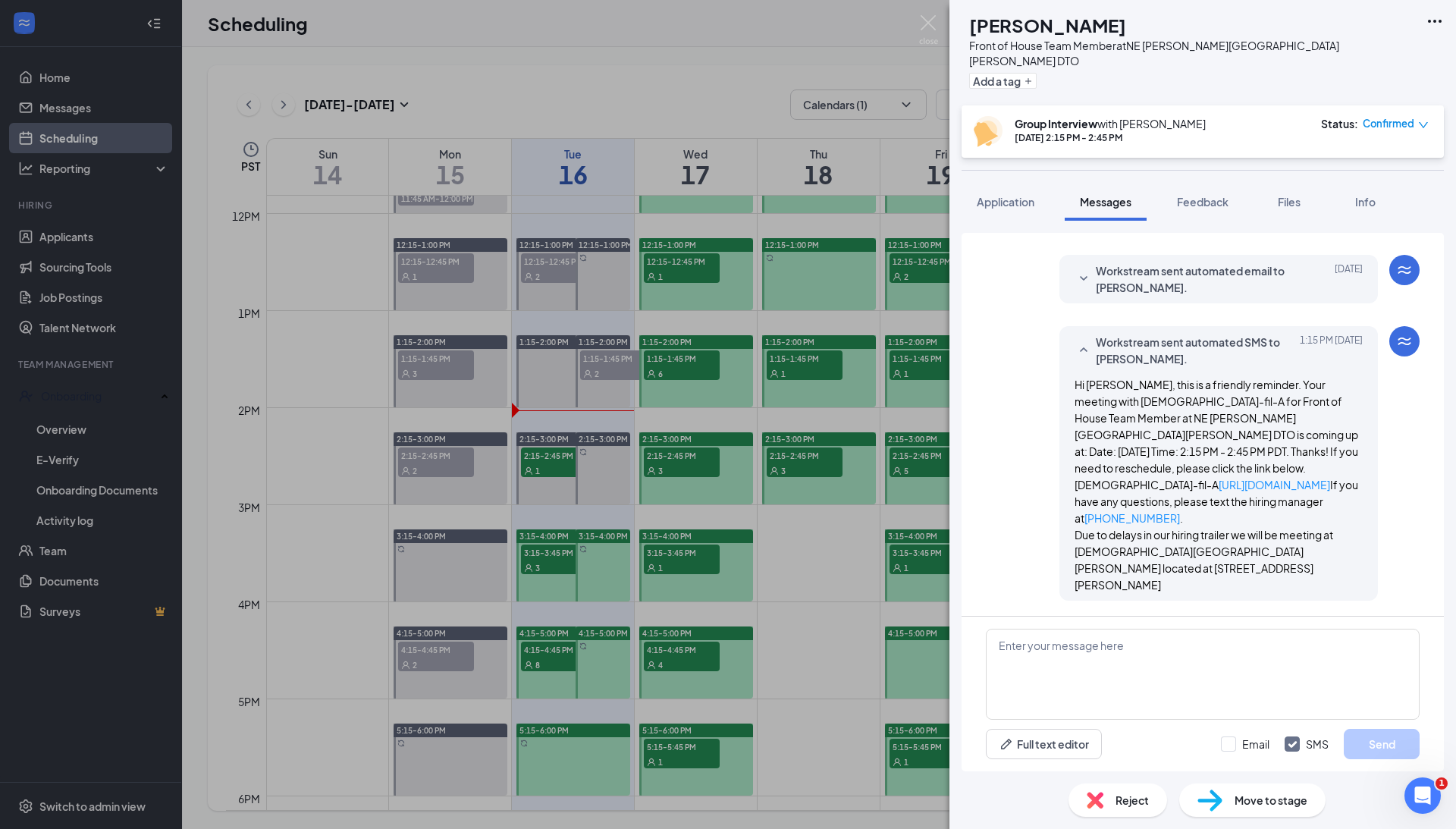
click at [65, 420] on div "DH [PERSON_NAME] Front of House Team Member at NE [PERSON_NAME][GEOGRAPHIC_DATA…" at bounding box center [728, 414] width 1456 height 829
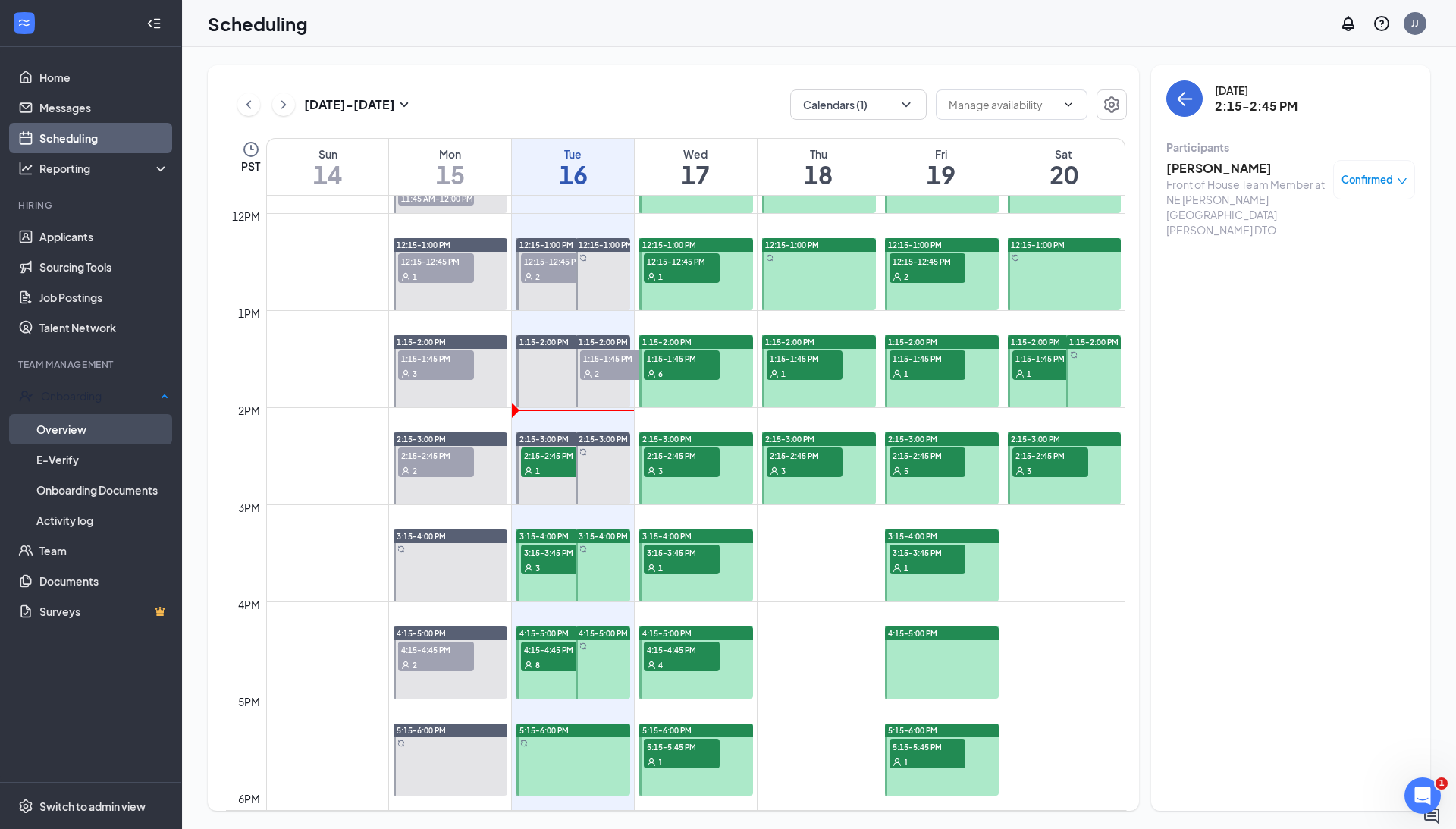
click at [73, 423] on link "Overview" at bounding box center [103, 429] width 133 height 30
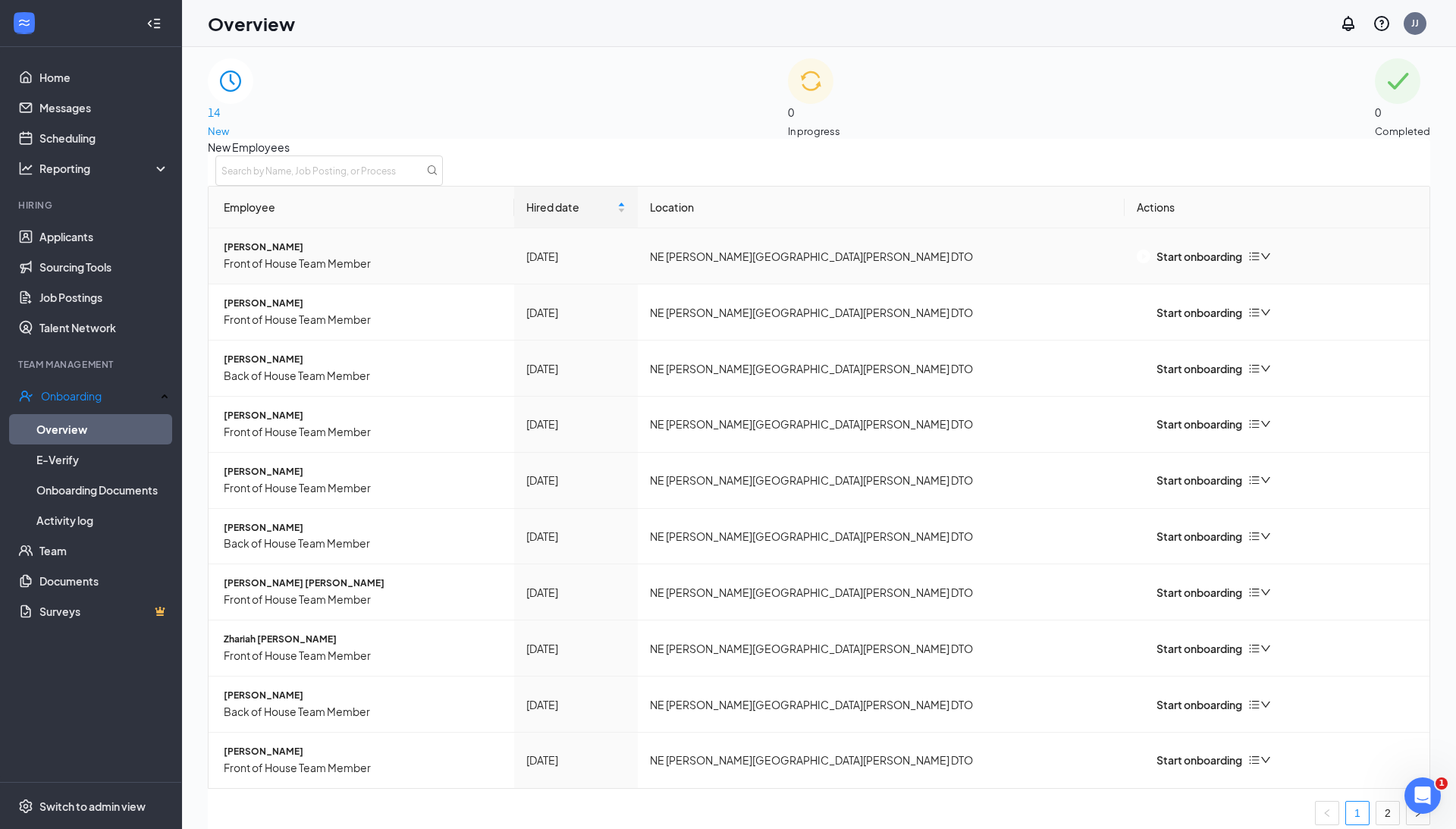
scroll to position [37, 0]
click at [1380, 802] on link "2" at bounding box center [1388, 812] width 22 height 22
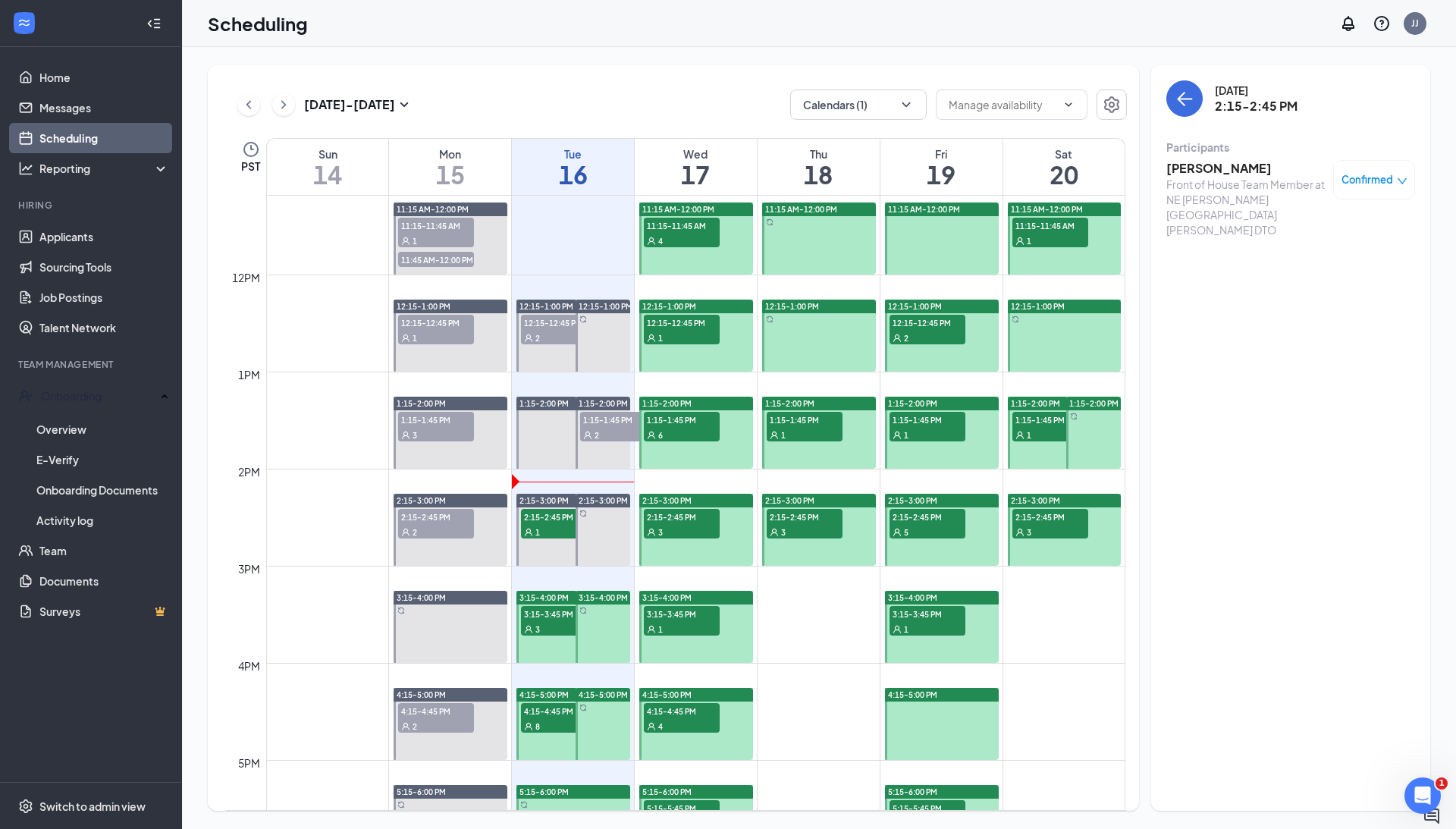
scroll to position [1098, 0]
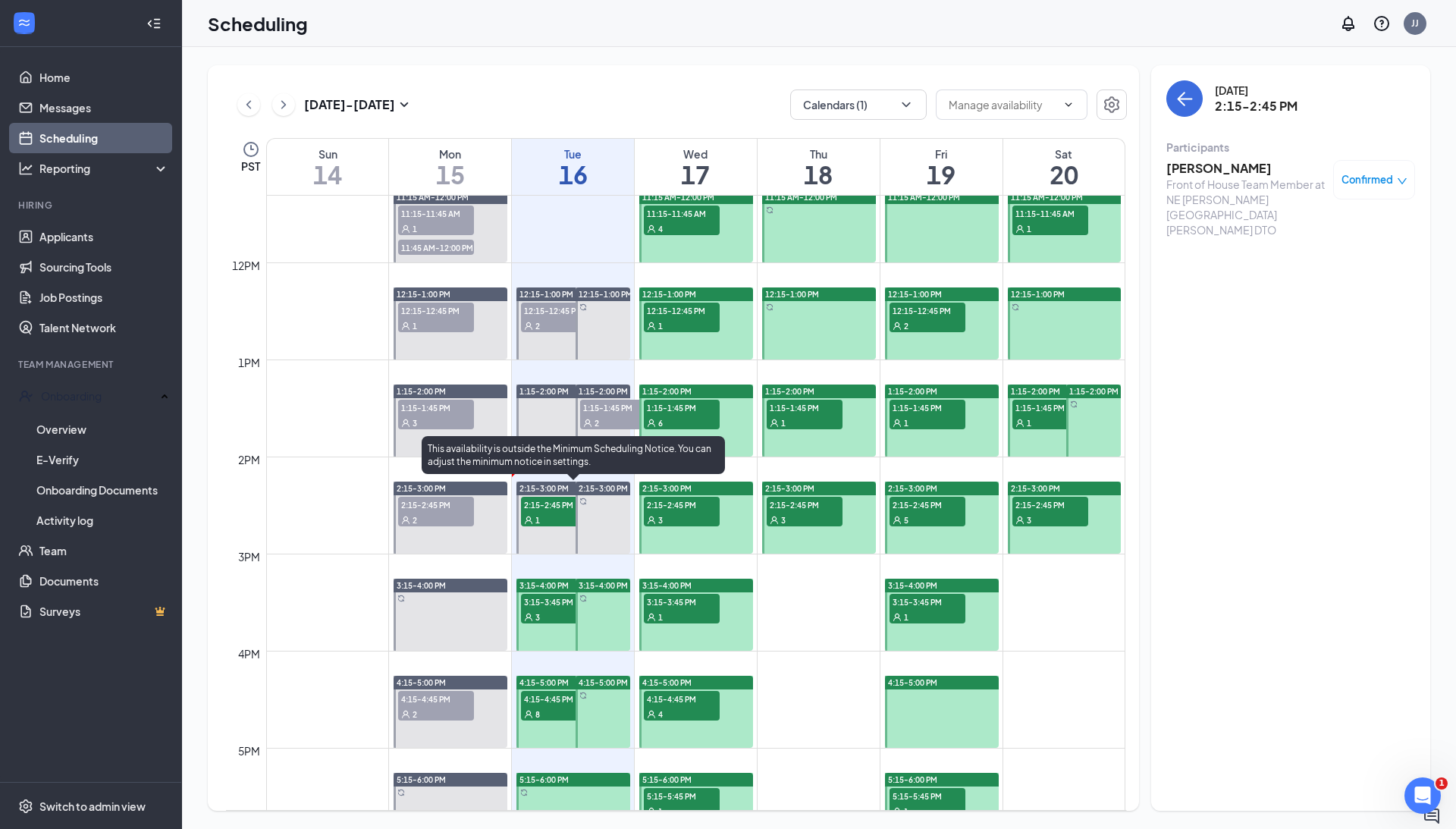
click at [544, 516] on div "1" at bounding box center [559, 520] width 76 height 15
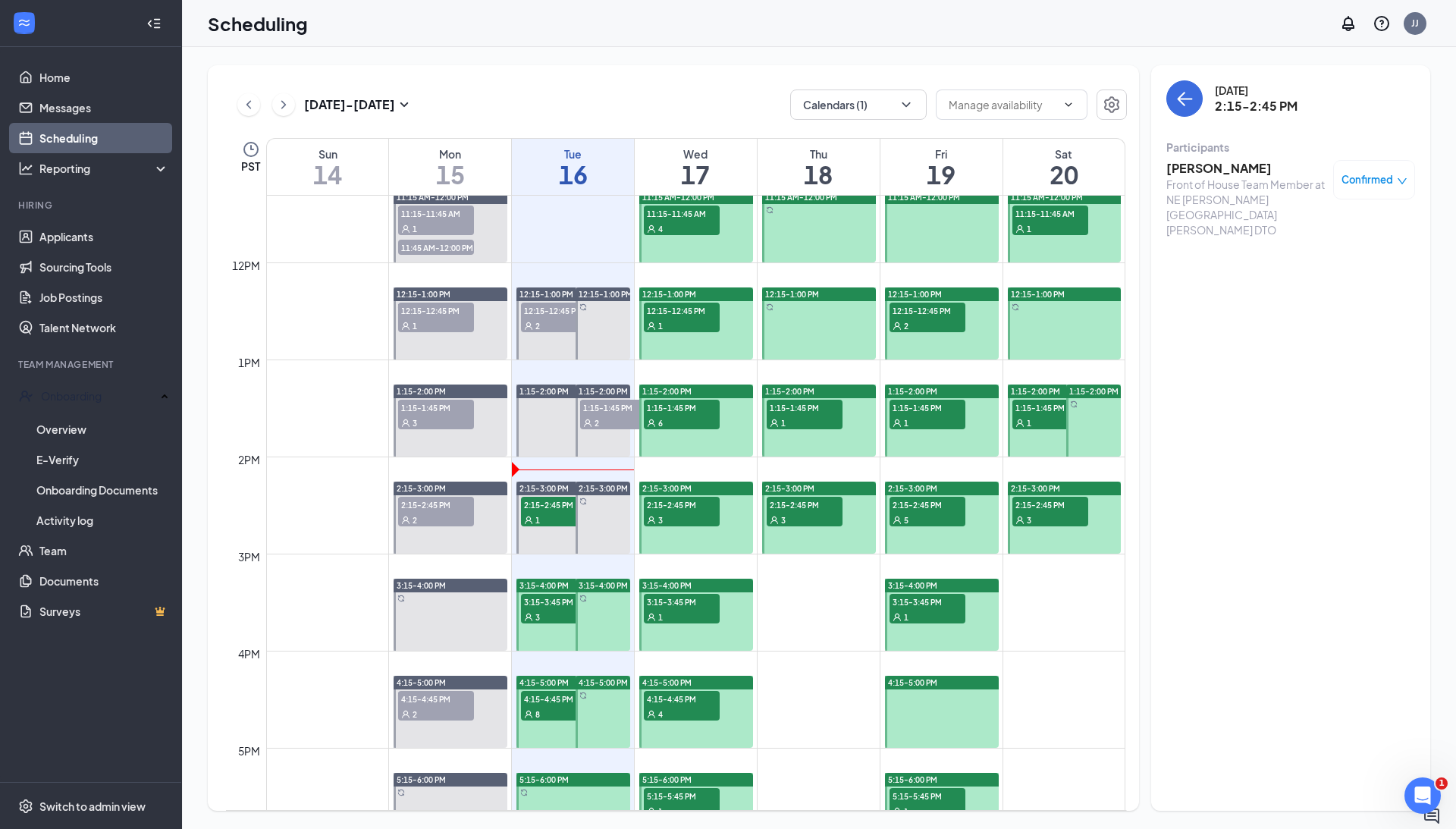
click at [557, 613] on div "3" at bounding box center [559, 616] width 76 height 15
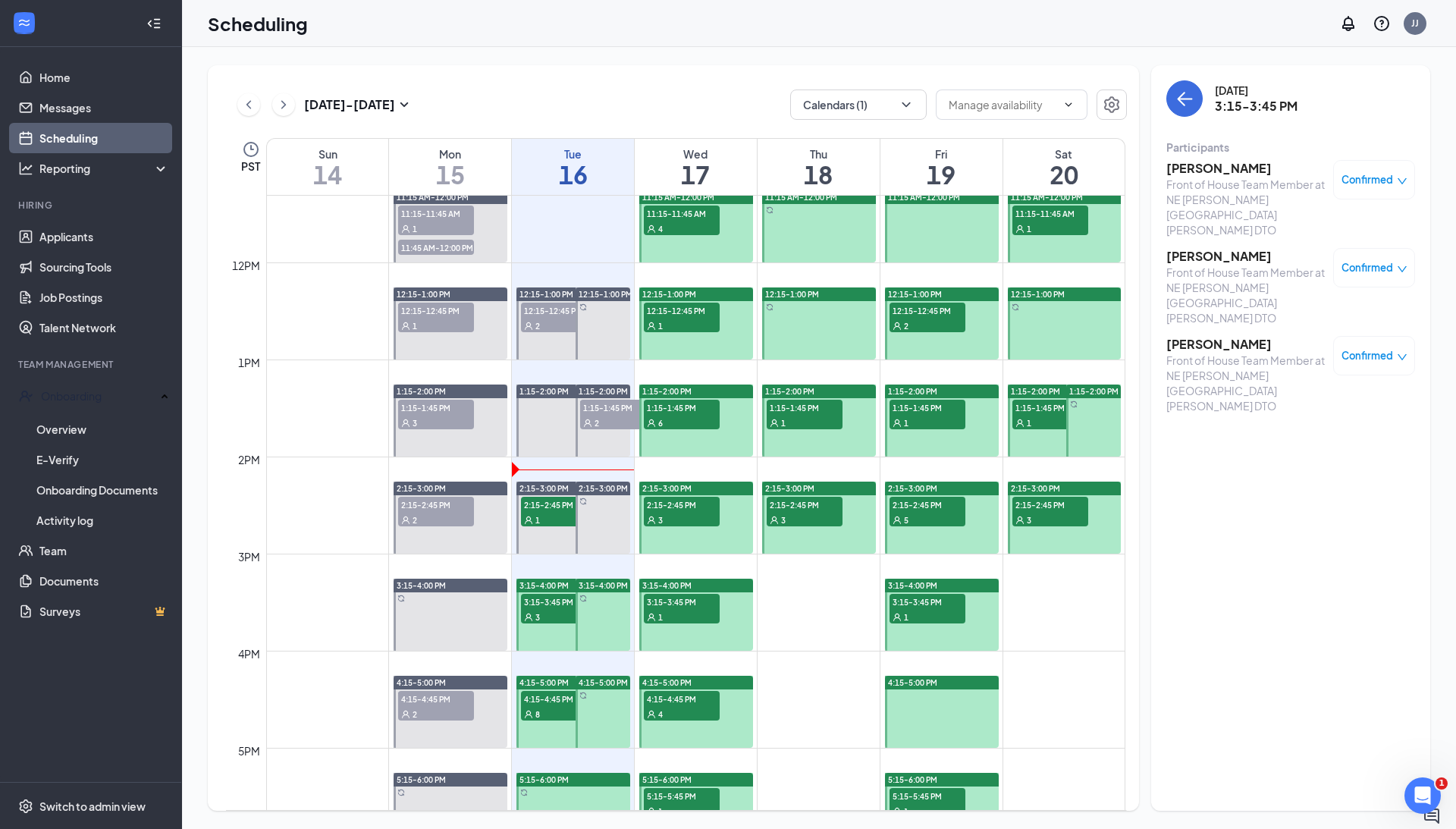
scroll to position [1171, 0]
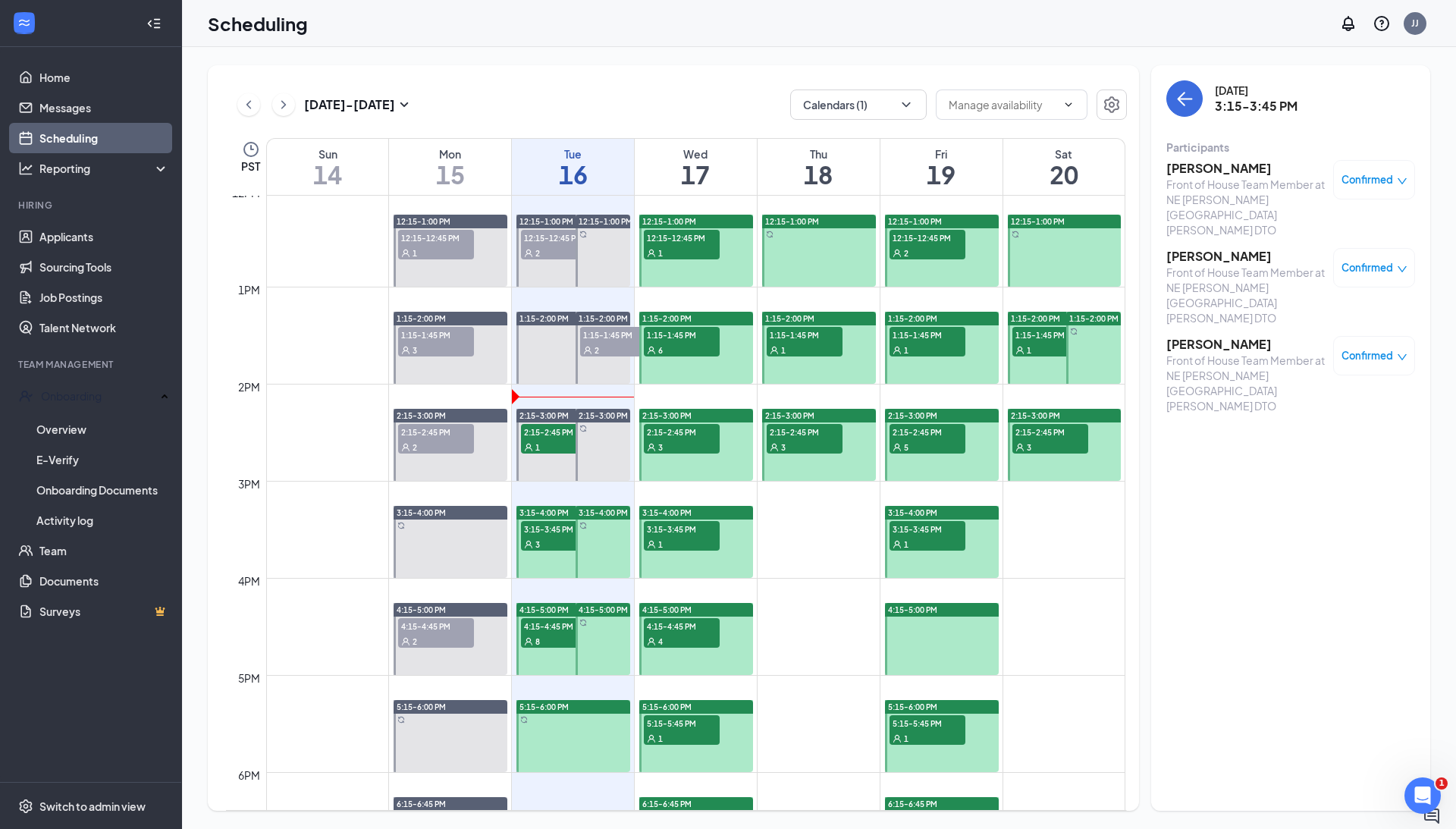
click at [543, 642] on div "8" at bounding box center [559, 641] width 76 height 15
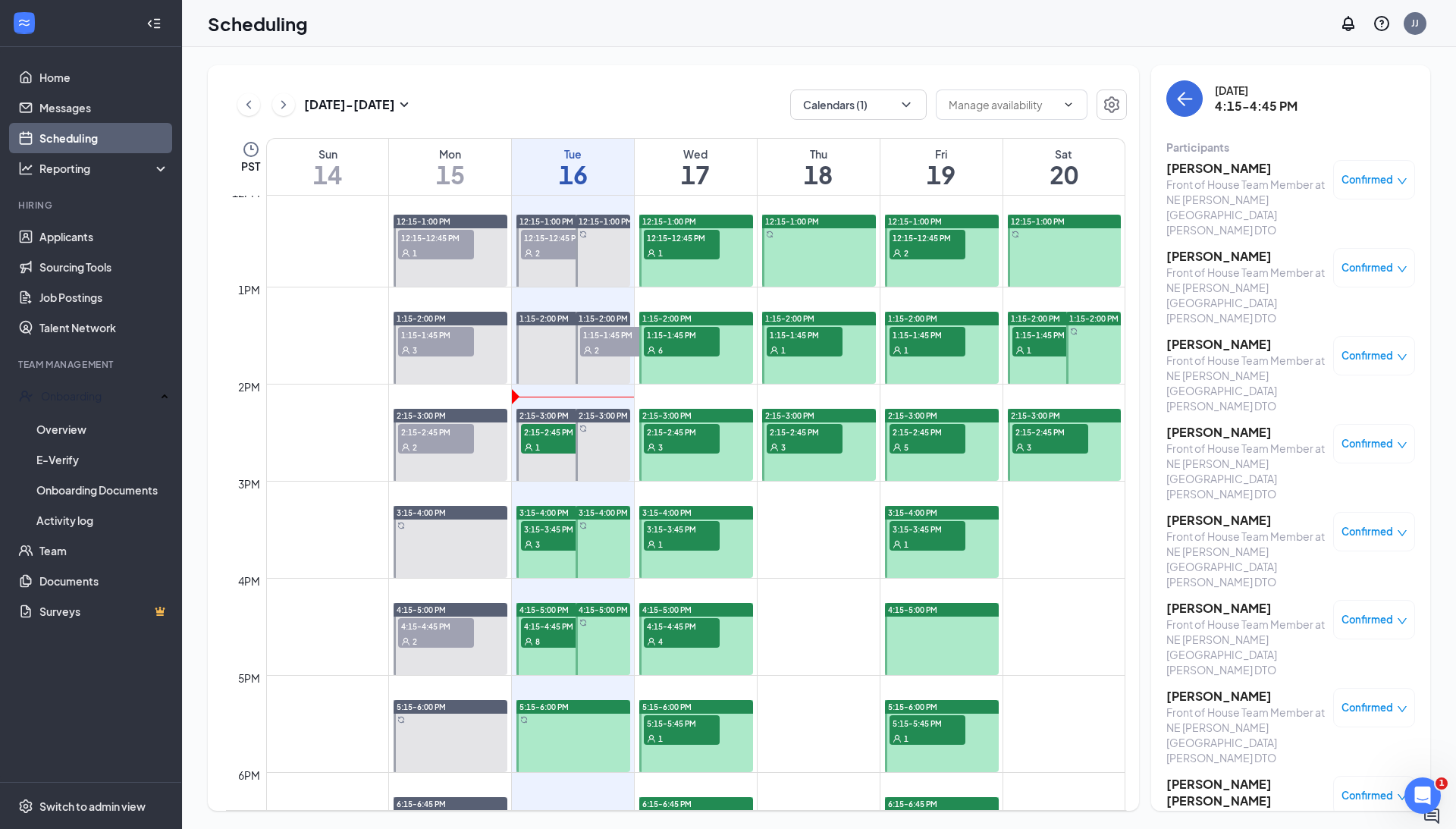
click at [1202, 512] on h3 "[PERSON_NAME]" at bounding box center [1246, 521] width 160 height 17
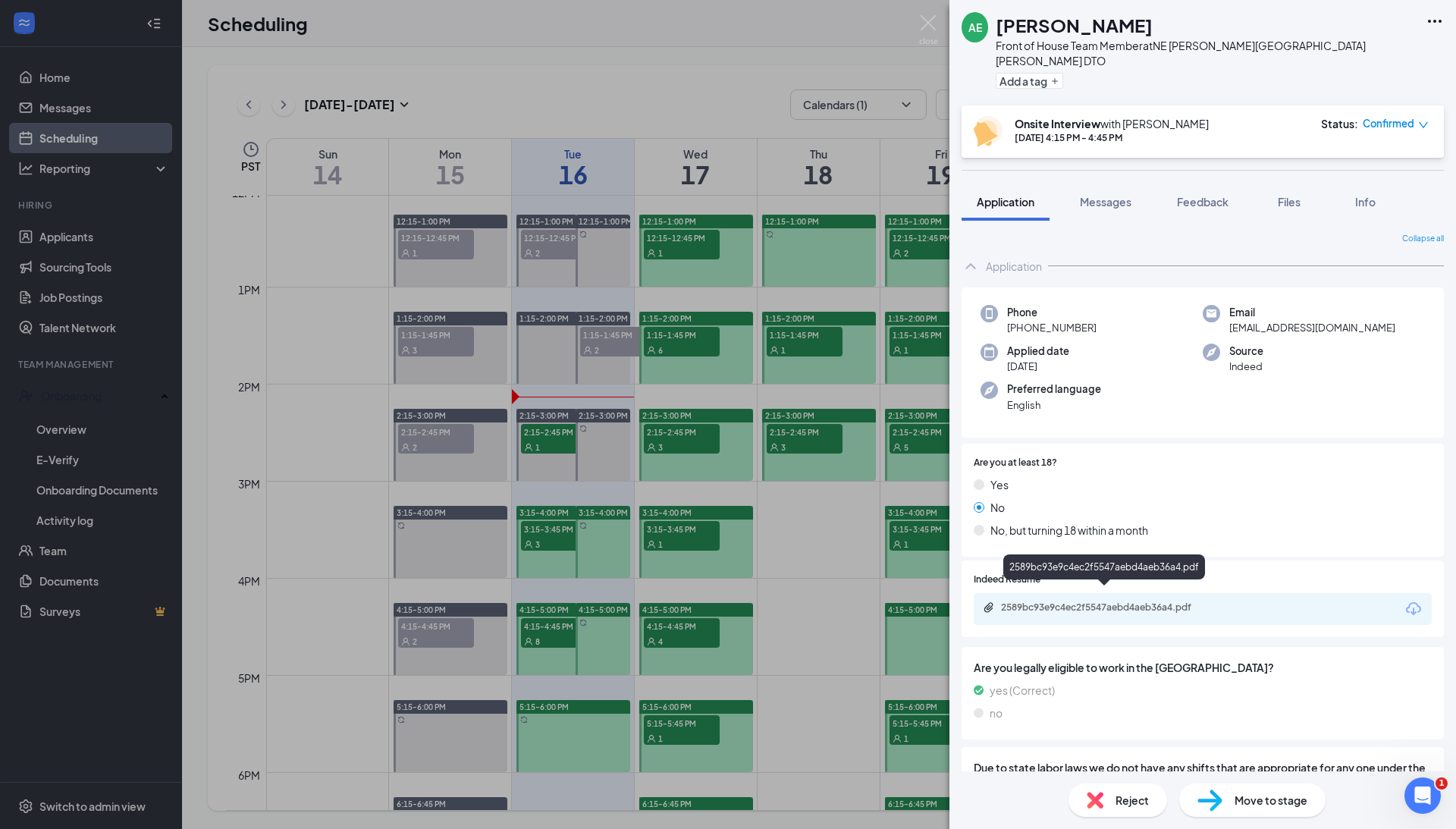
click at [1136, 601] on div "2589bc93e9c4ec2f5547aebd4aeb36a4.pdf" at bounding box center [1107, 607] width 212 height 12
click at [931, 22] on img at bounding box center [929, 30] width 19 height 30
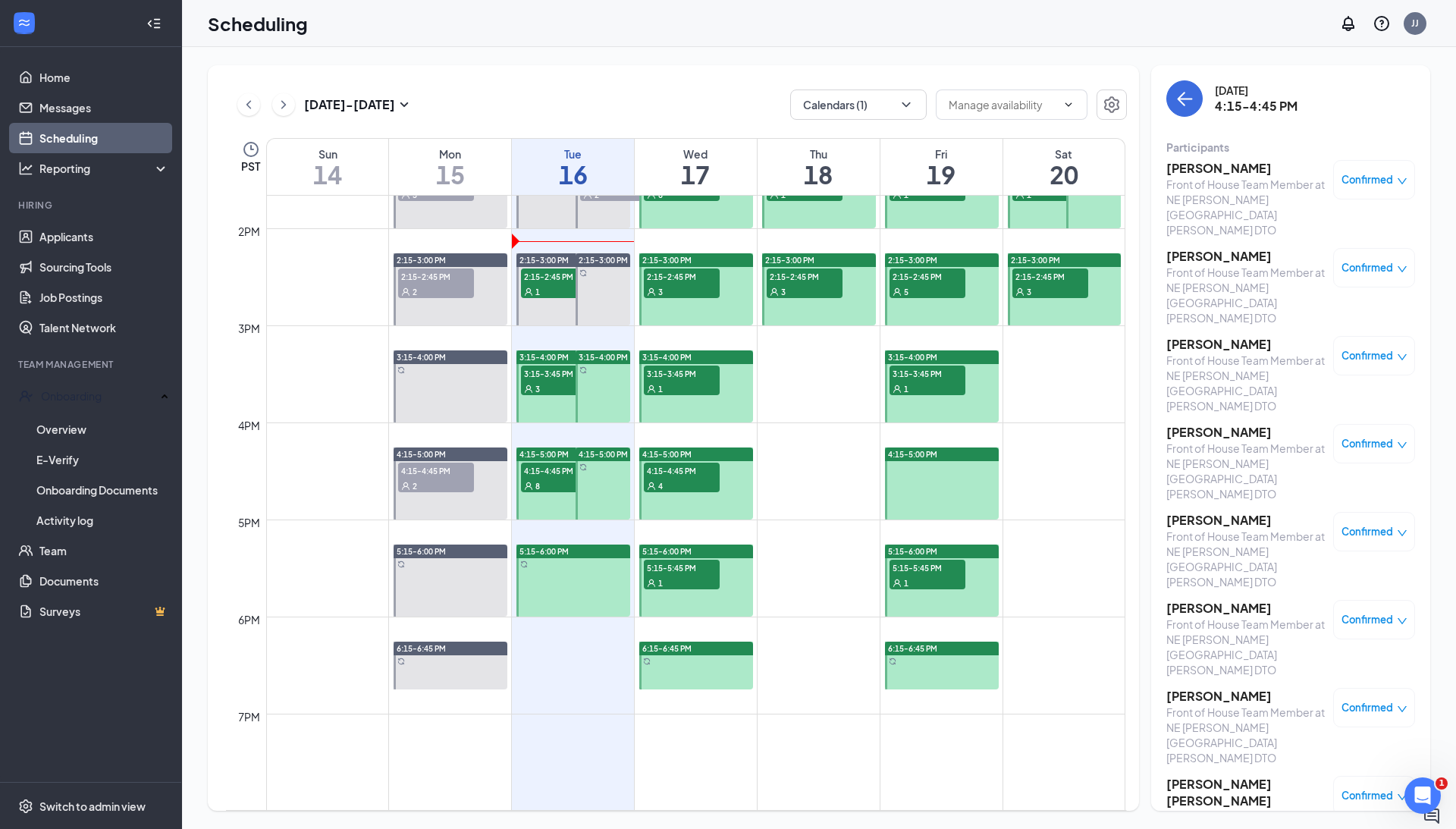
scroll to position [1330, 0]
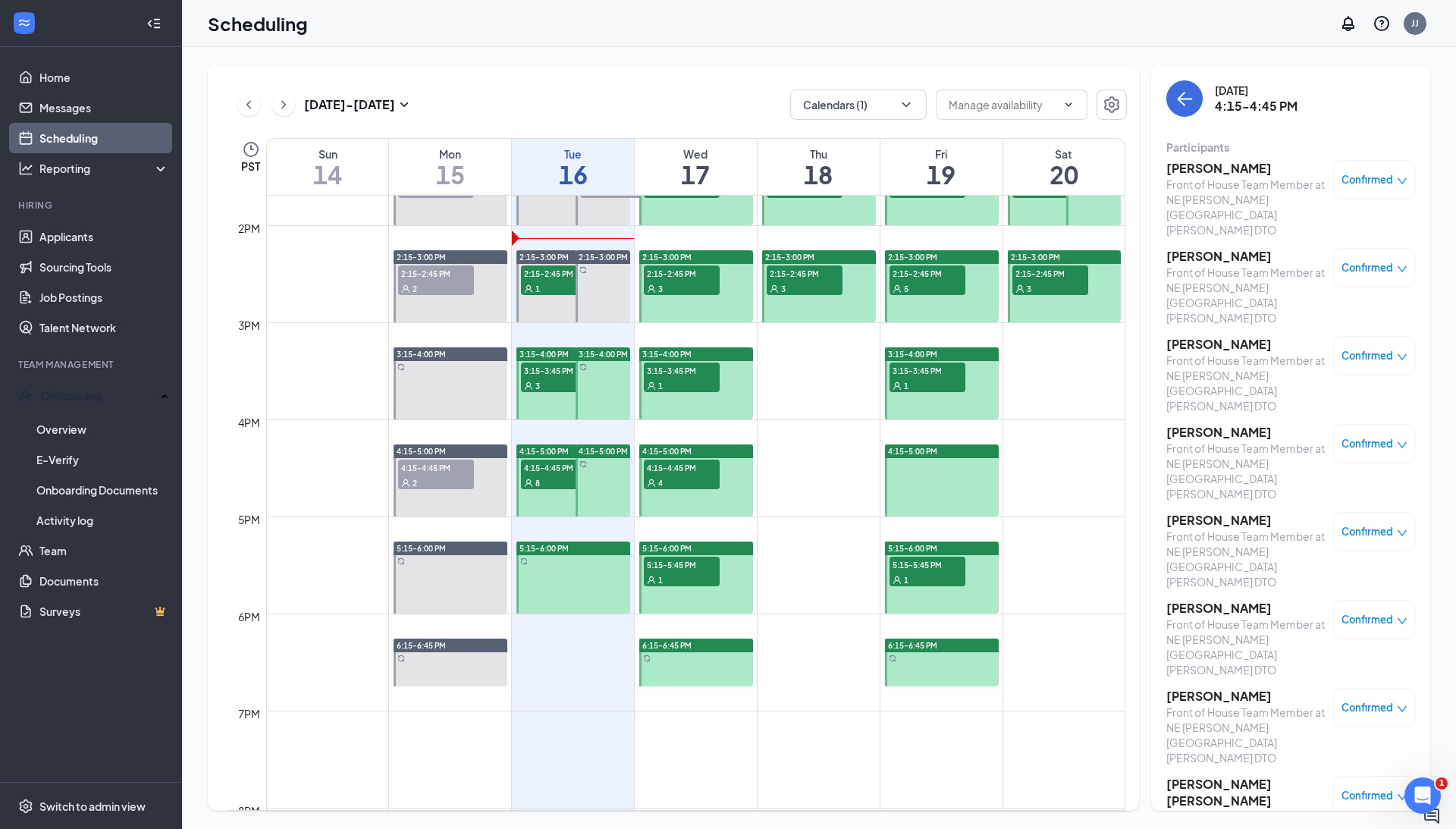
click at [677, 672] on div "1" at bounding box center [677, 675] width 76 height 15
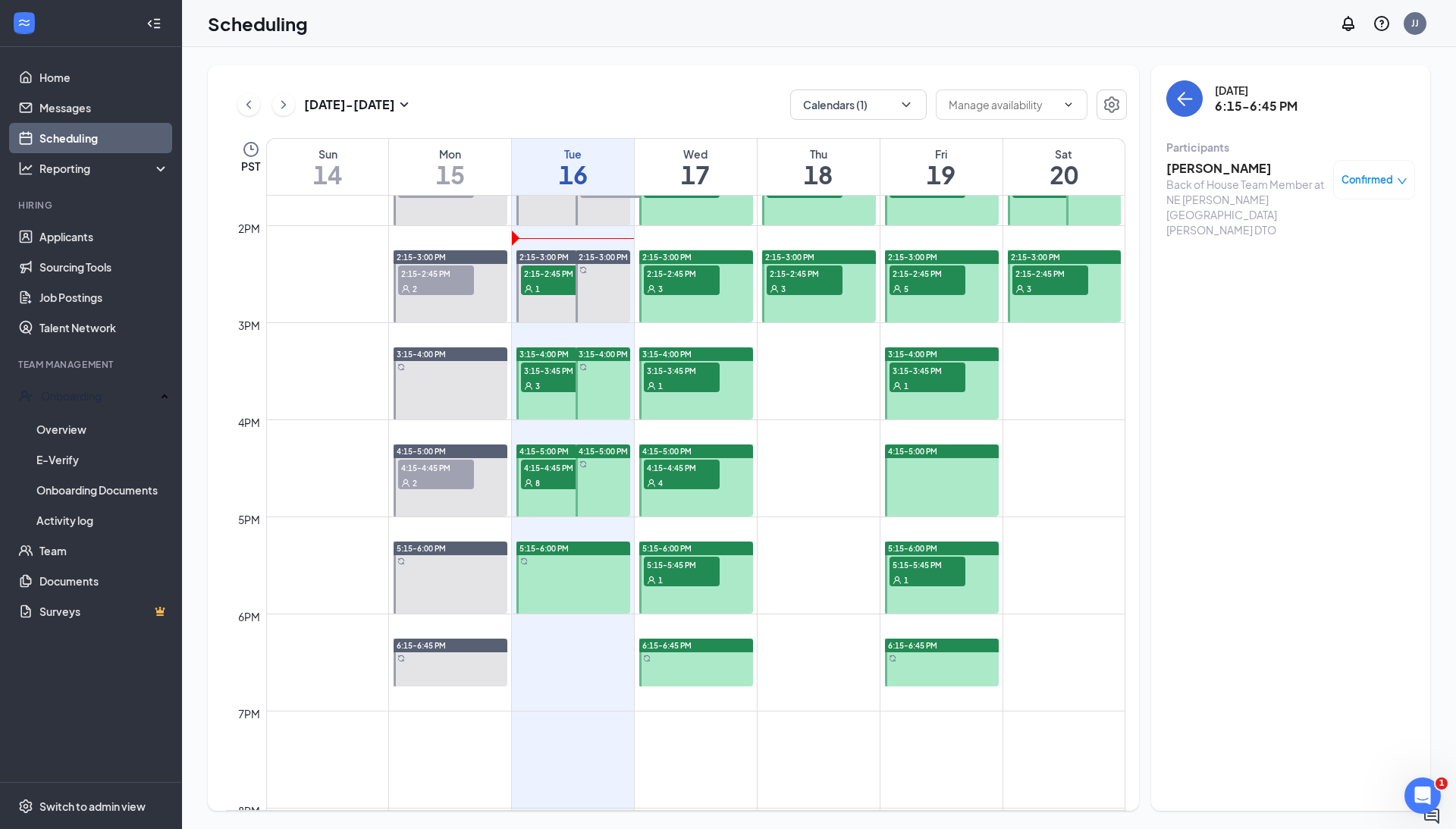
click at [686, 565] on span "5:15-5:45 PM" at bounding box center [681, 565] width 76 height 15
click at [689, 475] on div "4" at bounding box center [681, 482] width 76 height 15
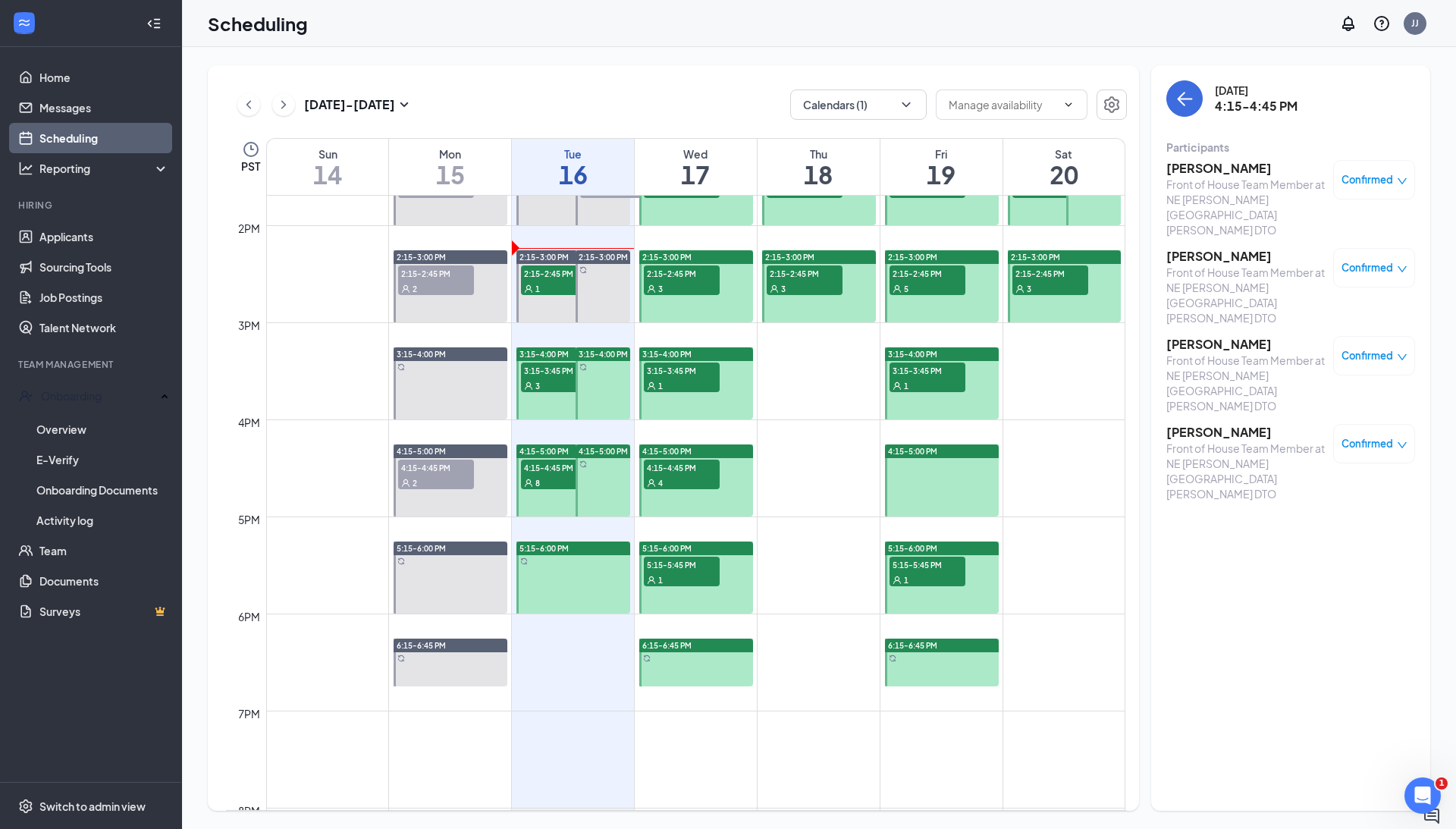
click at [549, 274] on span "2:15-2:45 PM" at bounding box center [559, 273] width 76 height 15
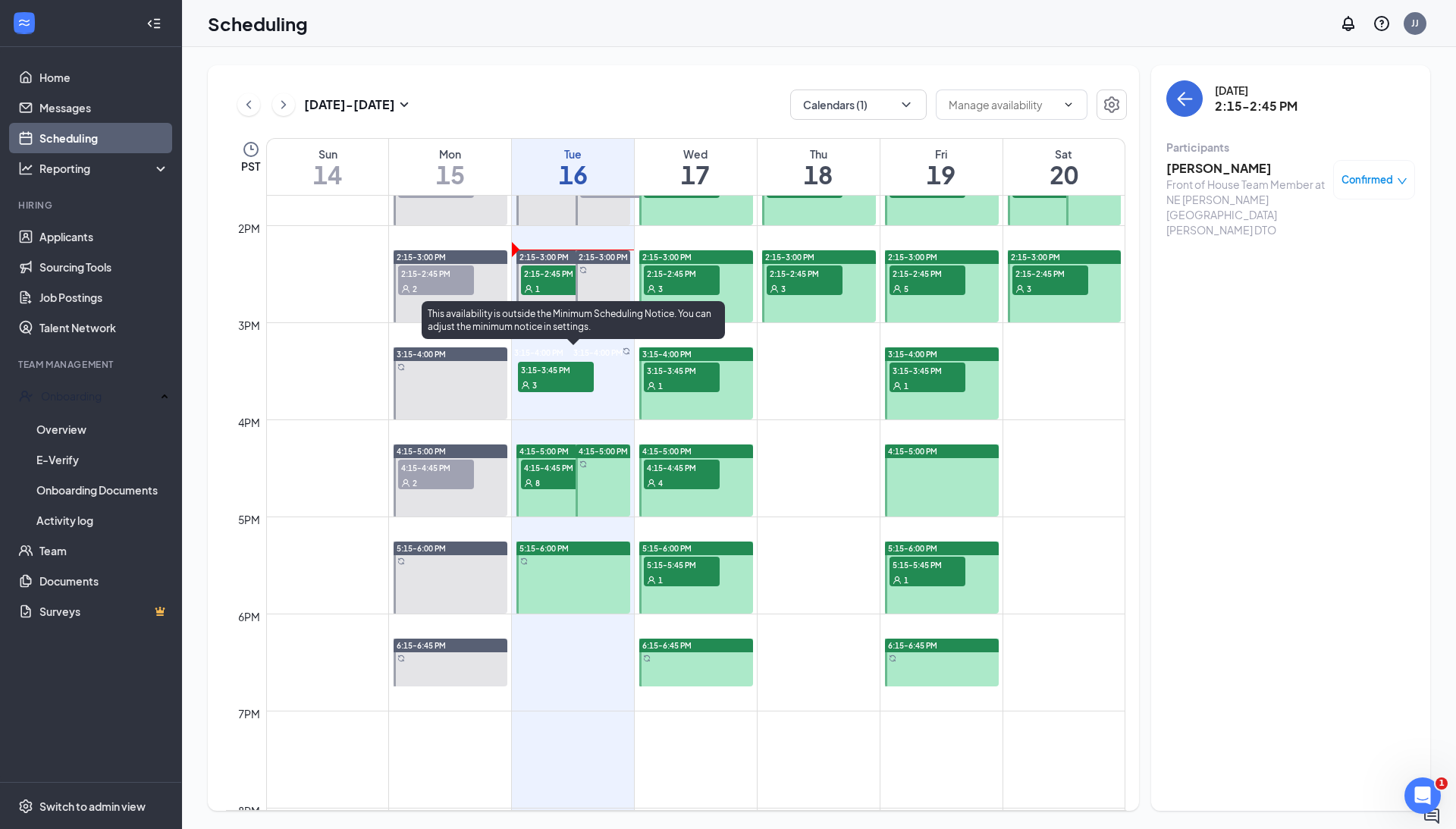
click at [554, 367] on span "3:15-3:45 PM" at bounding box center [555, 369] width 76 height 15
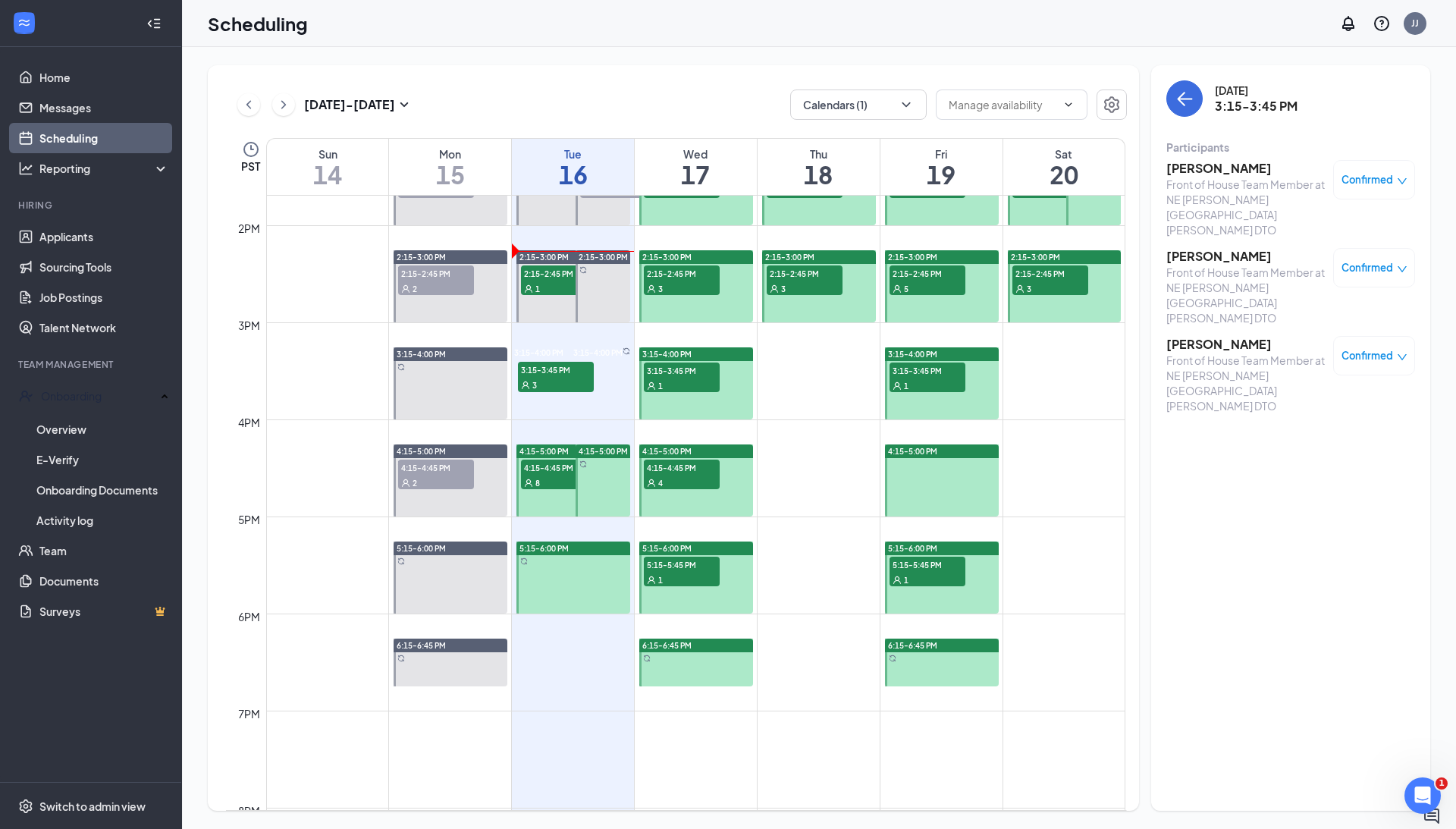
click at [557, 277] on span "2:15-2:45 PM" at bounding box center [559, 273] width 76 height 15
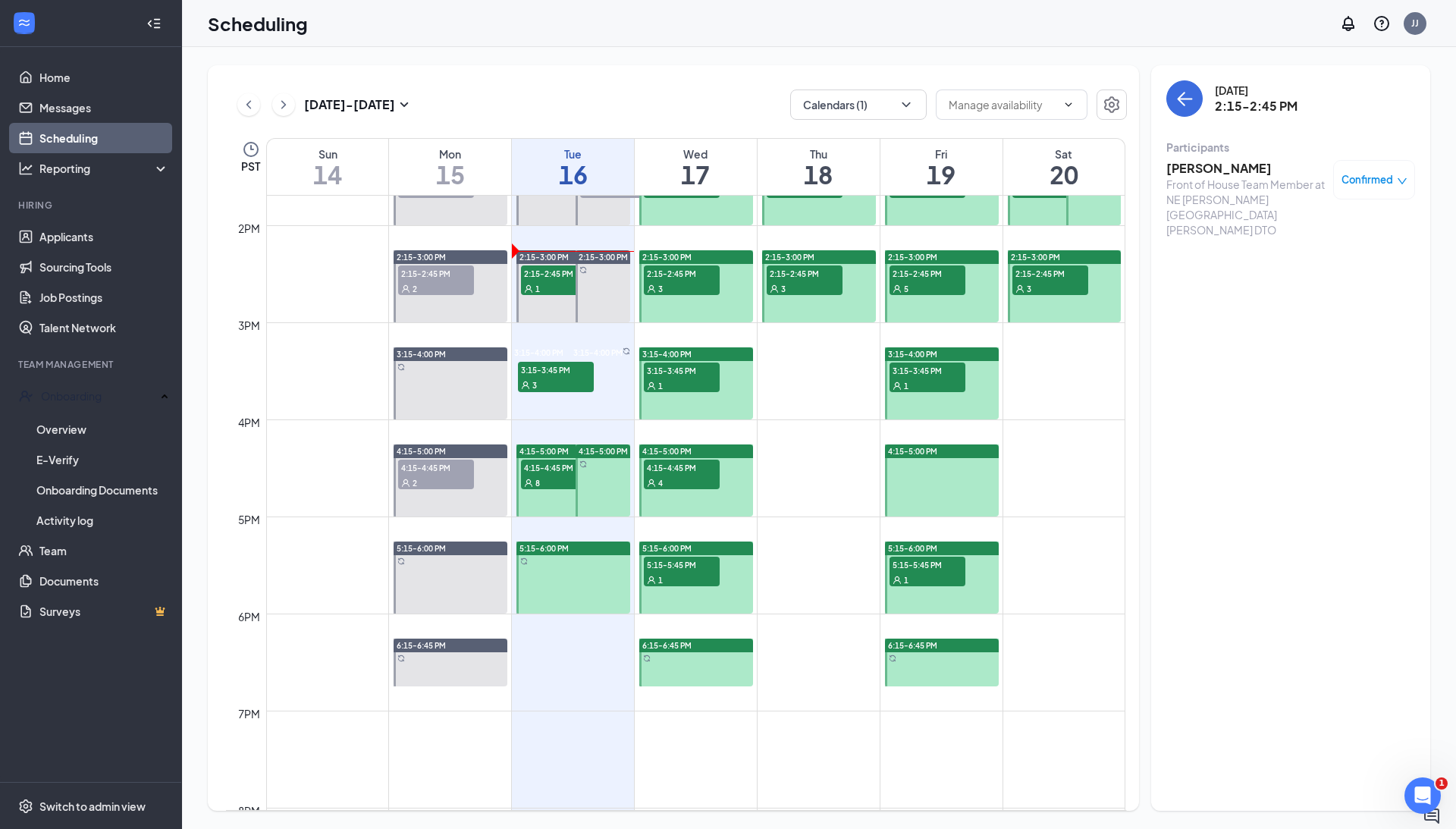
click at [1183, 175] on h3 "[PERSON_NAME]" at bounding box center [1246, 168] width 160 height 17
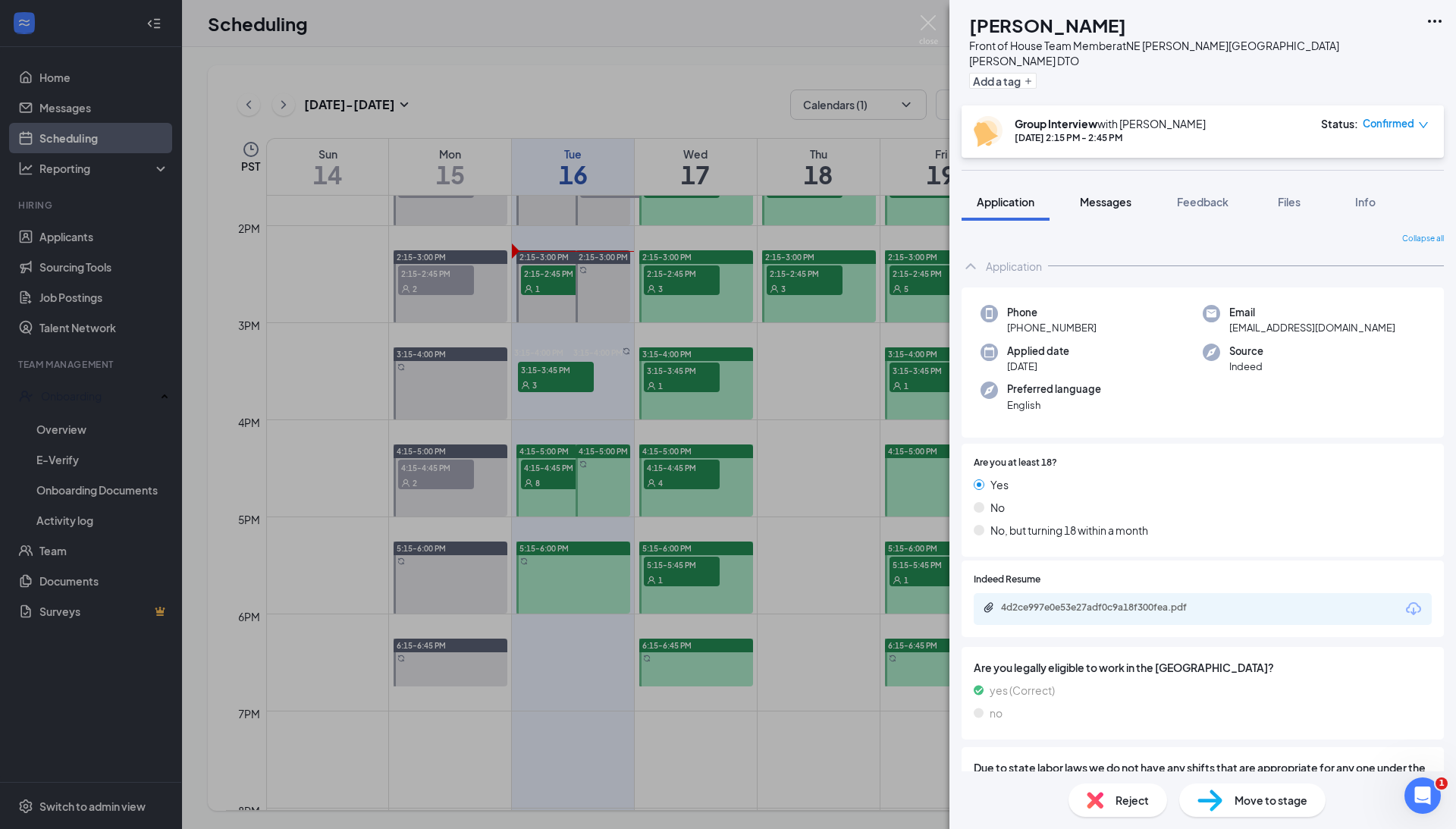
click at [1113, 195] on span "Messages" at bounding box center [1106, 201] width 52 height 13
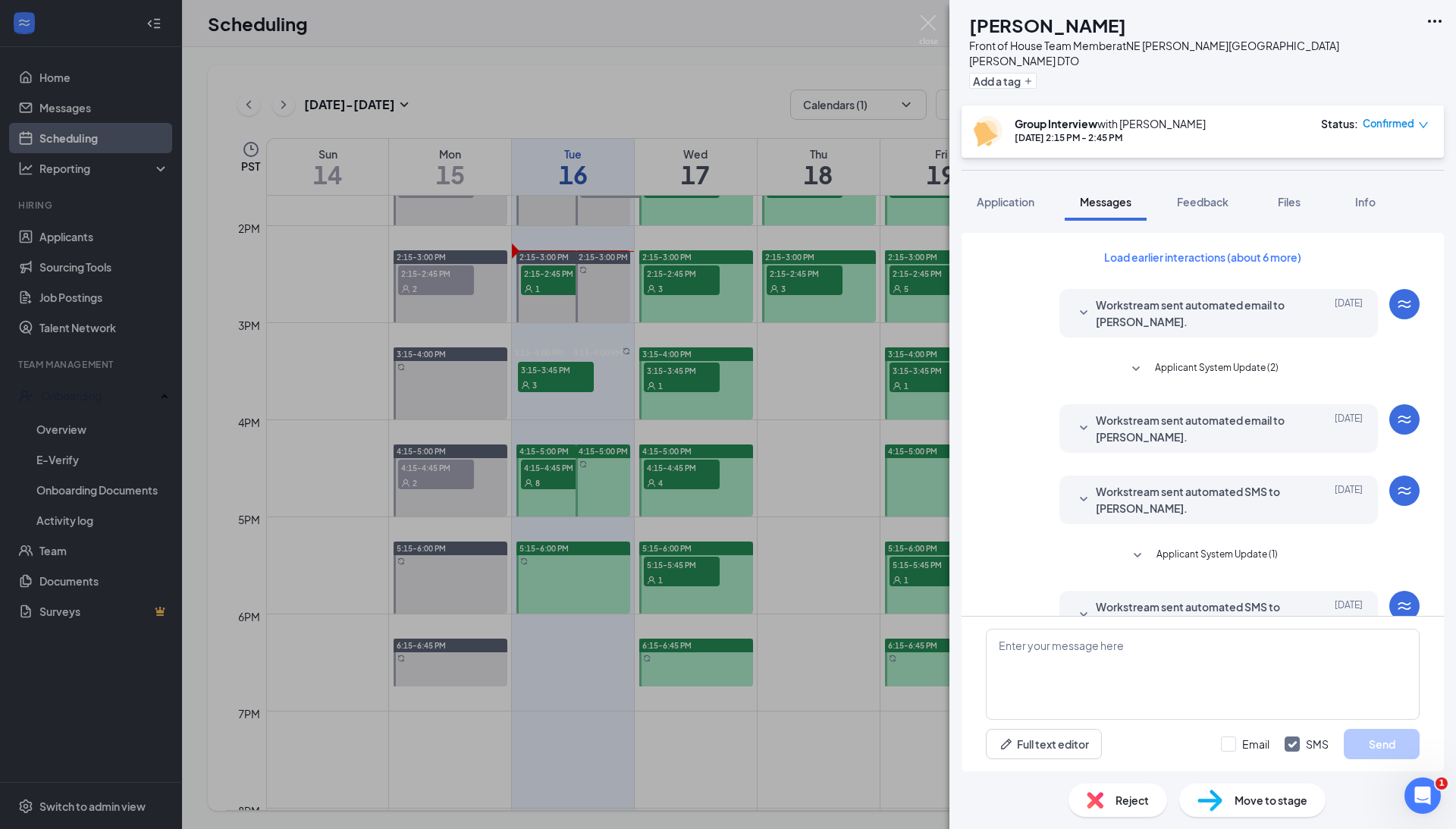
scroll to position [244, 0]
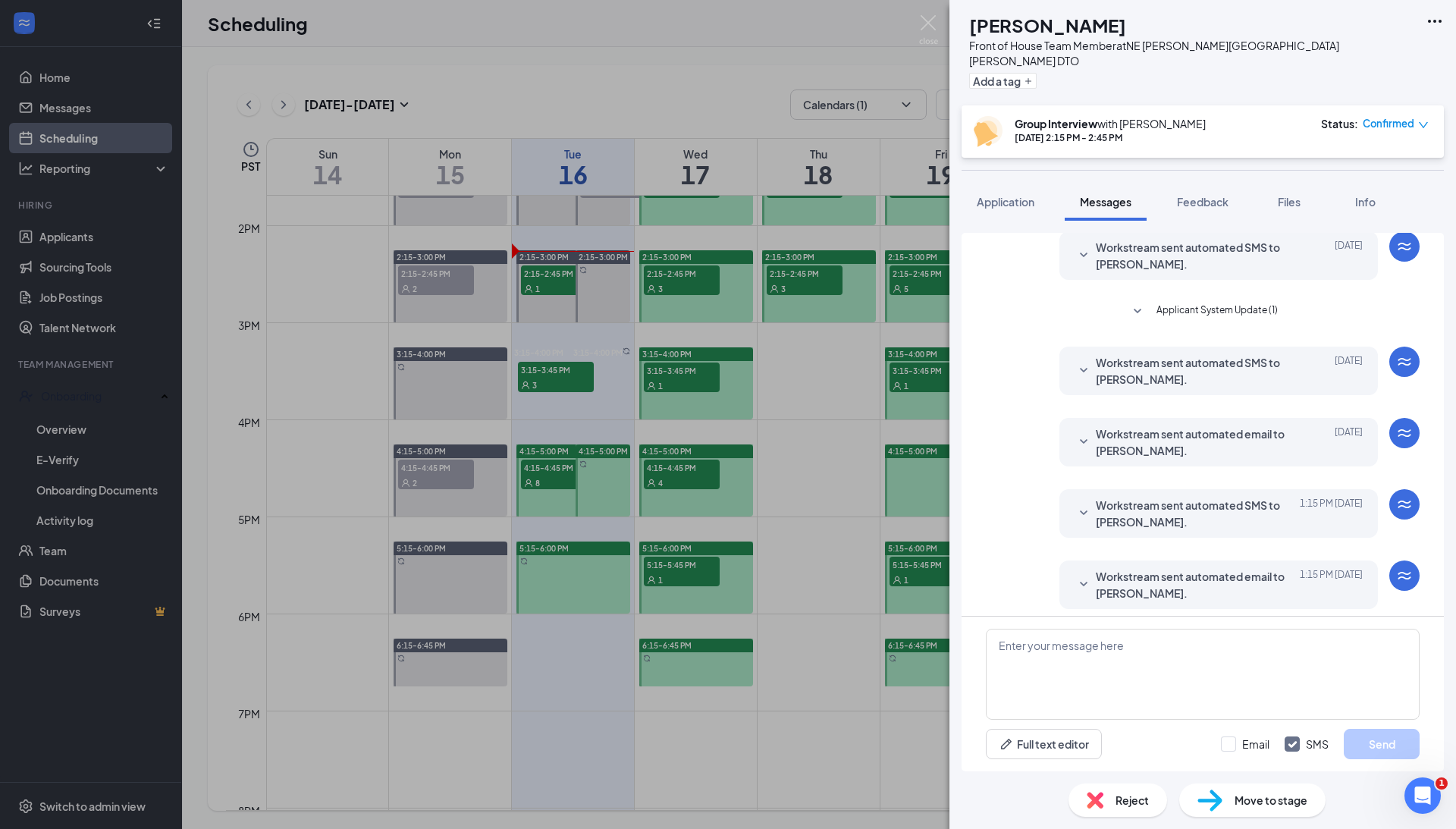
click at [1162, 506] on span "Workstream sent automated SMS to [PERSON_NAME]." at bounding box center [1195, 513] width 199 height 33
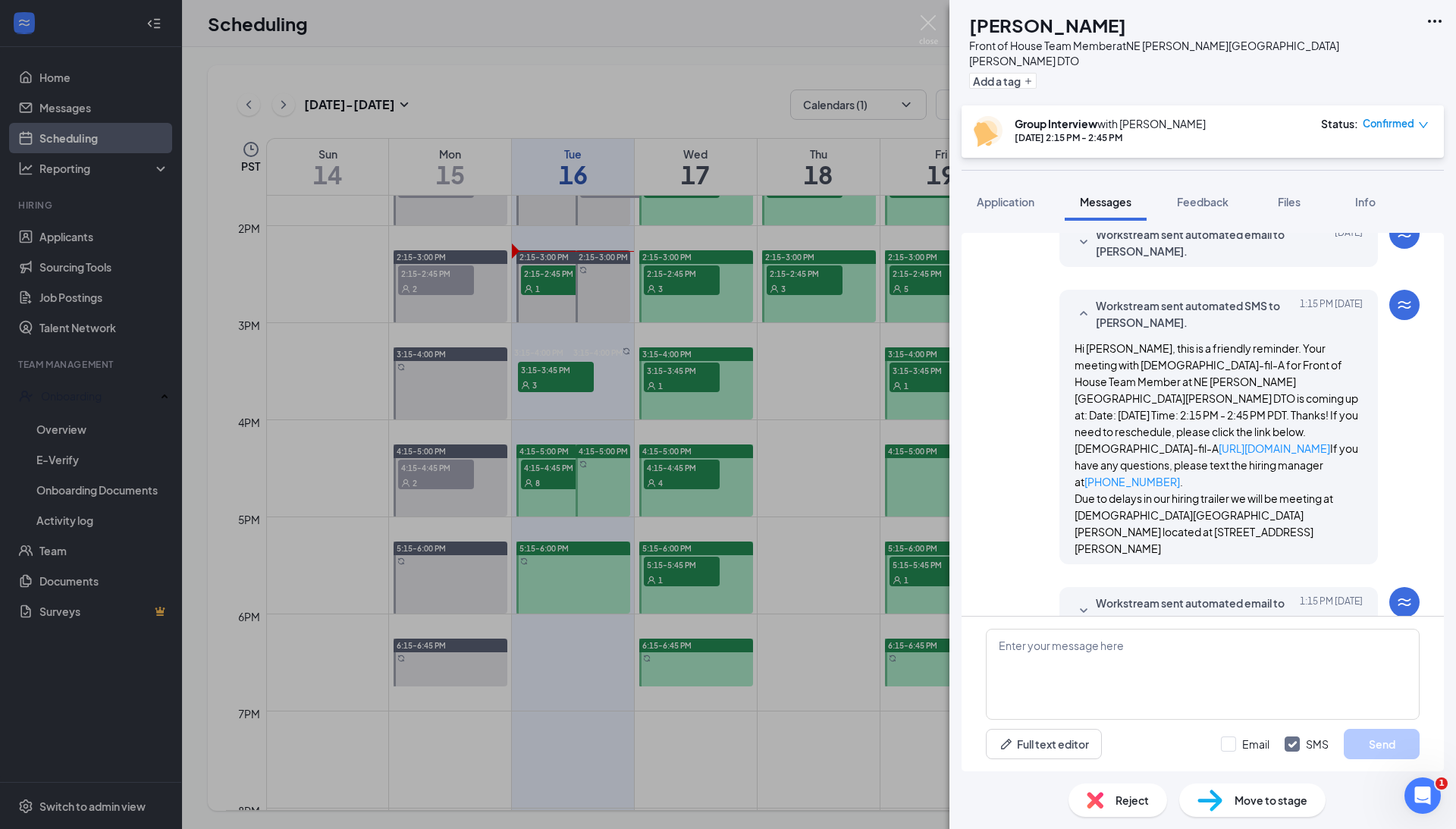
scroll to position [443, 0]
click at [932, 31] on img at bounding box center [929, 30] width 19 height 30
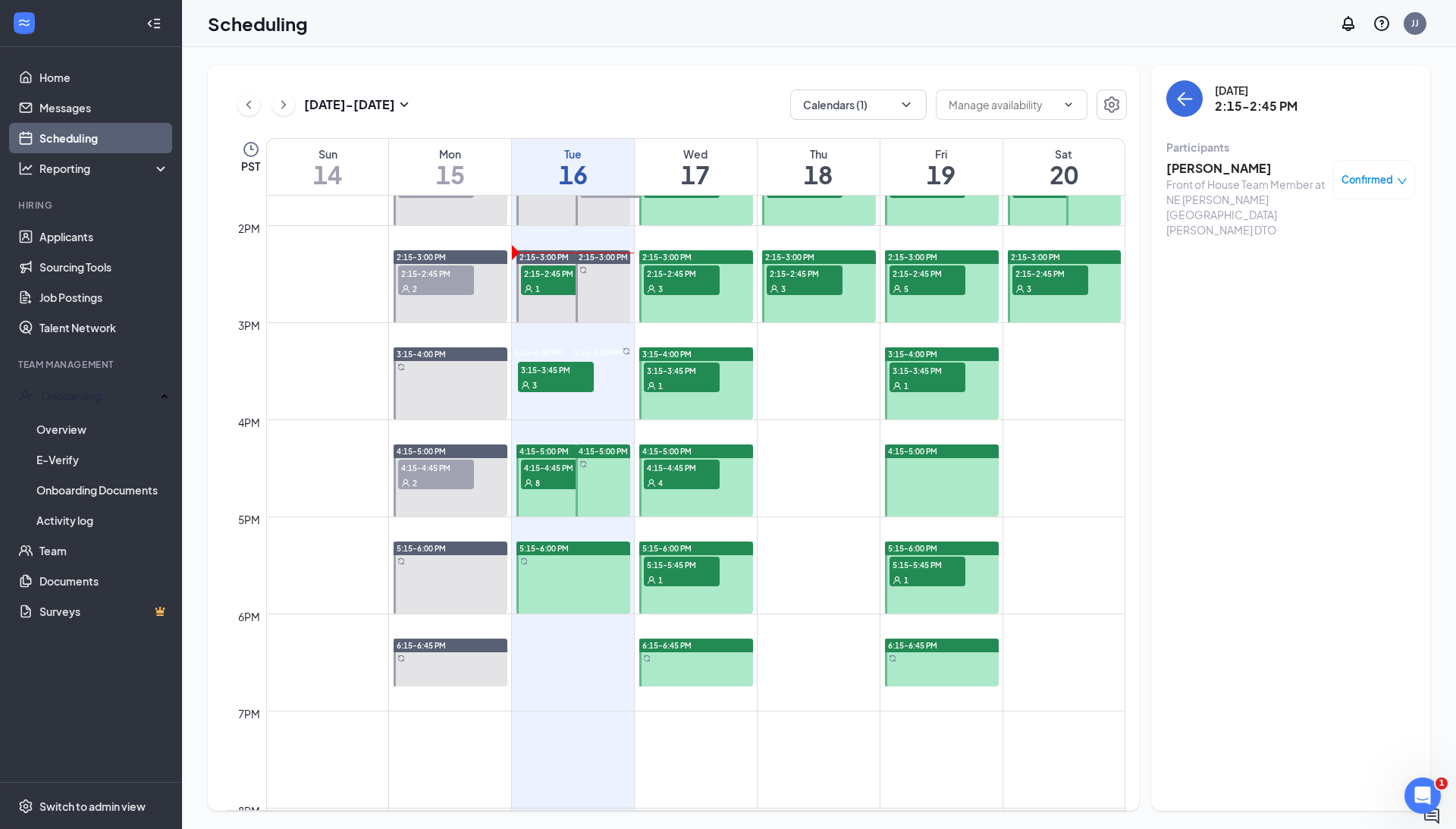
click at [1220, 456] on div "[DATE] 2:15-2:45 PM Participants [PERSON_NAME] Front of House Team Member at NE…" at bounding box center [1291, 437] width 279 height 746
click at [1413, 802] on div "Open Intercom Messenger" at bounding box center [1420, 793] width 50 height 50
click at [86, 110] on link "Messages" at bounding box center [104, 107] width 130 height 30
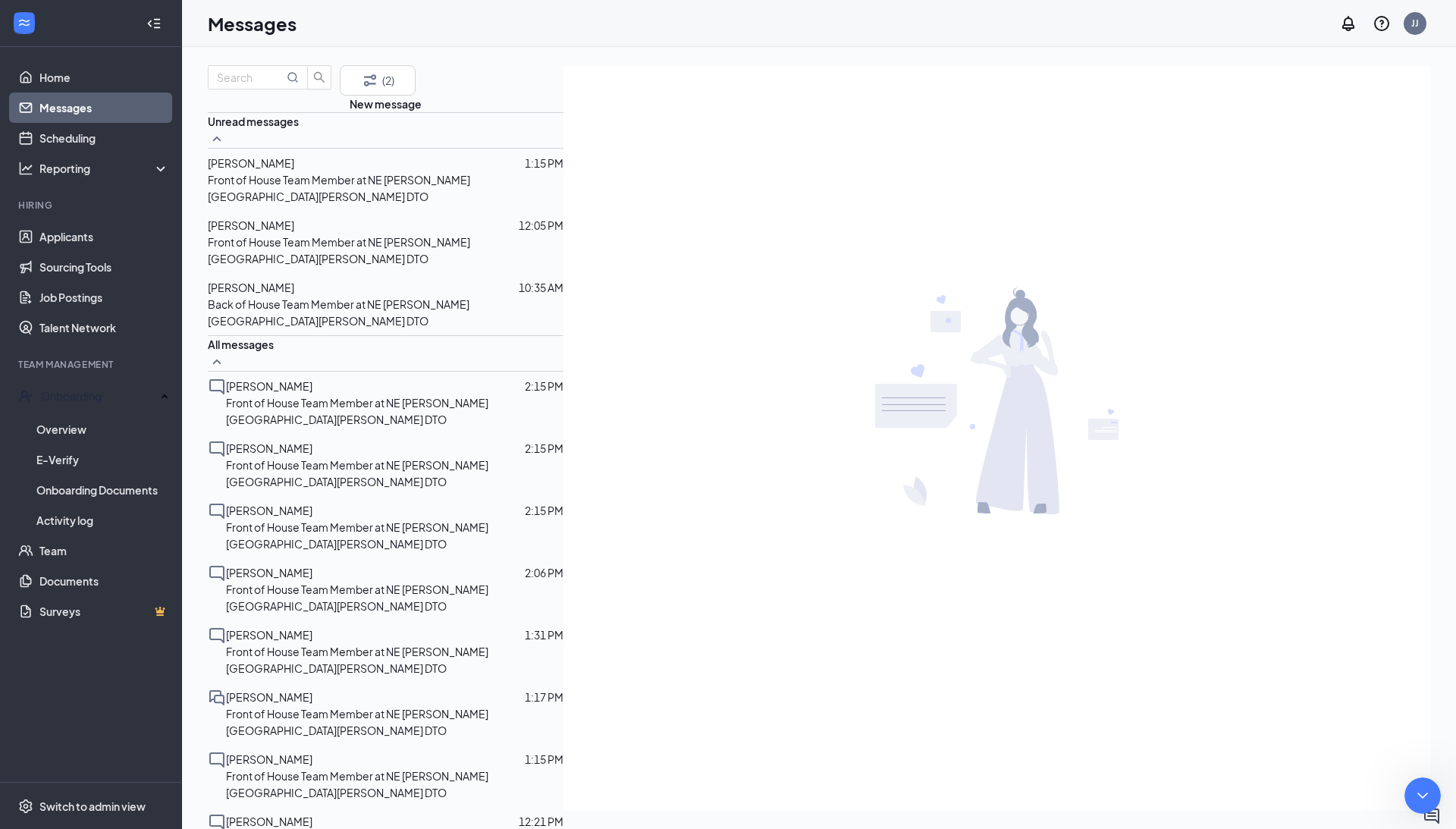
click at [293, 170] on span "[PERSON_NAME]" at bounding box center [251, 163] width 86 height 13
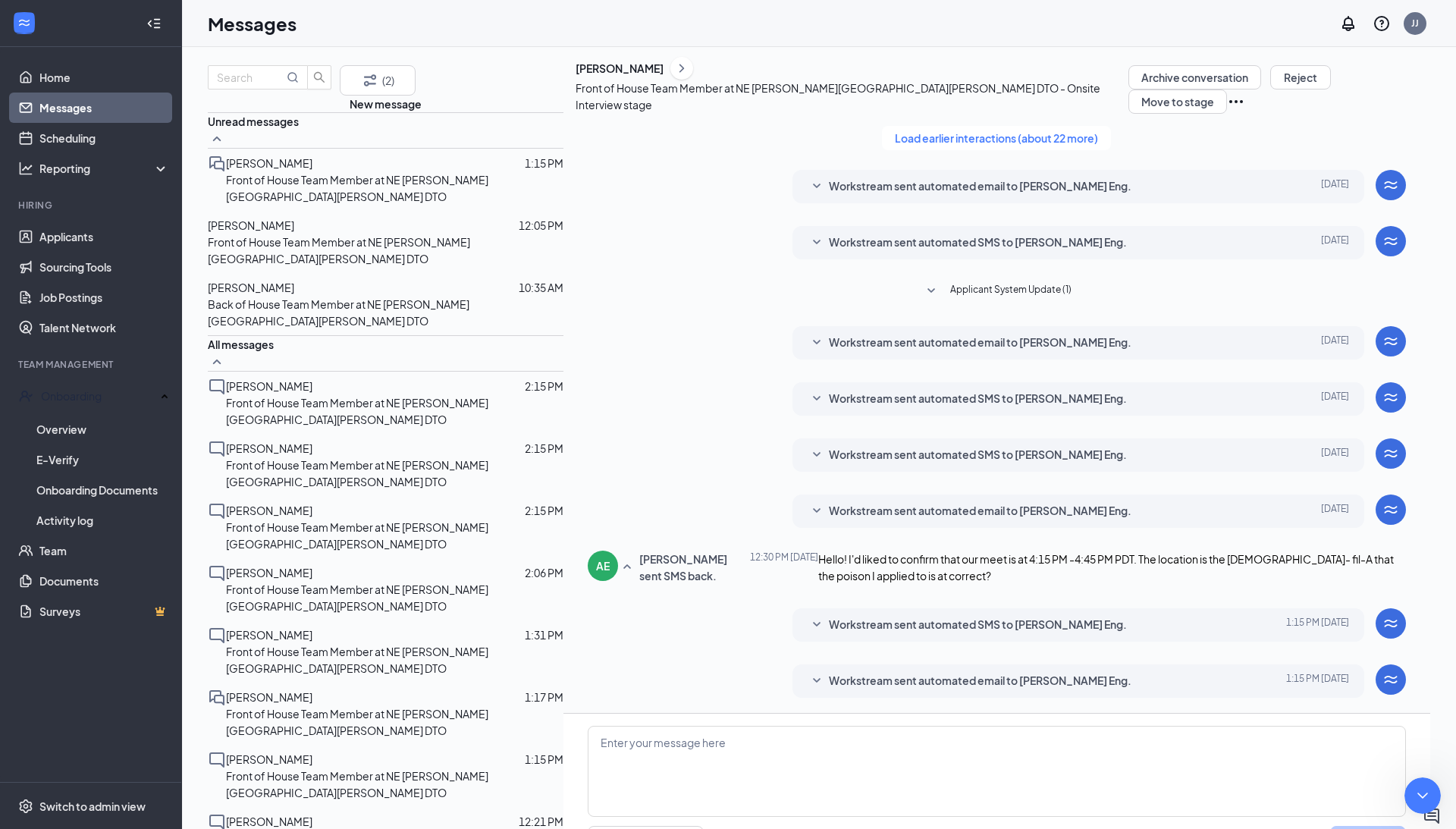
scroll to position [134, 0]
click at [986, 609] on div "Workstream sent automated SMS to [PERSON_NAME] Eng. [DATE] 1:15 PM Hi [PERSON_N…" at bounding box center [1078, 625] width 572 height 33
click at [948, 616] on span "Workstream sent automated SMS to [PERSON_NAME] Eng." at bounding box center [978, 625] width 298 height 18
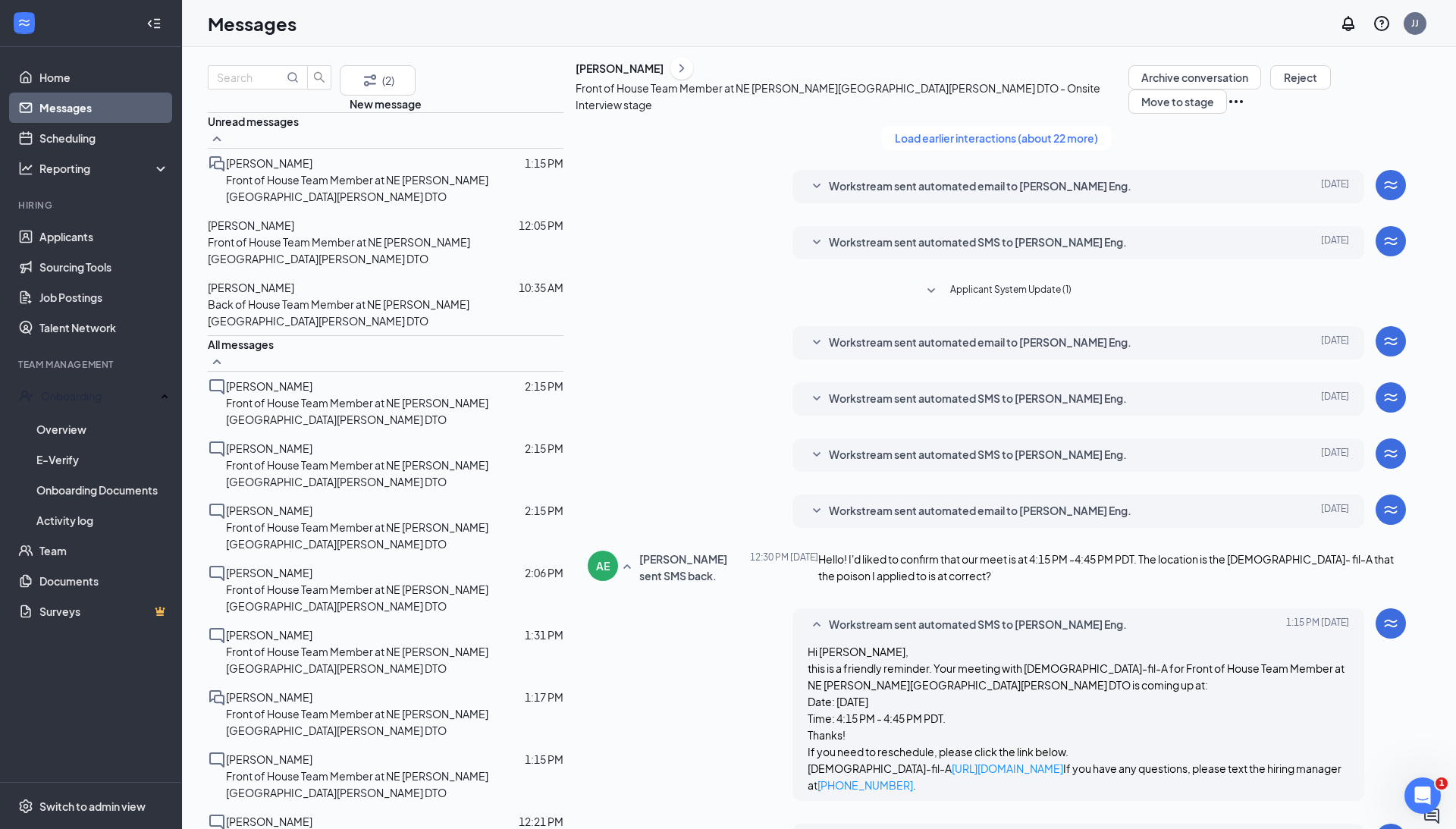
scroll to position [304, 0]
type textarea "Good aftenroon [PERSON_NAME] we are getting our tralier [DATE] so we are still …"
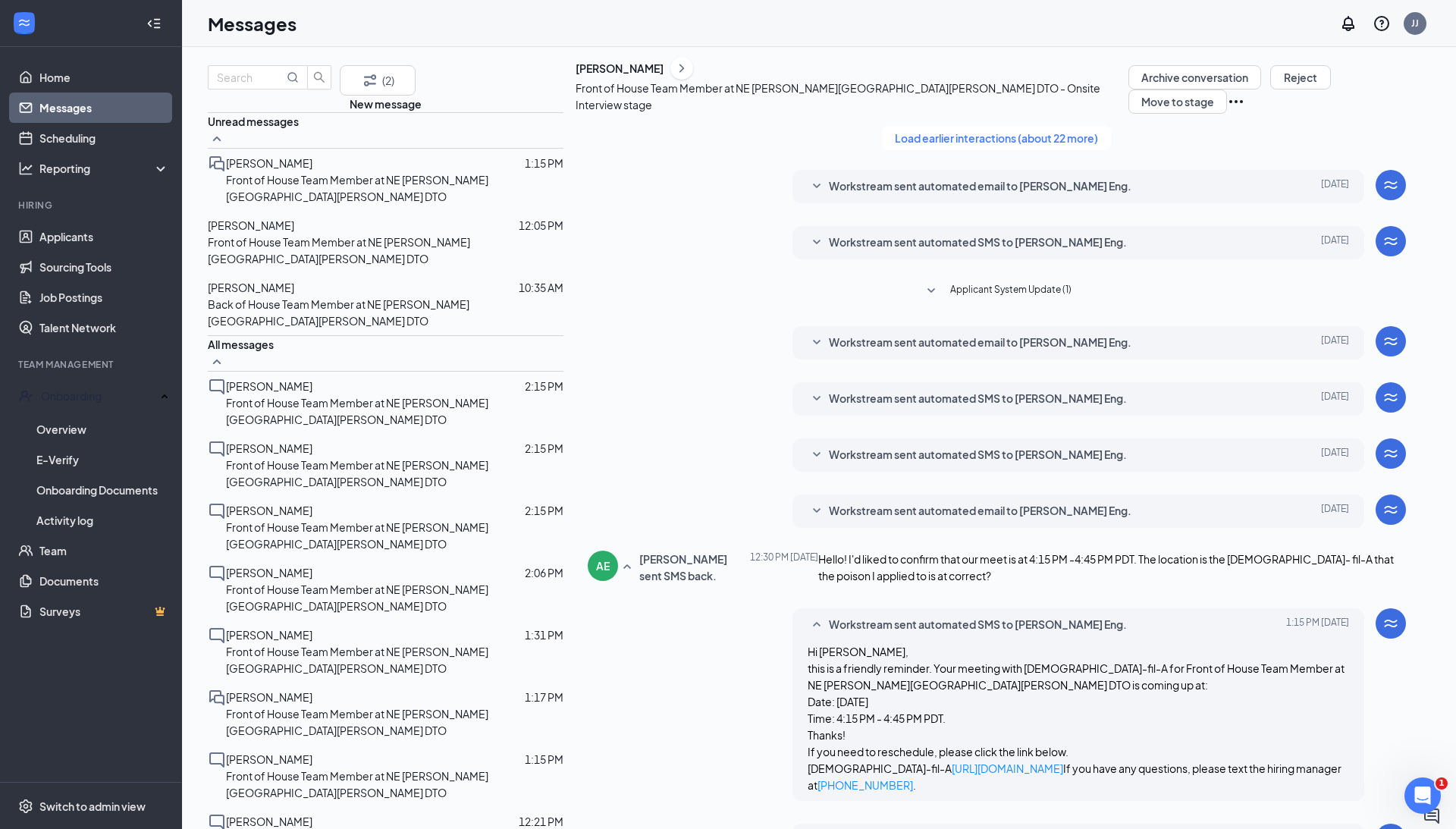
scroll to position [414, 0]
click at [291, 232] on span "[PERSON_NAME]" at bounding box center [251, 225] width 86 height 13
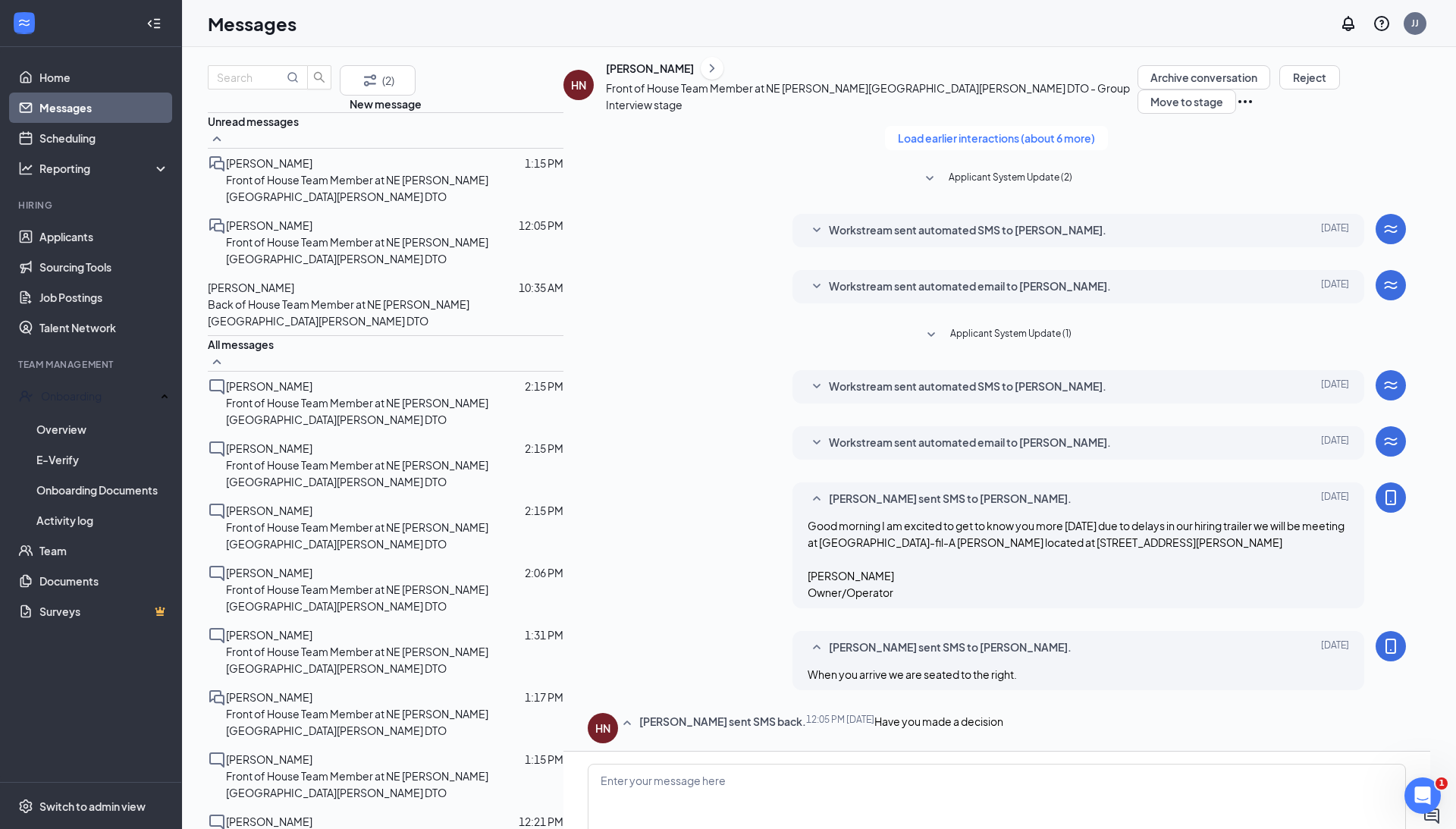
scroll to position [170, 0]
click at [294, 296] on div "[PERSON_NAME]" at bounding box center [251, 288] width 86 height 17
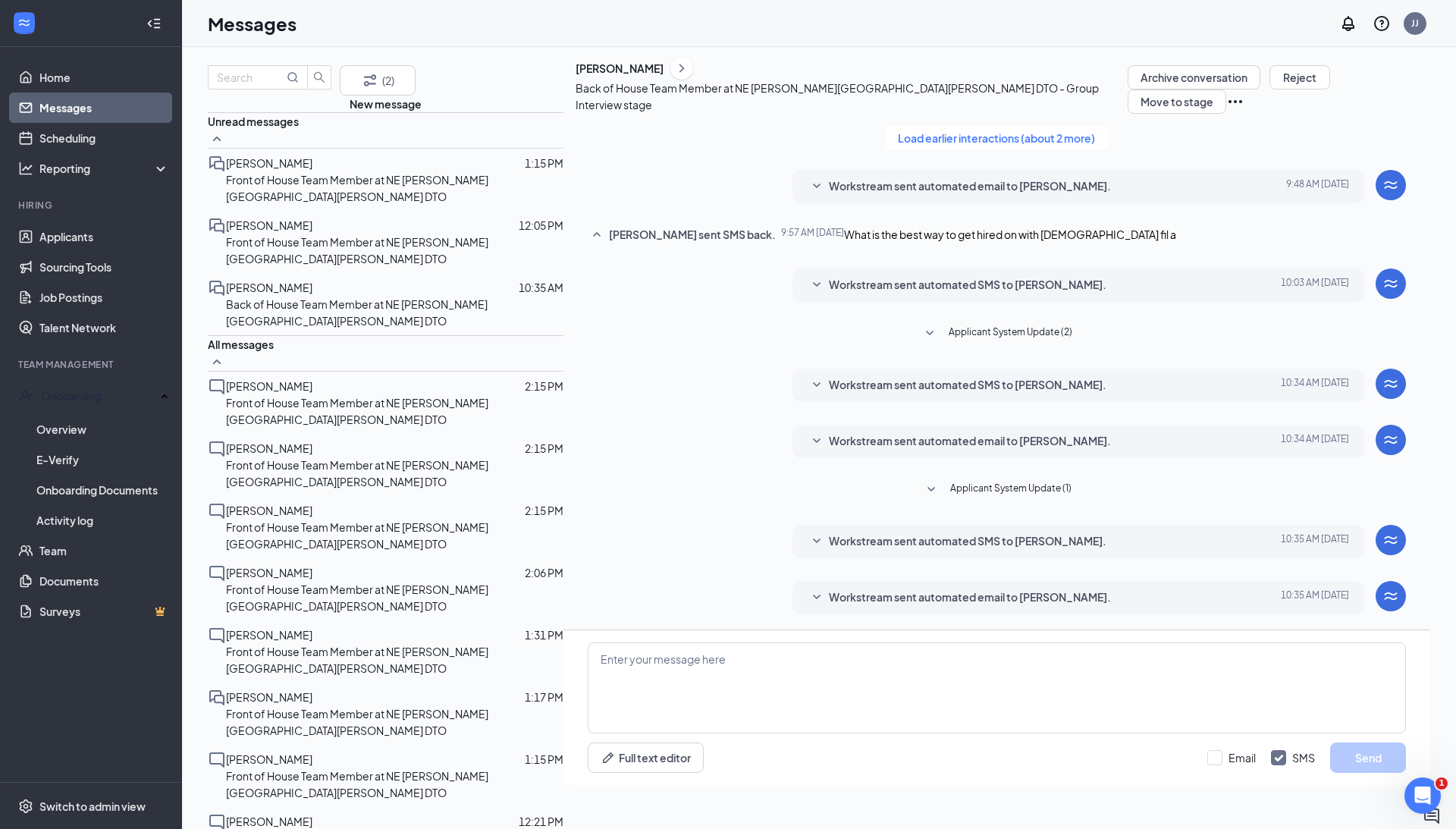
scroll to position [48, 0]
click at [829, 550] on span "Workstream sent automated SMS to [PERSON_NAME]." at bounding box center [968, 541] width 278 height 18
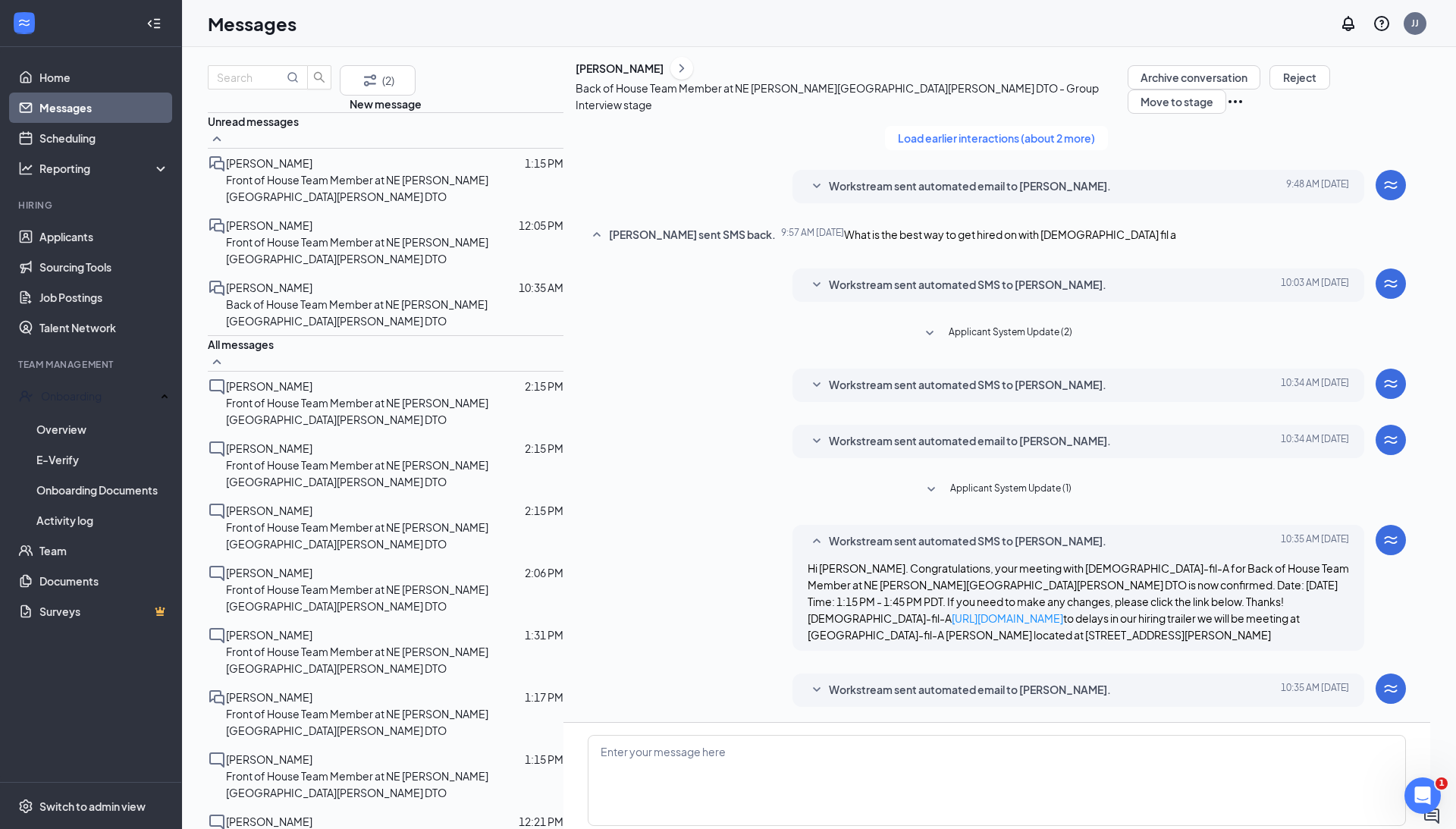
scroll to position [126, 0]
click at [575, 76] on div "[PERSON_NAME]" at bounding box center [619, 68] width 88 height 15
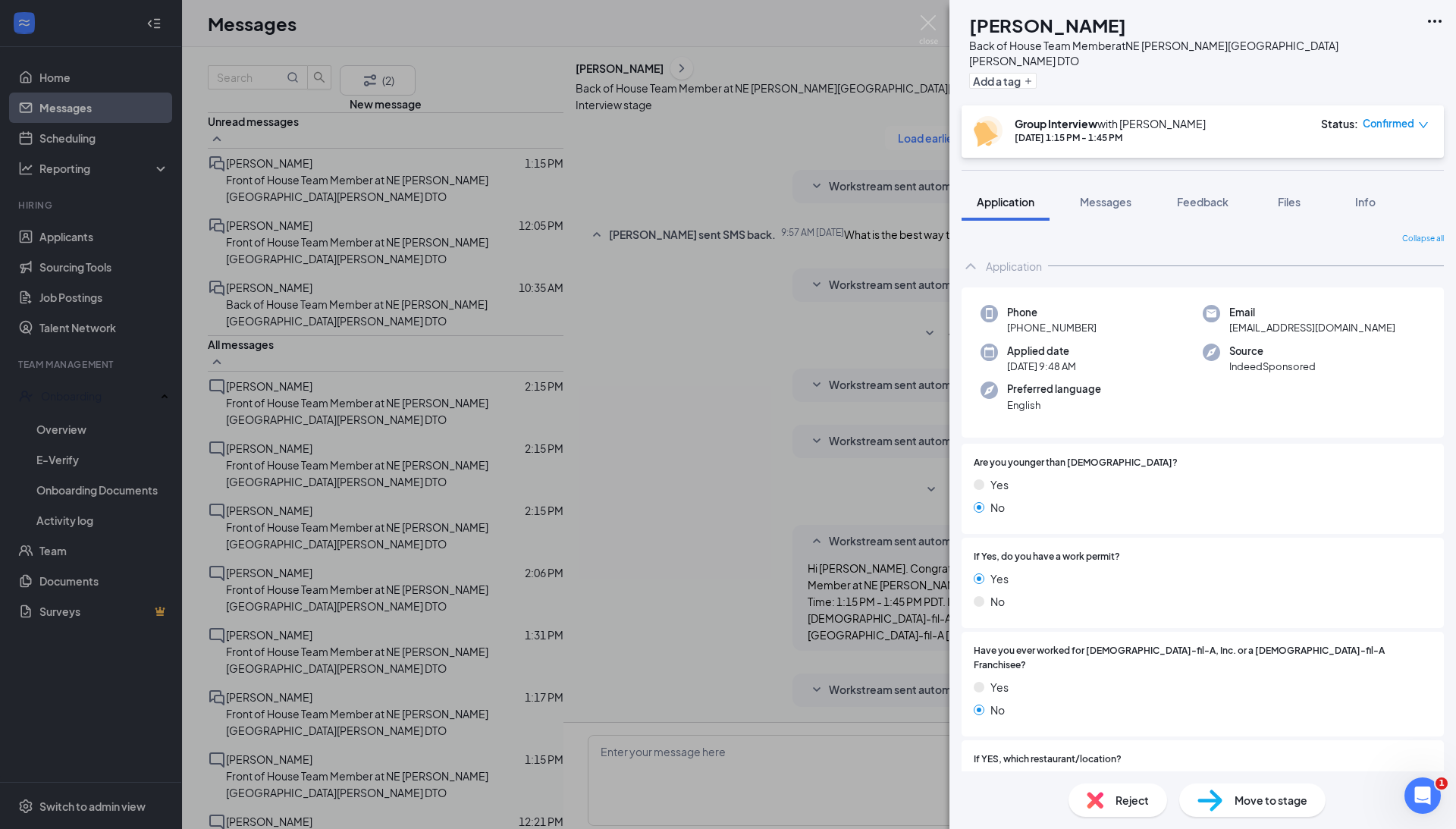
click at [578, 307] on div "MK [PERSON_NAME] Back of House Team Member at NE [PERSON_NAME][GEOGRAPHIC_DATA]…" at bounding box center [728, 414] width 1456 height 829
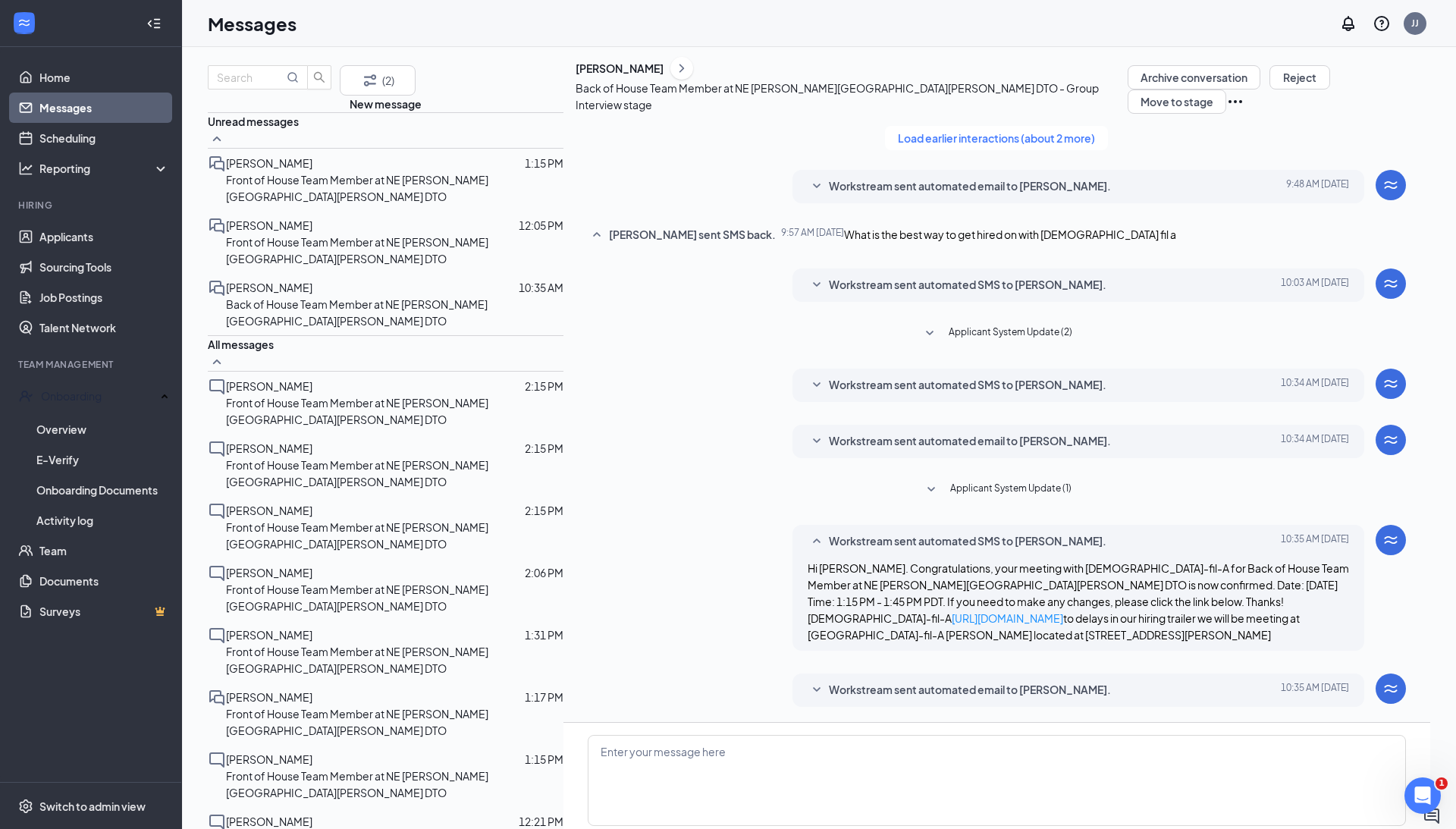
click at [829, 195] on span "Workstream sent automated email to [PERSON_NAME]." at bounding box center [970, 186] width 282 height 18
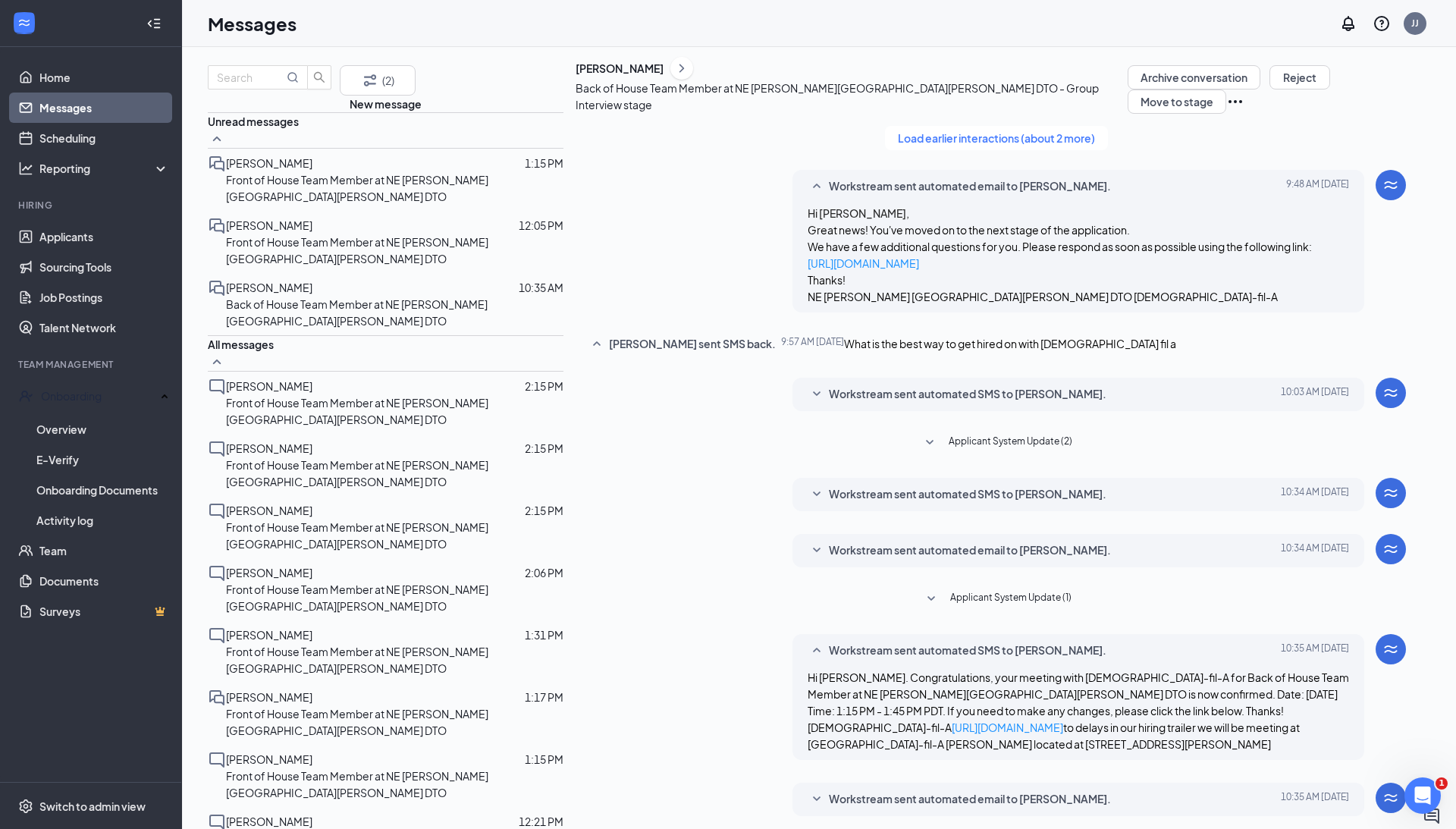
click at [829, 403] on span "Workstream sent automated SMS to [PERSON_NAME]." at bounding box center [968, 394] width 278 height 18
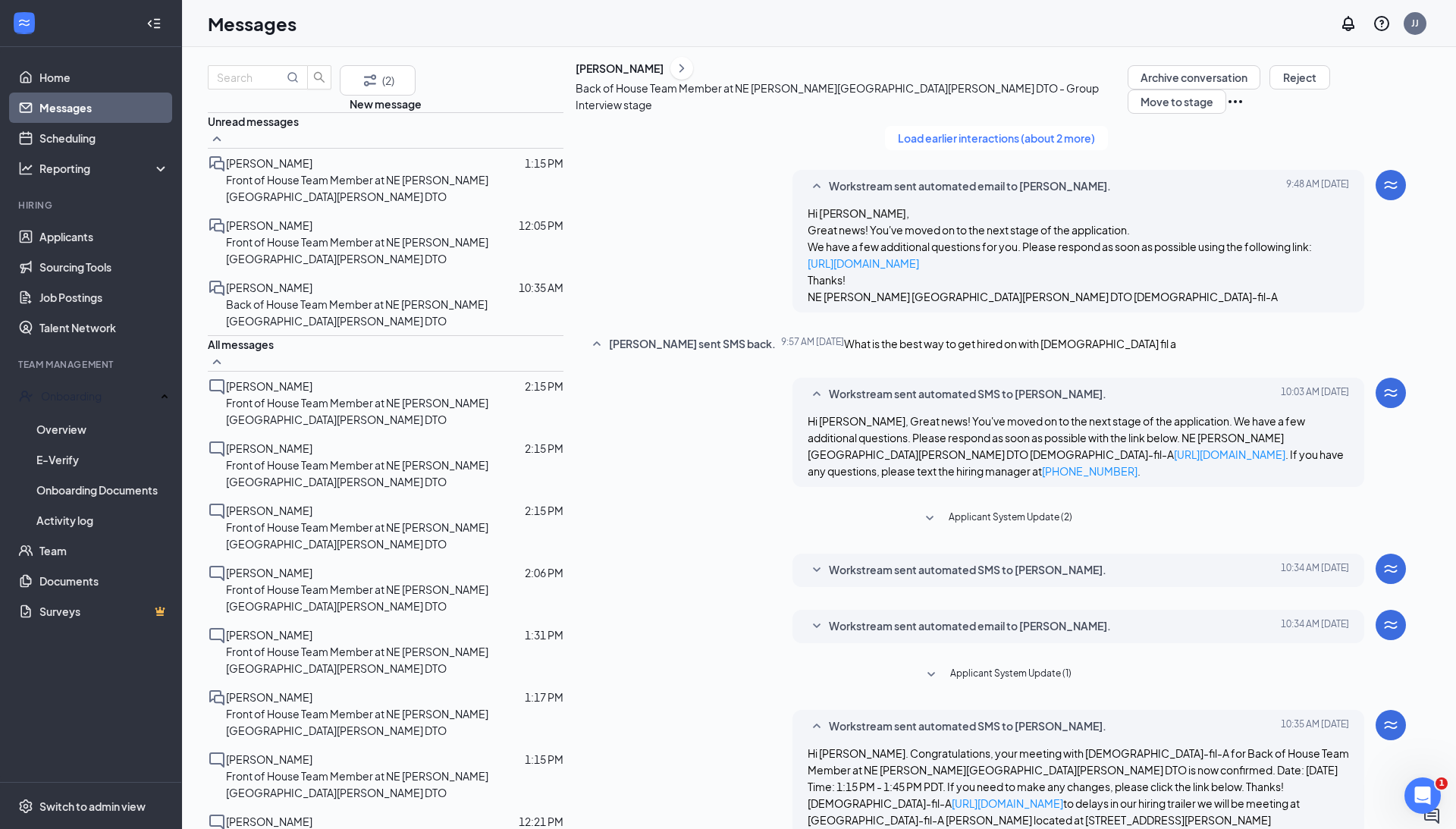
scroll to position [106, 0]
click at [917, 561] on span "Workstream sent automated SMS to [PERSON_NAME]." at bounding box center [968, 570] width 278 height 18
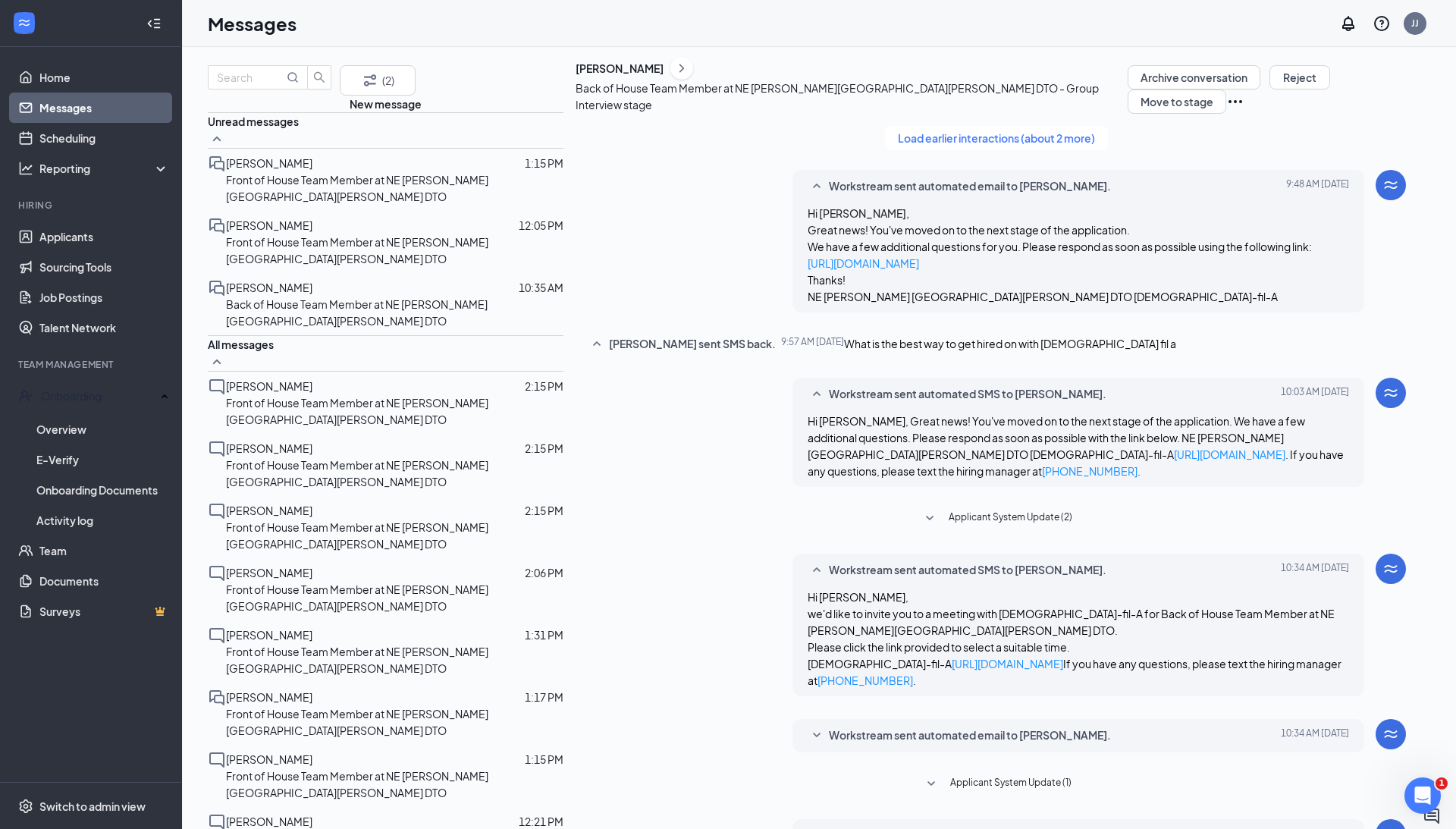
scroll to position [0, 0]
click at [277, 396] on p "Front of House Team Member at NE [PERSON_NAME][GEOGRAPHIC_DATA][PERSON_NAME] DTO" at bounding box center [395, 411] width 338 height 33
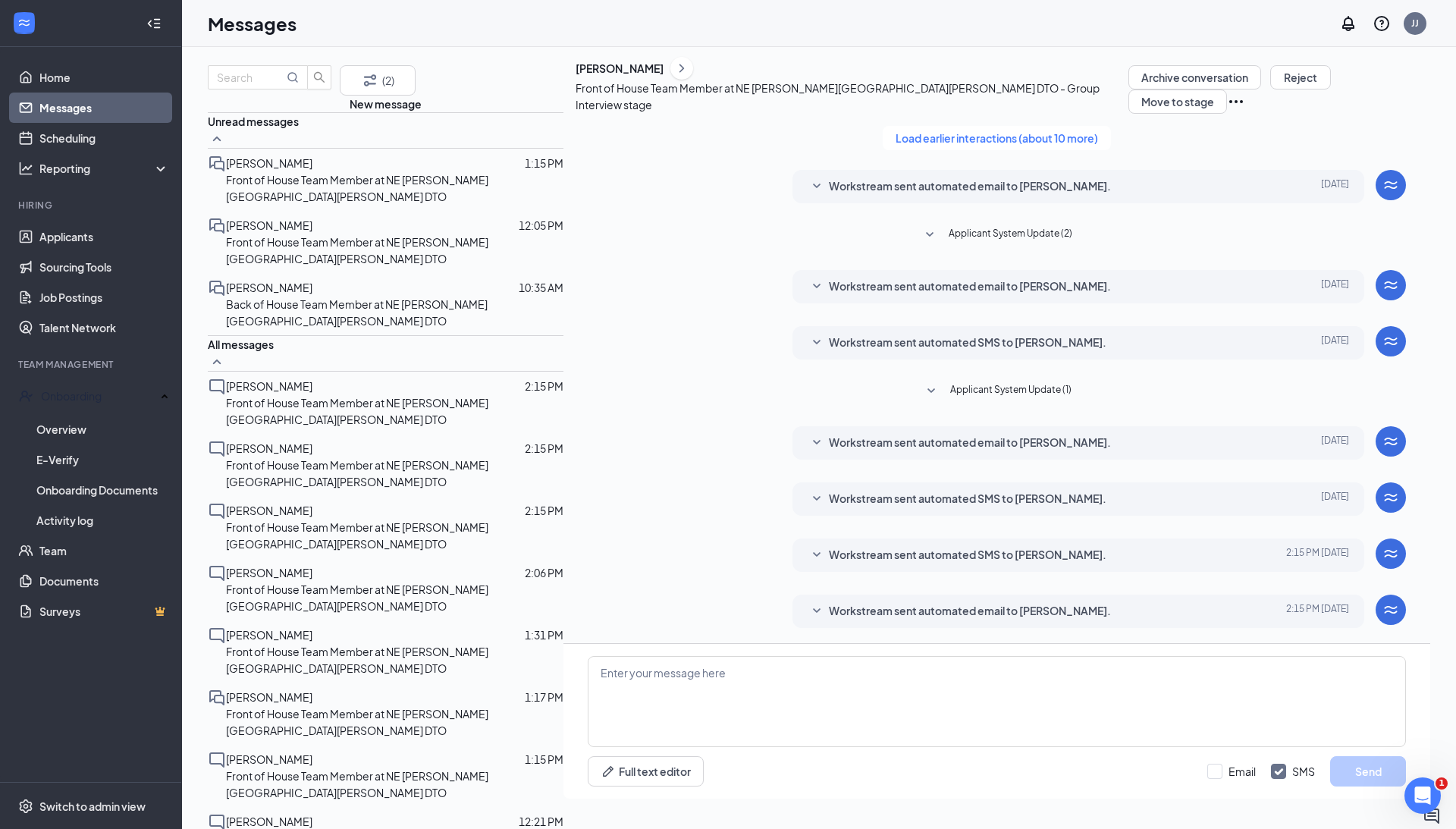
click at [829, 560] on span "Workstream sent automated SMS to [PERSON_NAME]." at bounding box center [968, 555] width 278 height 18
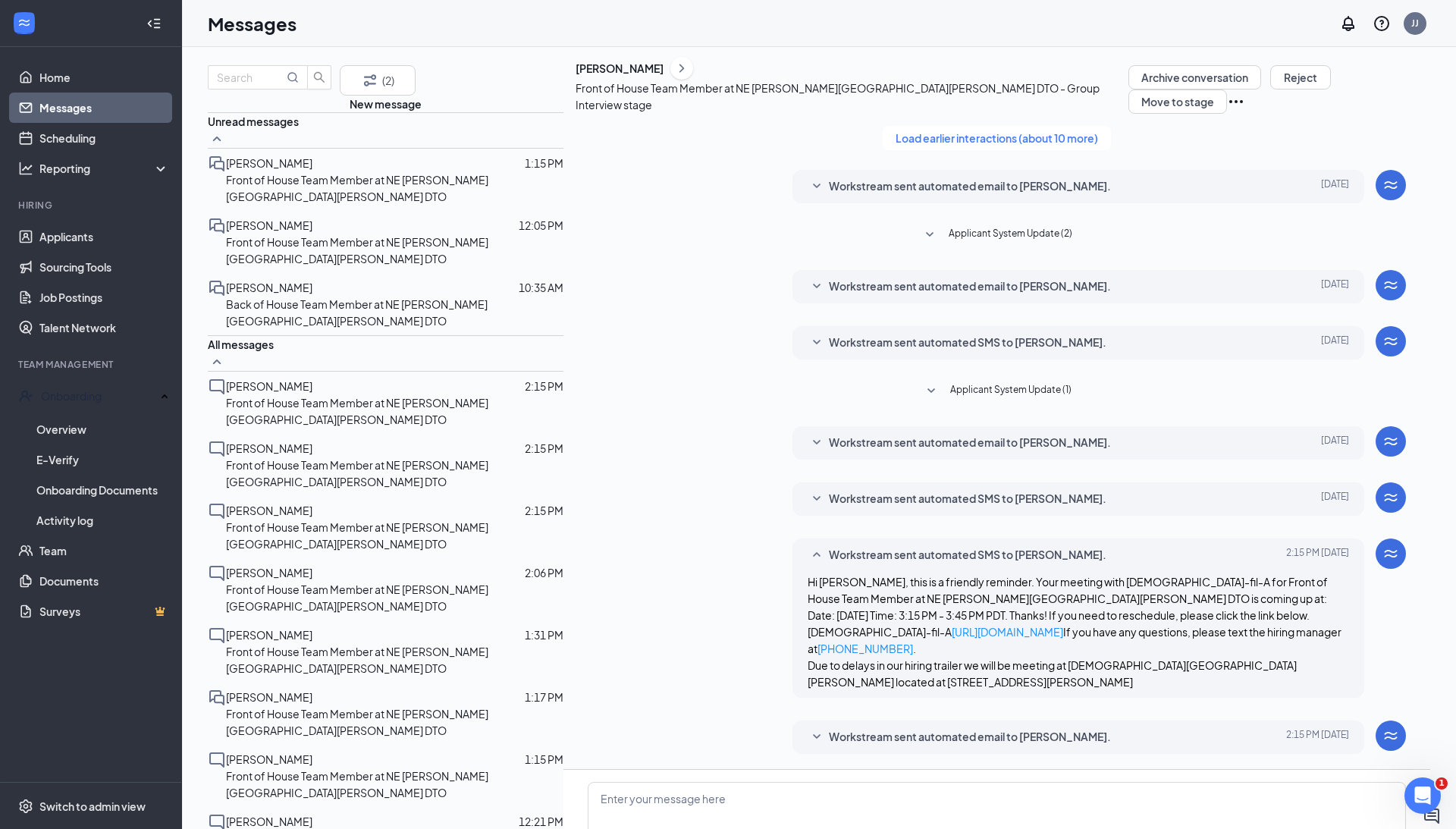
scroll to position [125, 0]
click at [289, 442] on span "[PERSON_NAME]" at bounding box center [269, 448] width 86 height 13
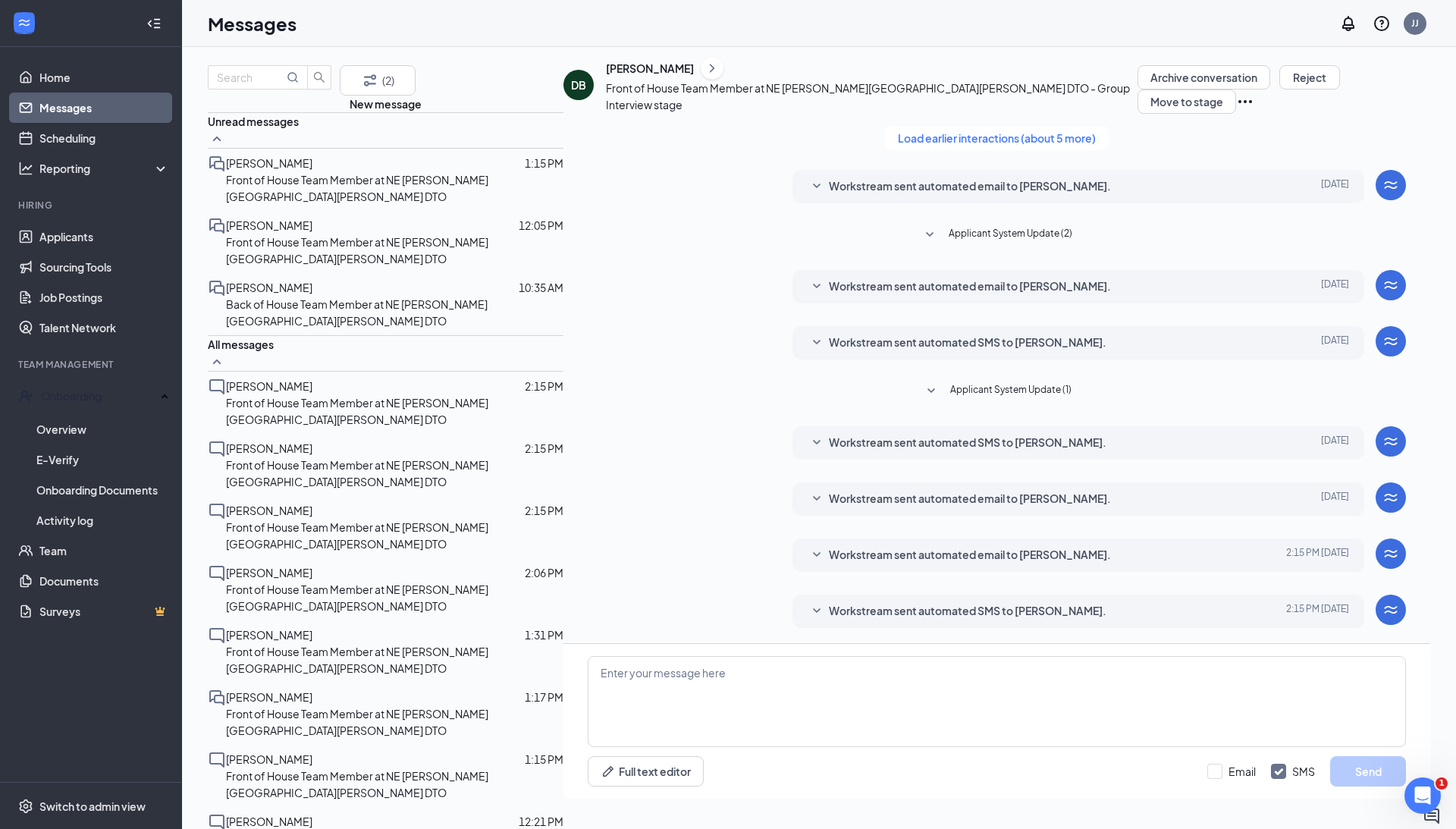
scroll to position [22, 0]
click at [835, 602] on span "Workstream sent automated SMS to [PERSON_NAME]." at bounding box center [968, 611] width 278 height 18
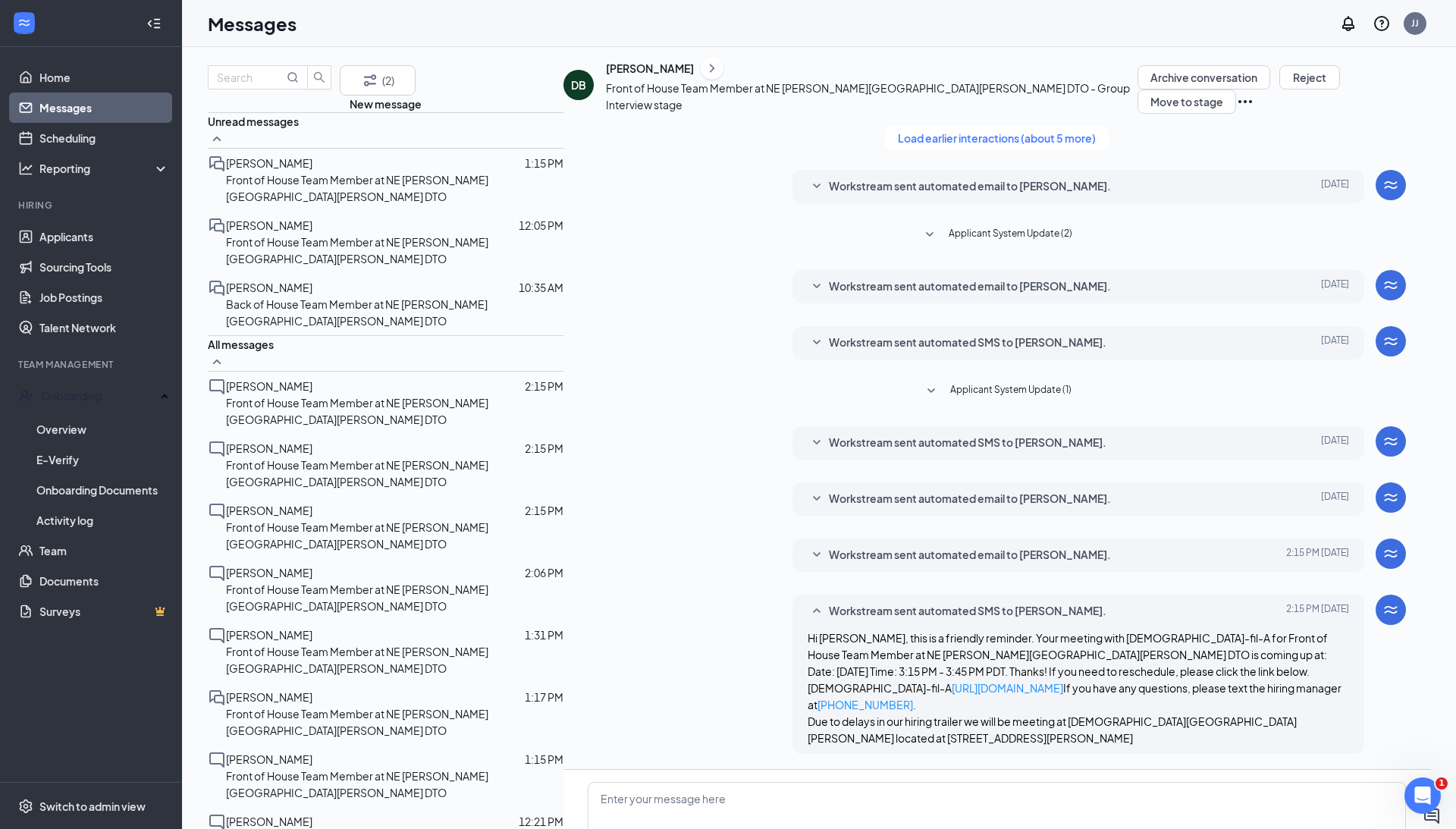
scroll to position [134, 0]
click at [91, 132] on link "Scheduling" at bounding box center [104, 138] width 130 height 30
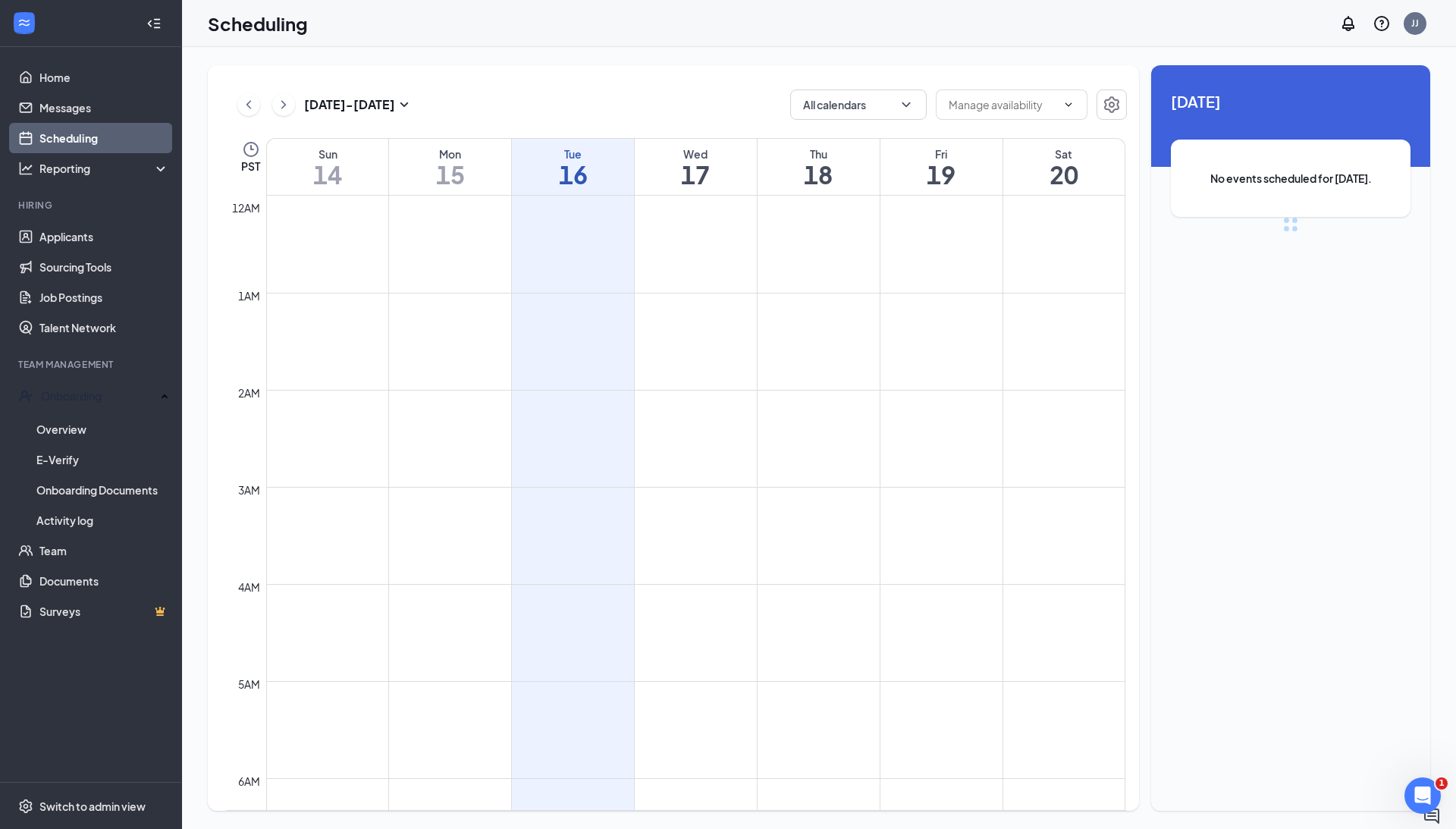
scroll to position [745, 0]
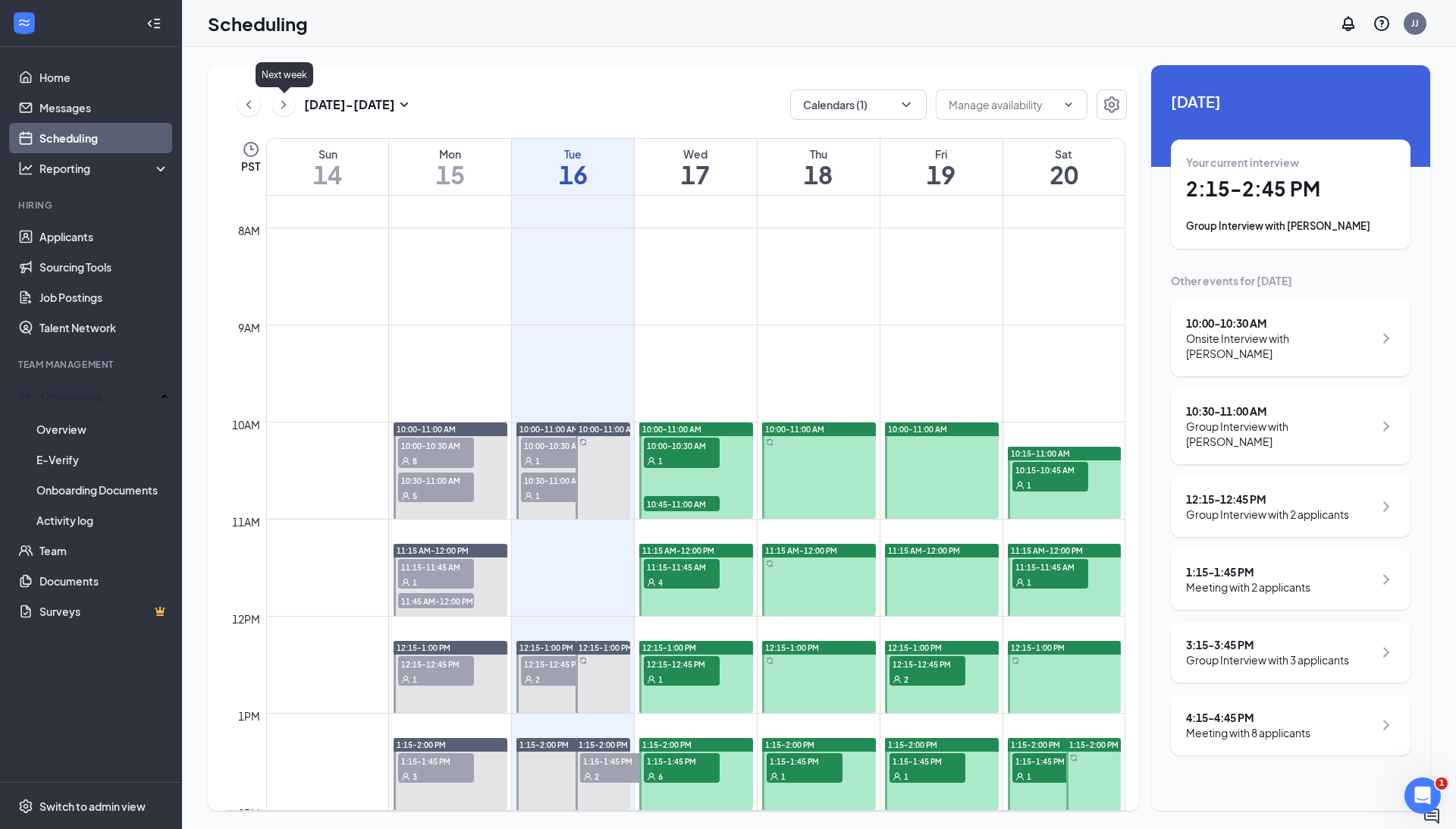
click at [285, 104] on icon "ChevronRight" at bounding box center [283, 104] width 4 height 8
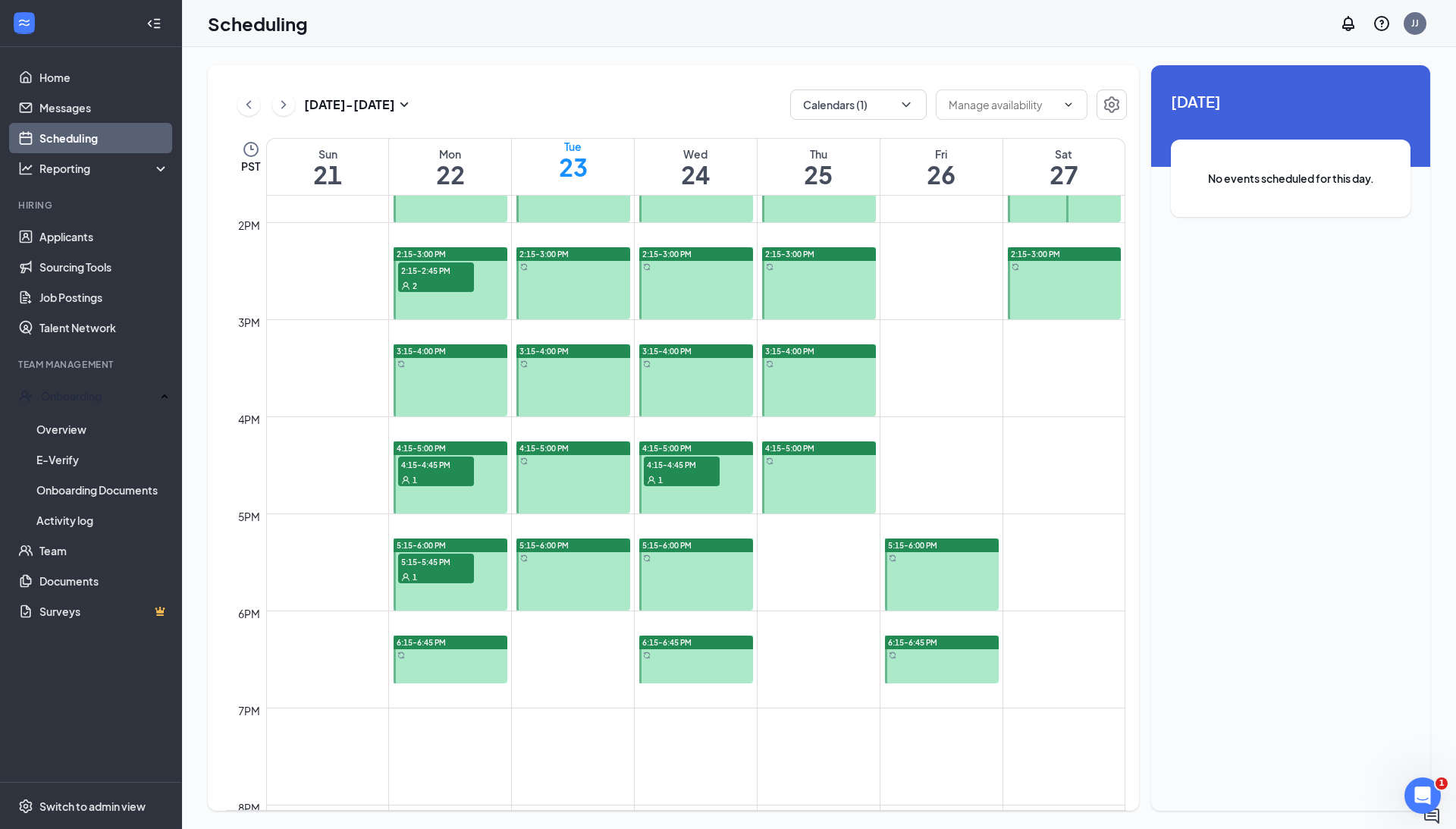
scroll to position [1332, 0]
click at [247, 107] on icon "ChevronLeft" at bounding box center [249, 105] width 15 height 18
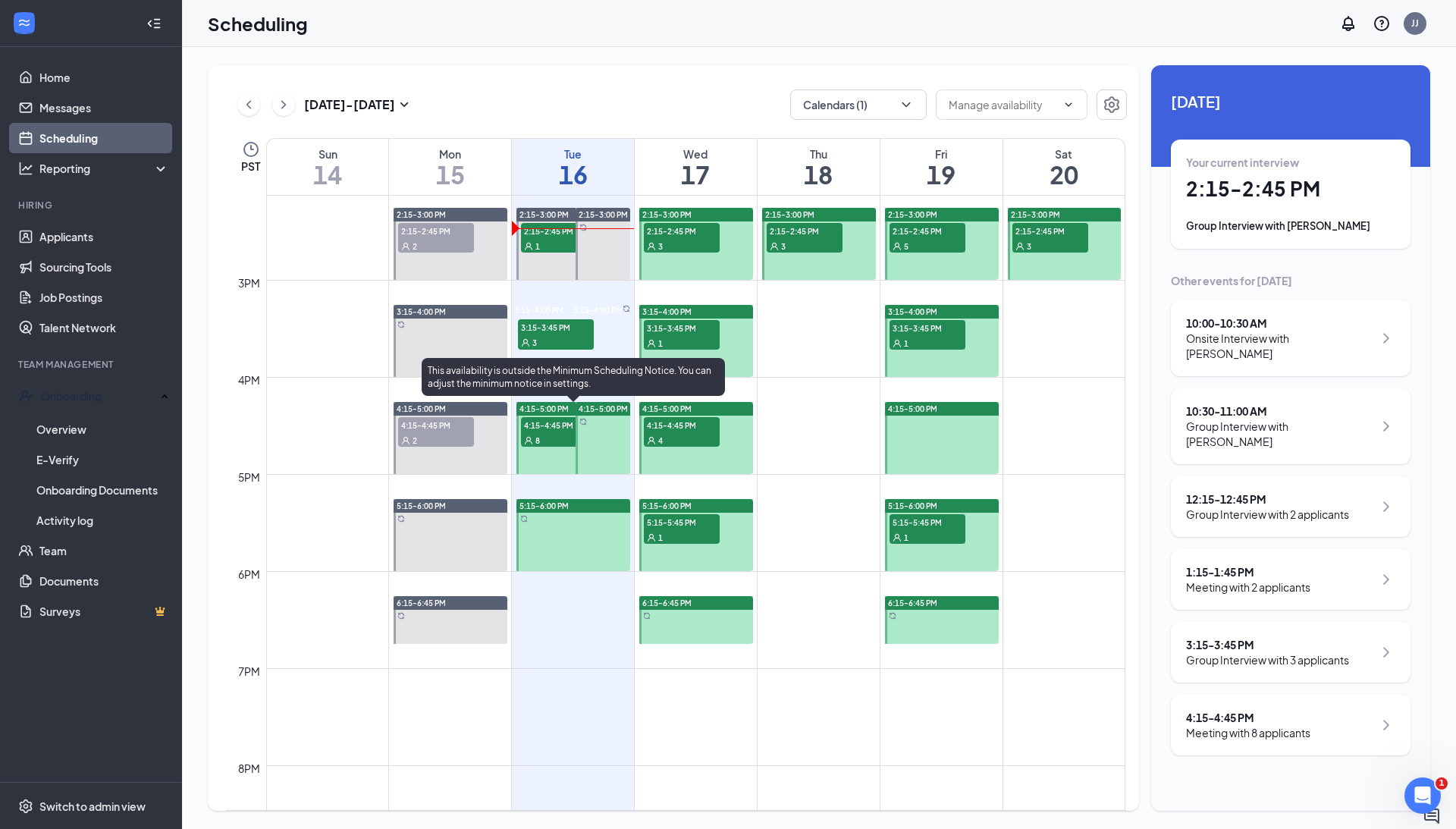
scroll to position [1380, 0]
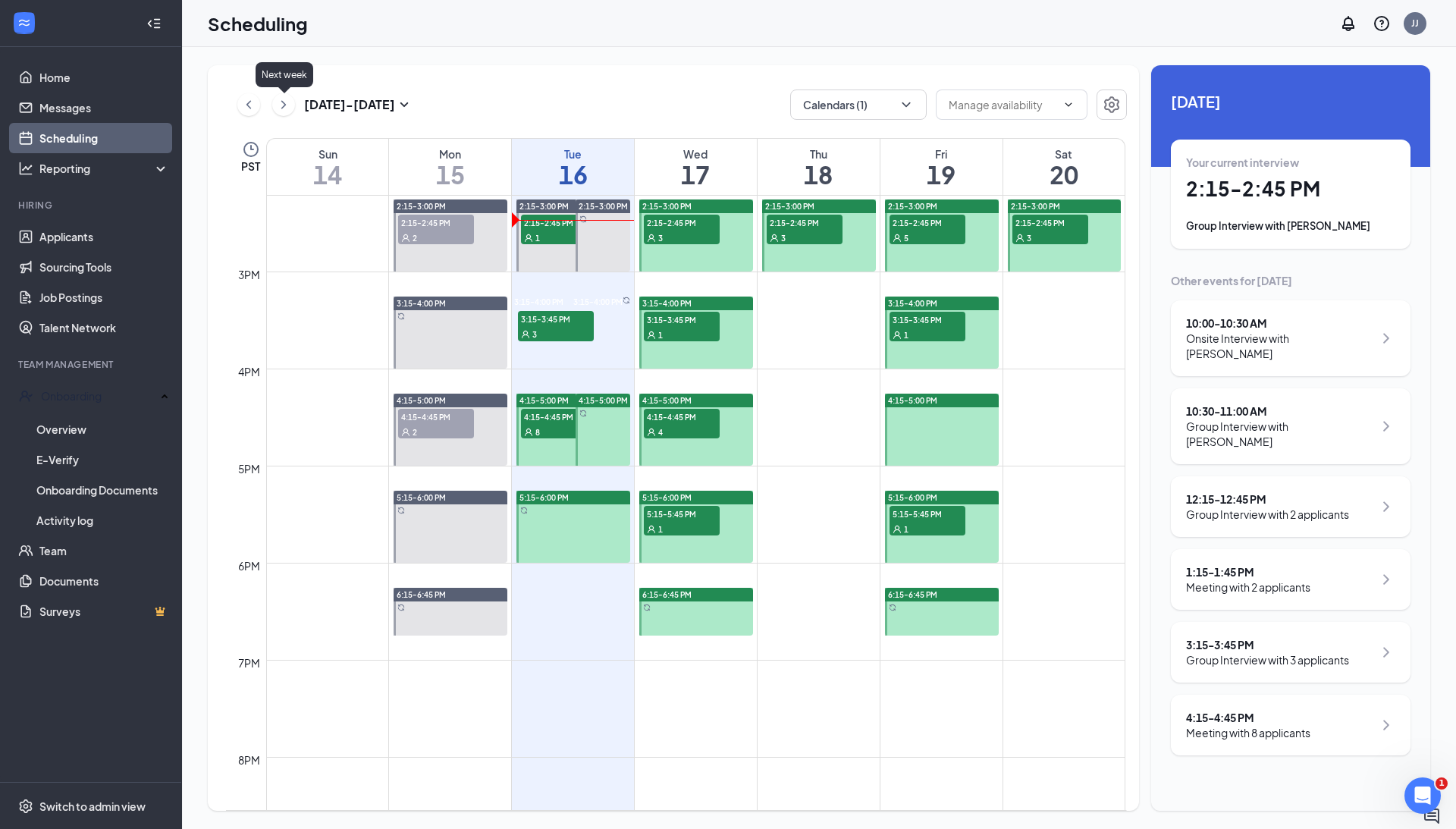
click at [285, 106] on icon "ChevronRight" at bounding box center [284, 105] width 15 height 18
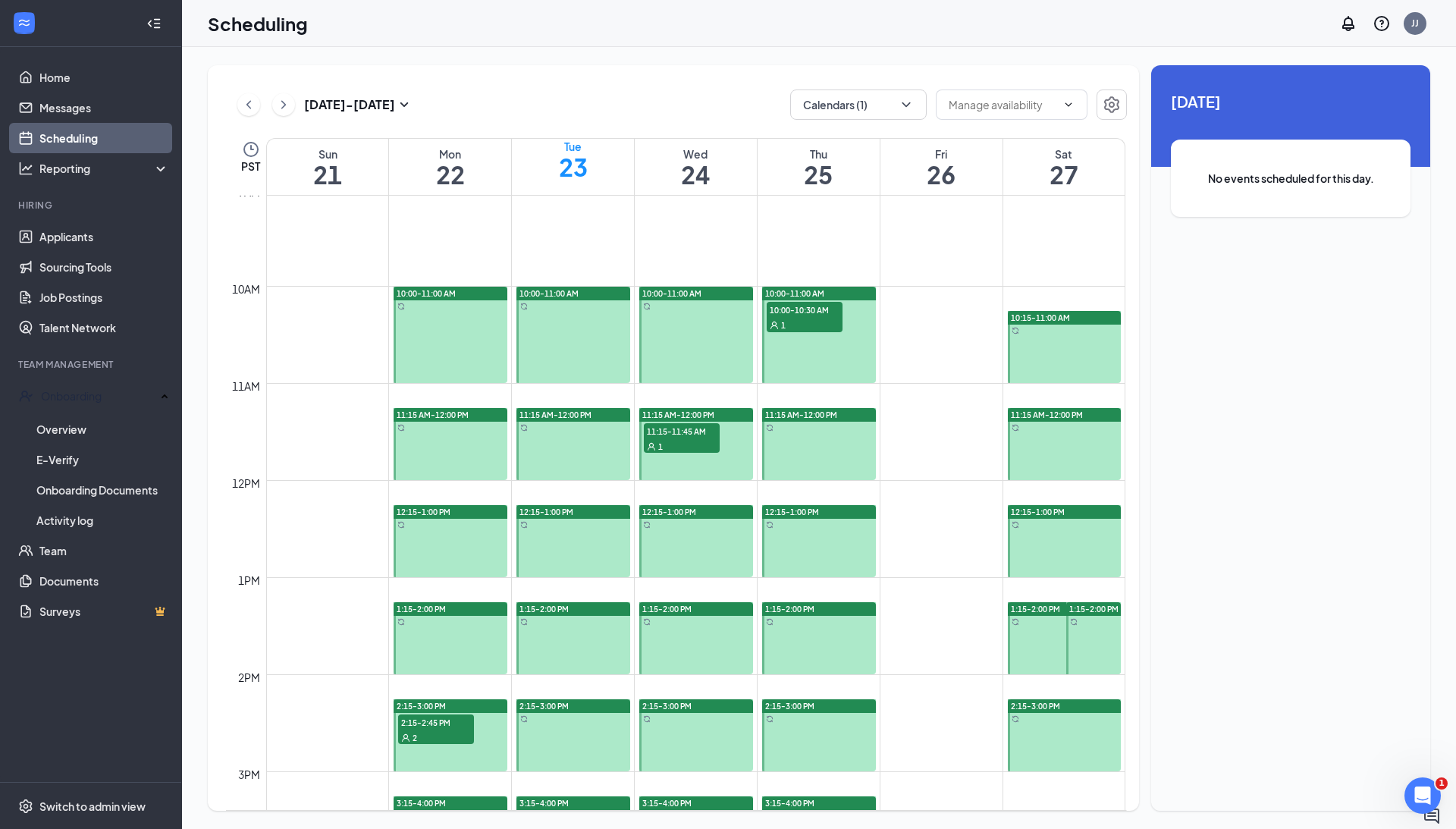
scroll to position [884, 0]
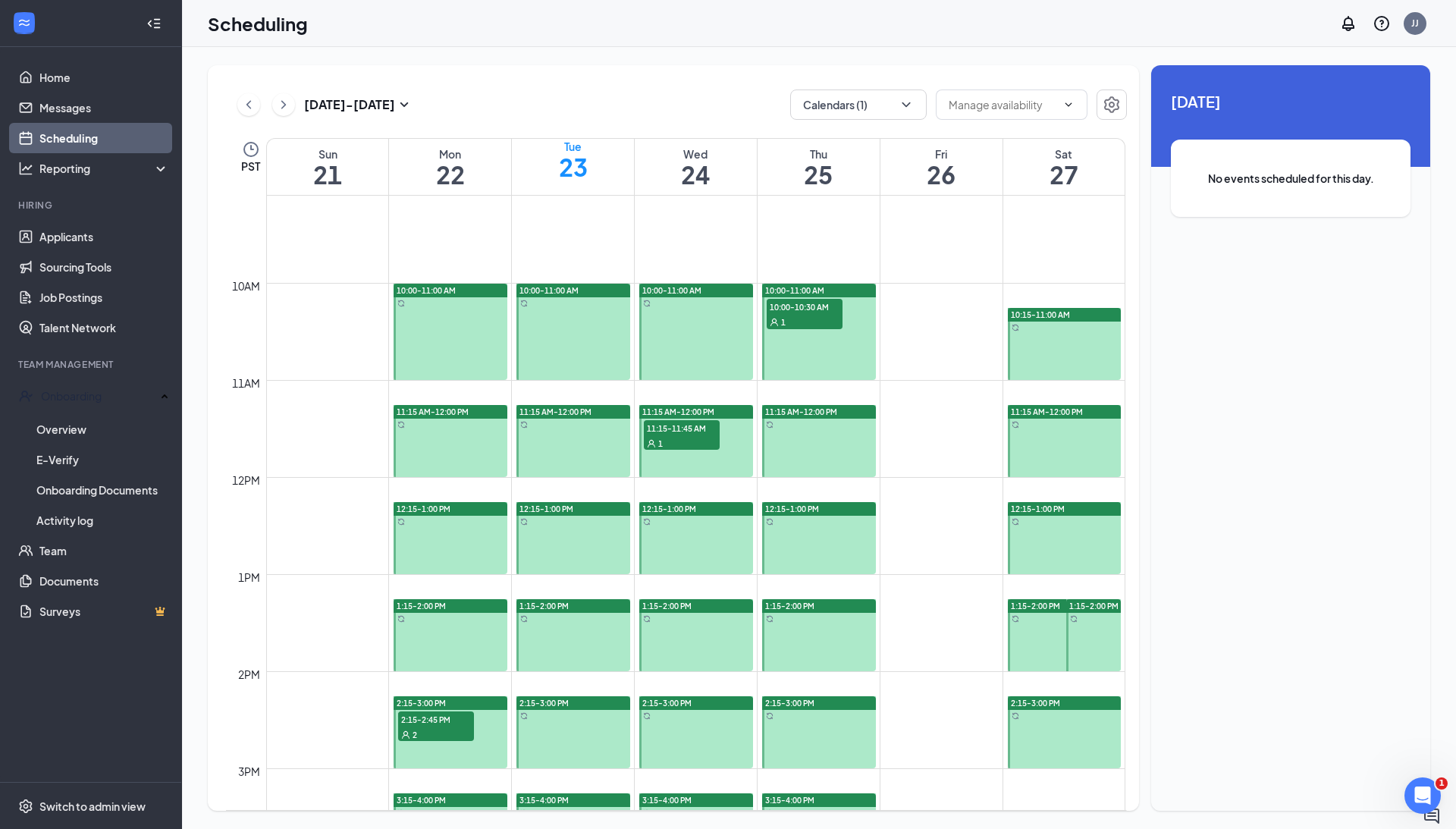
click at [1083, 318] on div "10:15-11:00 AM" at bounding box center [1064, 314] width 113 height 13
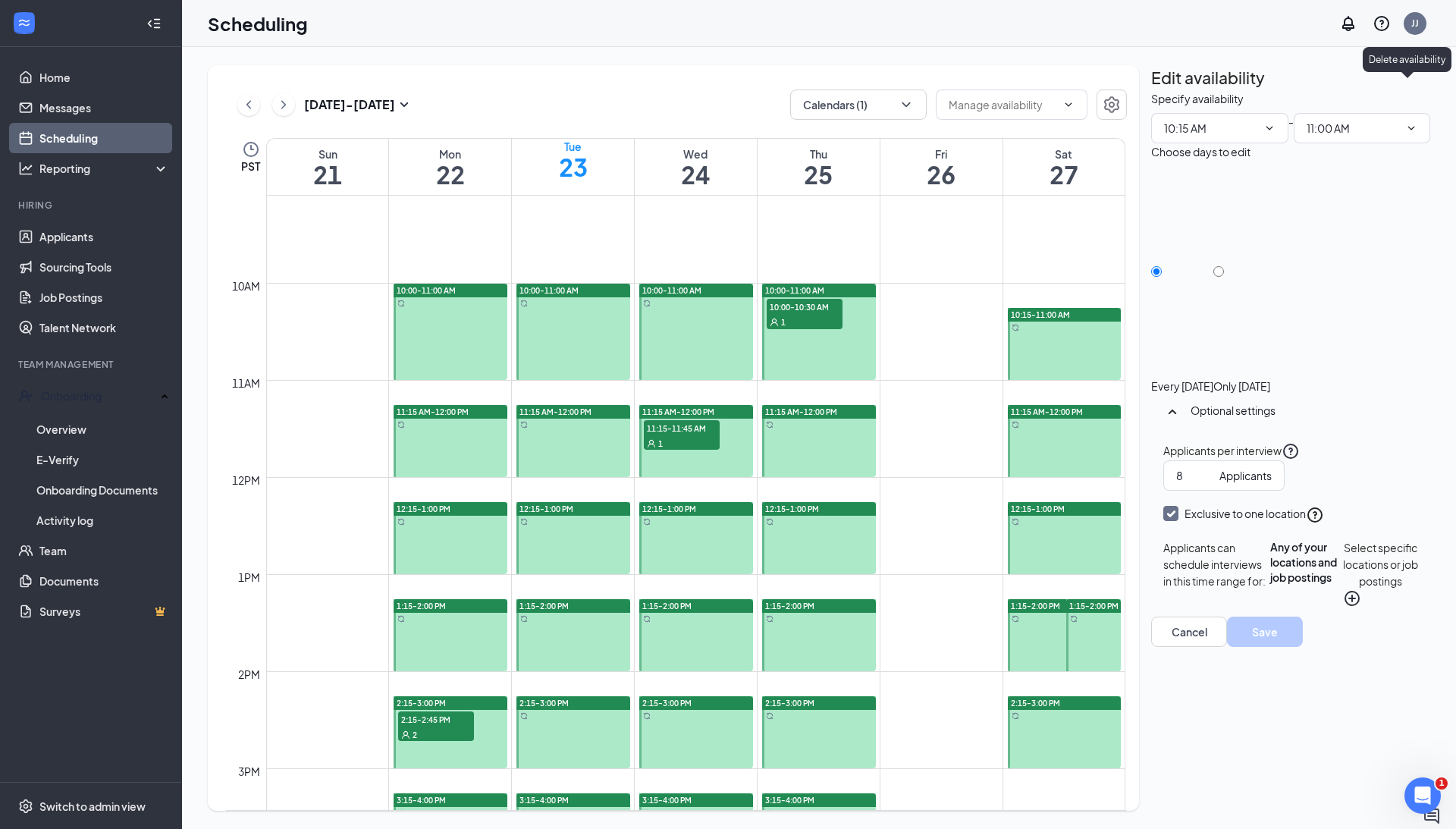
click at [1152, 91] on icon "TrashOutline" at bounding box center [1152, 91] width 0 height 0
